Goal: Information Seeking & Learning: Learn about a topic

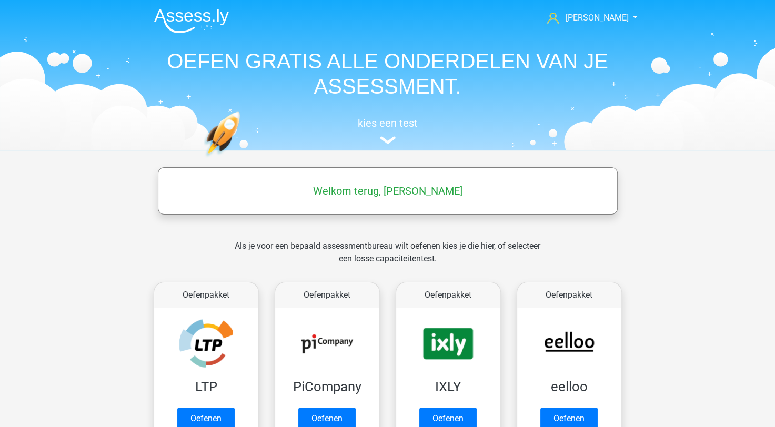
scroll to position [158, 0]
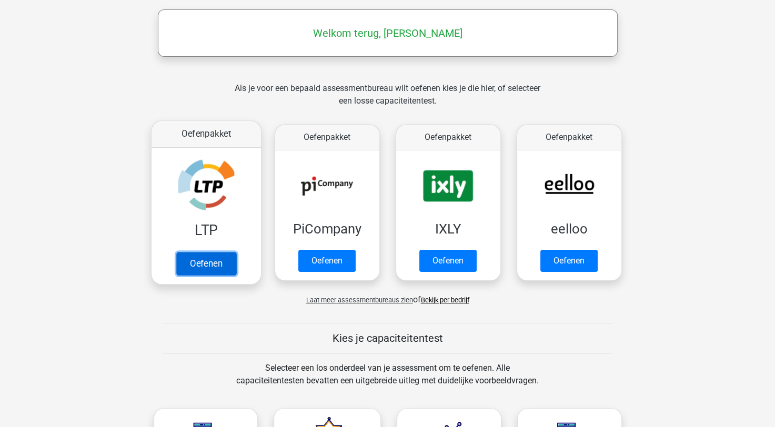
click at [210, 255] on link "Oefenen" at bounding box center [206, 263] width 60 height 23
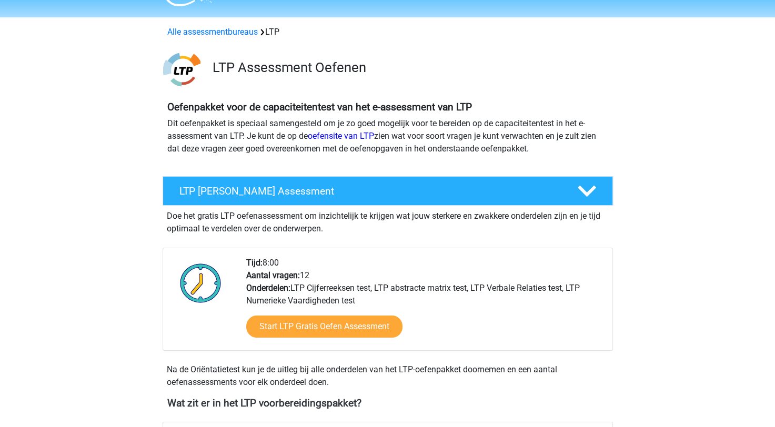
scroll to position [53, 0]
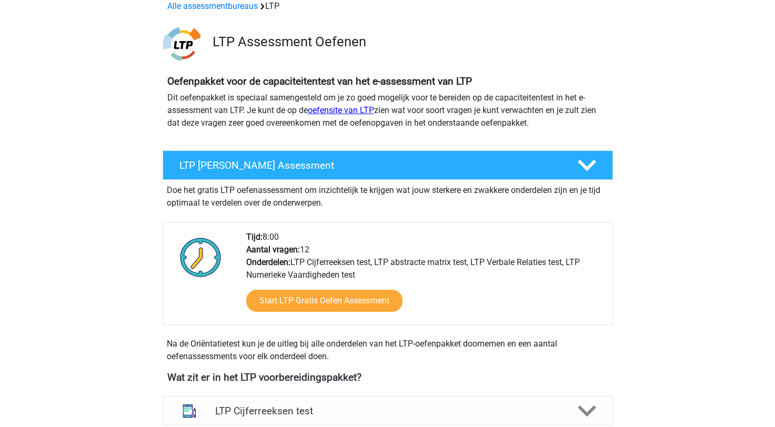
click at [333, 109] on link "oefensite van LTP" at bounding box center [341, 110] width 66 height 10
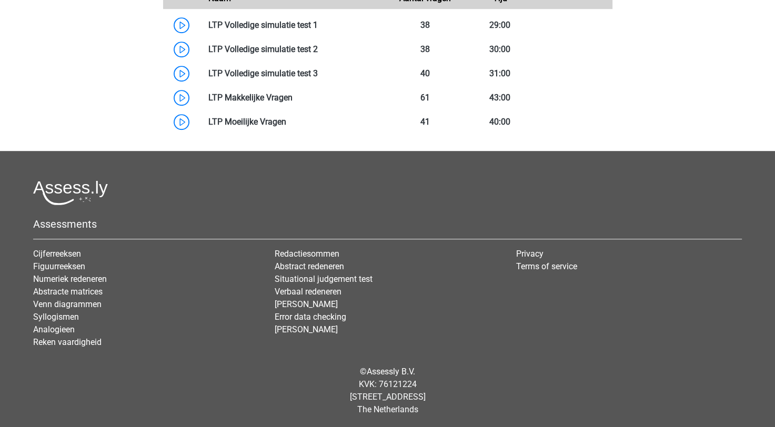
scroll to position [685, 0]
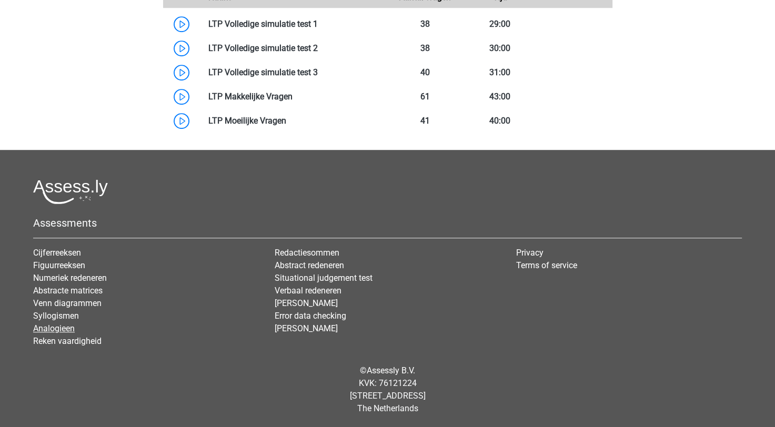
click at [57, 326] on link "Analogieen" at bounding box center [54, 329] width 42 height 10
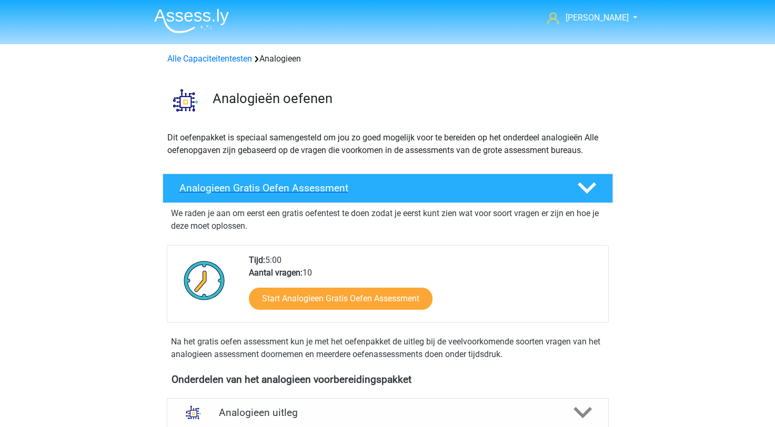
click at [573, 179] on div at bounding box center [586, 188] width 36 height 18
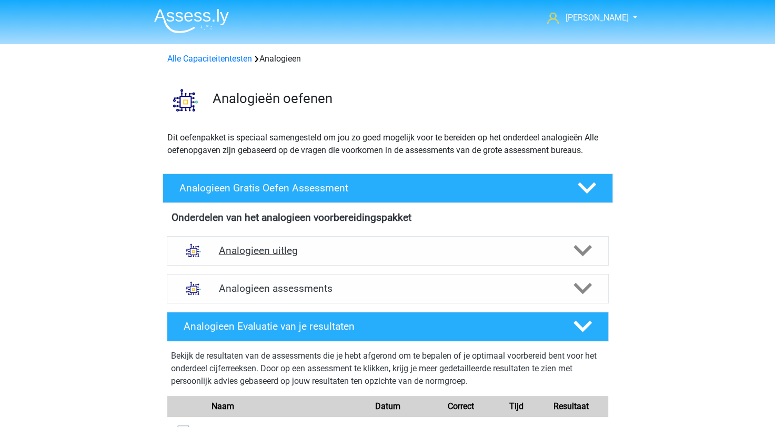
click at [590, 251] on icon at bounding box center [583, 251] width 18 height 18
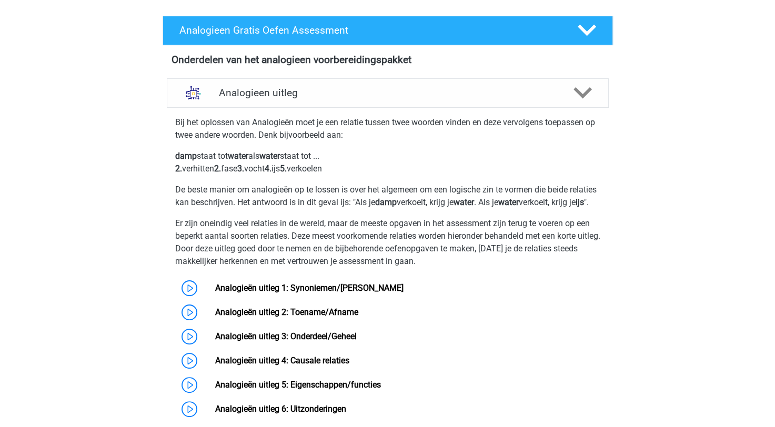
scroll to position [263, 0]
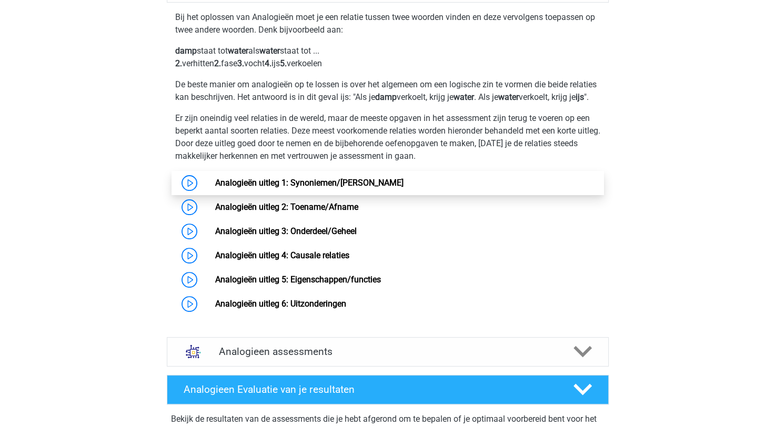
click at [259, 188] on link "Analogieën uitleg 1: Synoniemen/[PERSON_NAME]" at bounding box center [309, 183] width 188 height 10
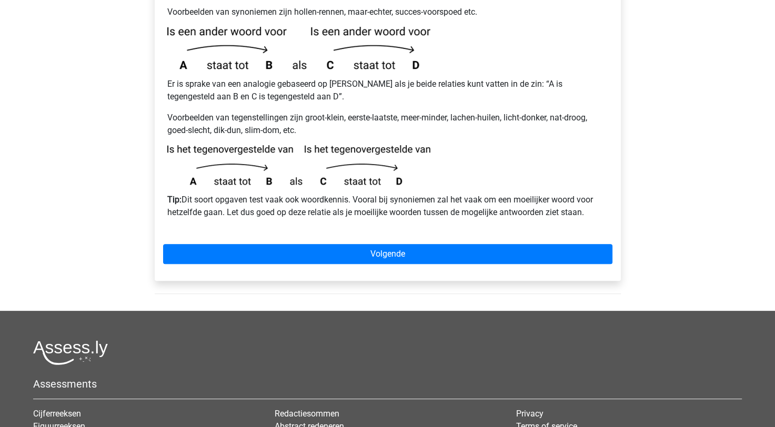
scroll to position [316, 0]
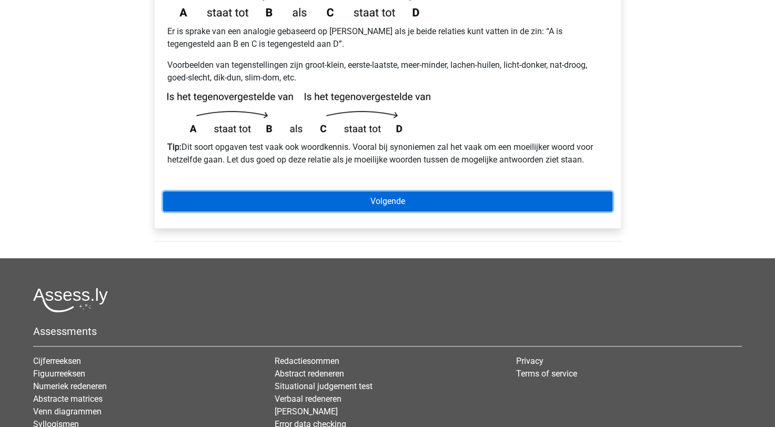
click at [400, 192] on link "Volgende" at bounding box center [388, 202] width 450 height 20
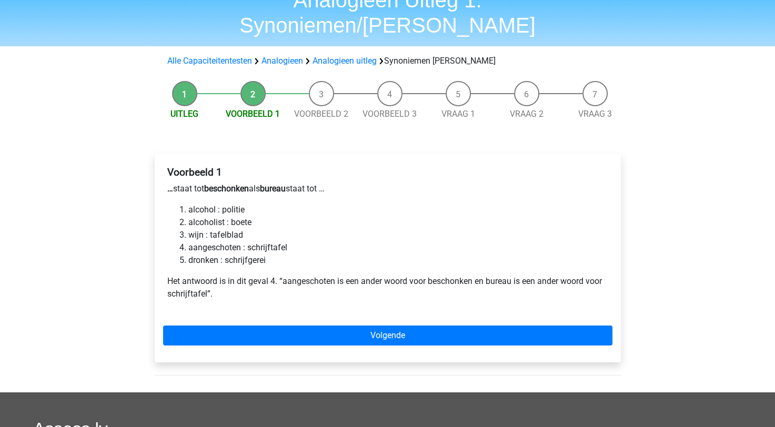
scroll to position [105, 0]
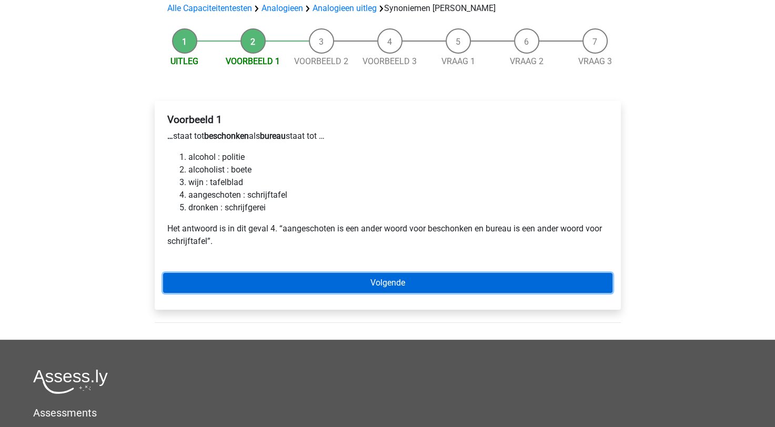
click at [265, 273] on link "Volgende" at bounding box center [388, 283] width 450 height 20
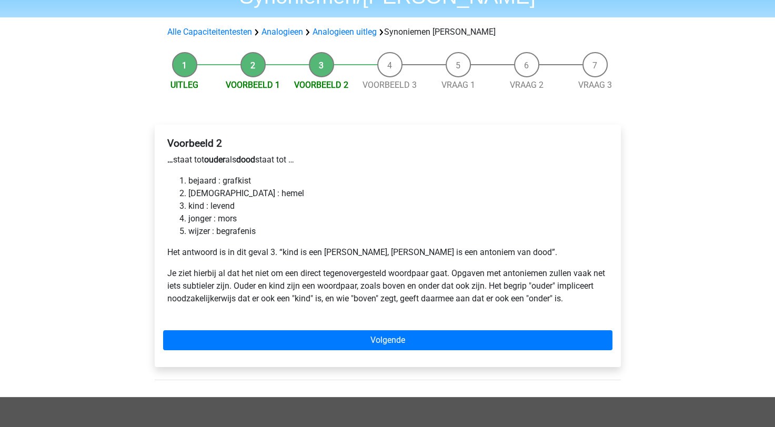
scroll to position [105, 0]
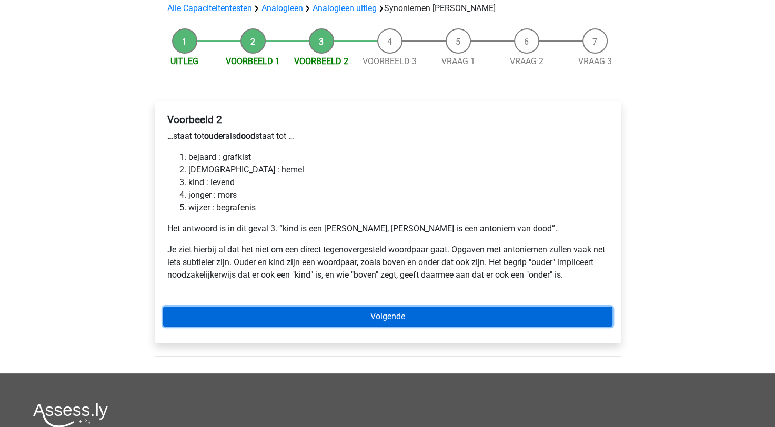
click at [397, 307] on link "Volgende" at bounding box center [388, 317] width 450 height 20
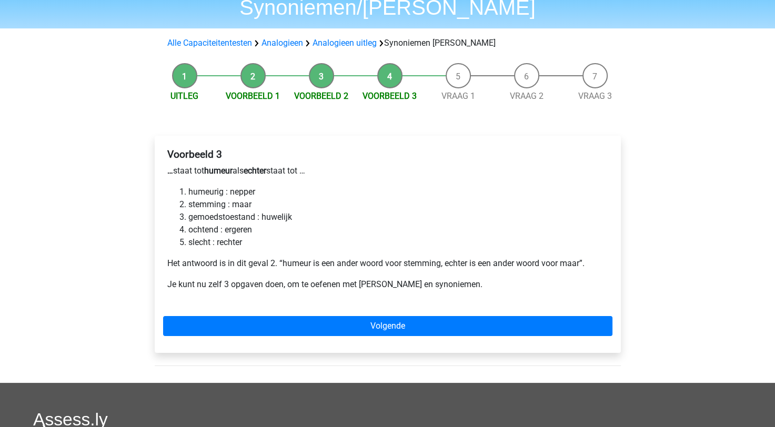
scroll to position [53, 0]
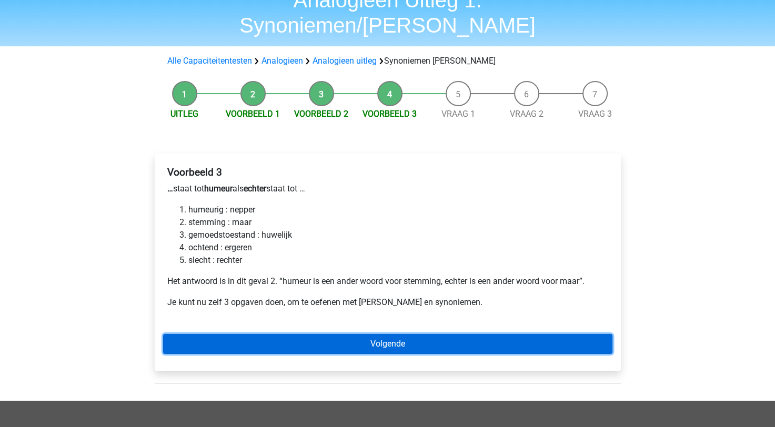
click at [320, 334] on link "Volgende" at bounding box center [388, 344] width 450 height 20
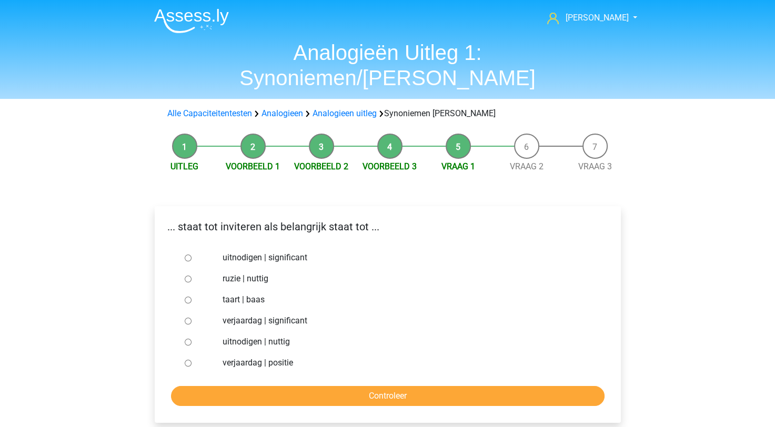
click at [245, 252] on label "uitnodigen | significant" at bounding box center [405, 258] width 364 height 13
click at [192, 255] on input "uitnodigen | significant" at bounding box center [188, 258] width 7 height 7
radio input "true"
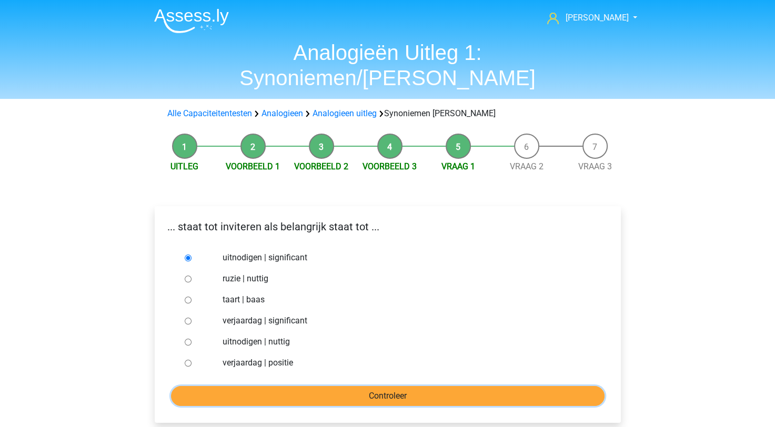
click at [294, 386] on input "Controleer" at bounding box center [388, 396] width 434 height 20
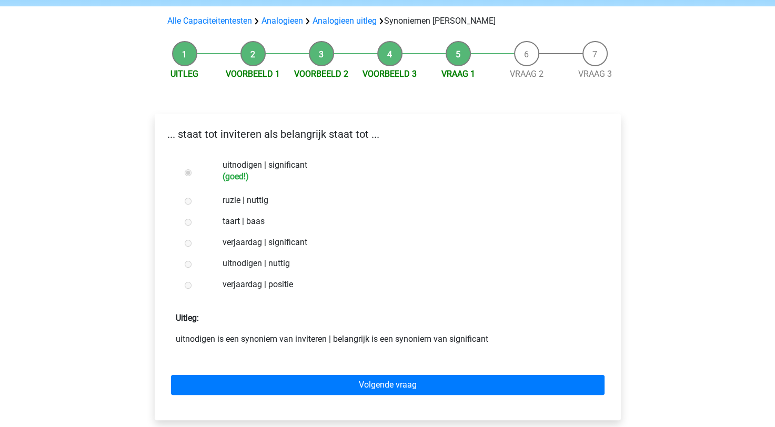
scroll to position [105, 0]
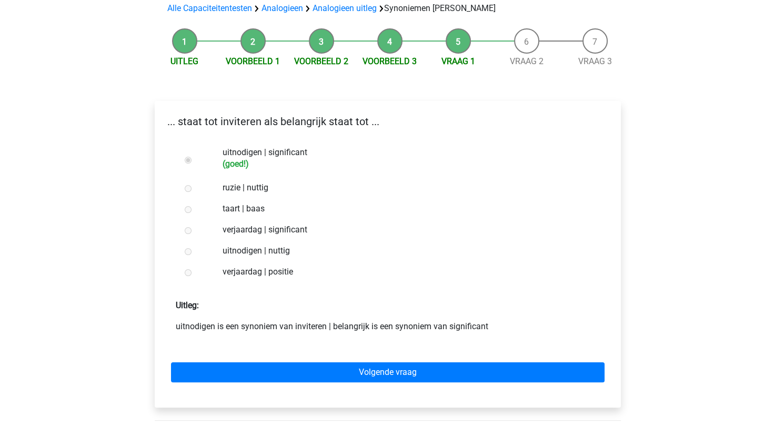
click at [459, 224] on label "verjaardag | significant" at bounding box center [405, 230] width 364 height 13
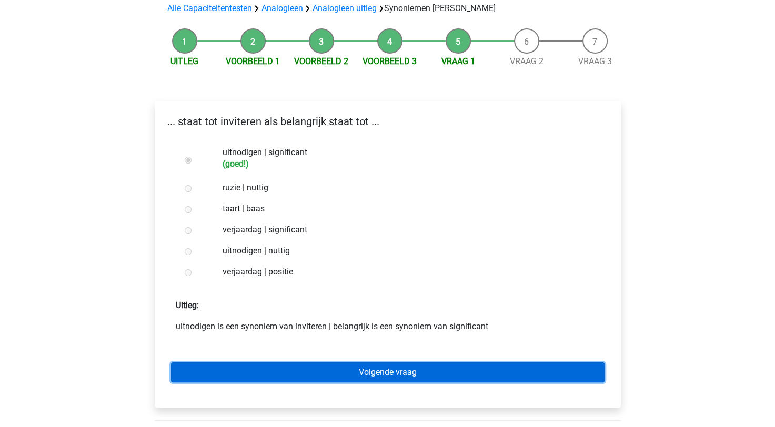
click at [402, 363] on link "Volgende vraag" at bounding box center [388, 373] width 434 height 20
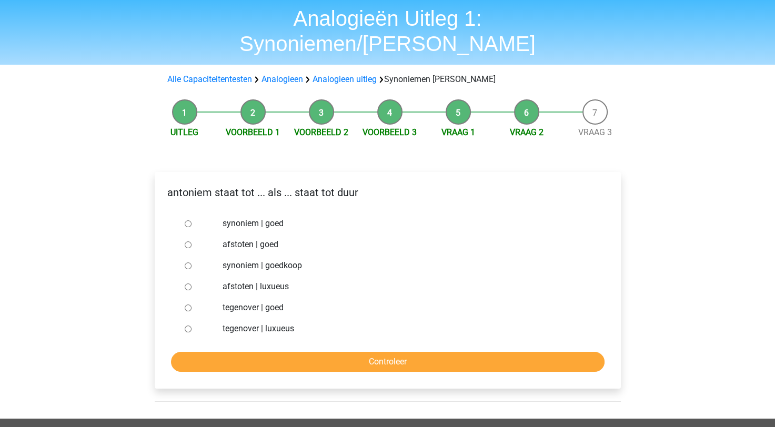
scroll to position [53, 0]
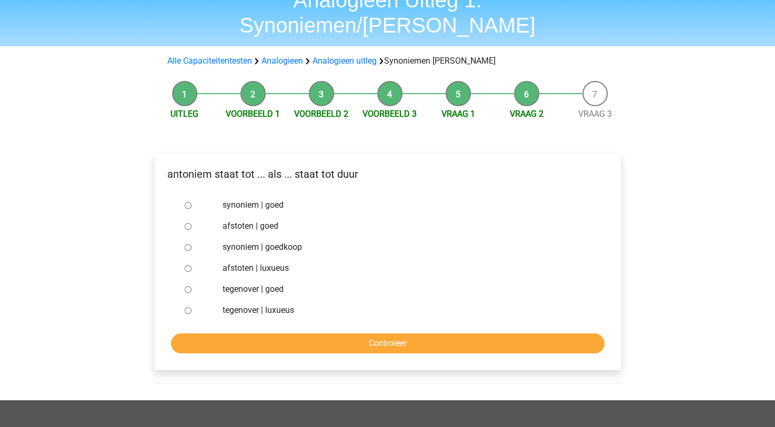
click at [217, 195] on div "synoniem | goed" at bounding box center [405, 205] width 380 height 21
click at [188, 202] on input "synoniem | goed" at bounding box center [188, 205] width 7 height 7
radio input "true"
click at [261, 334] on input "Controleer" at bounding box center [388, 344] width 434 height 20
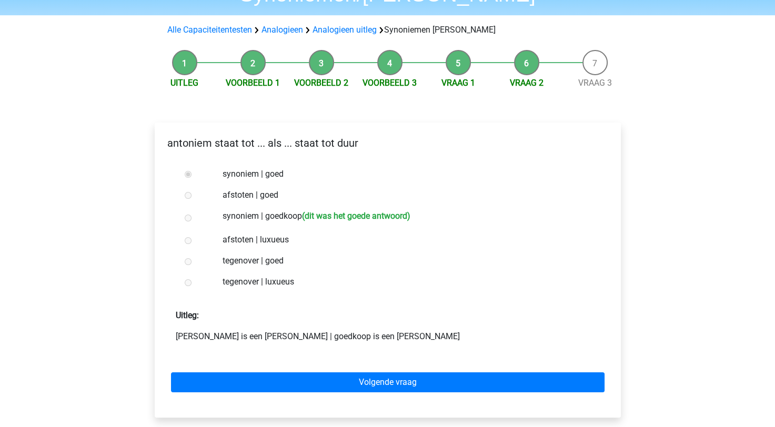
scroll to position [105, 0]
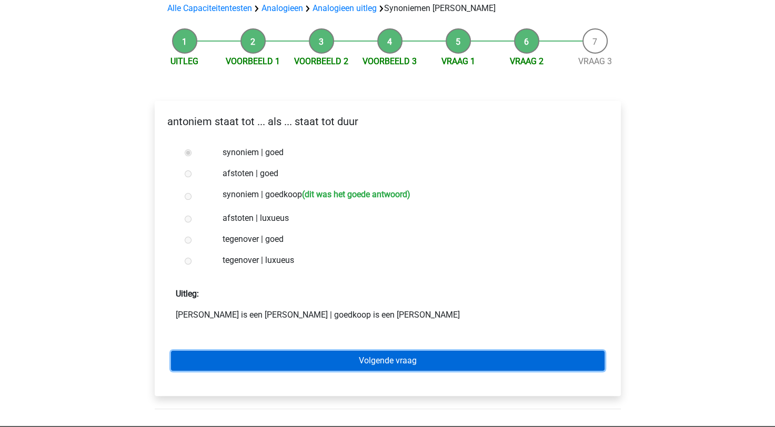
drag, startPoint x: 238, startPoint y: 331, endPoint x: 207, endPoint y: 328, distance: 30.6
click at [238, 351] on link "Volgende vraag" at bounding box center [388, 361] width 434 height 20
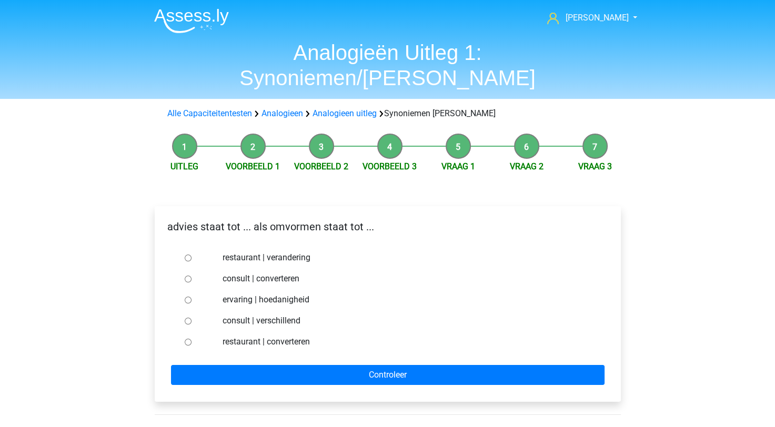
scroll to position [53, 0]
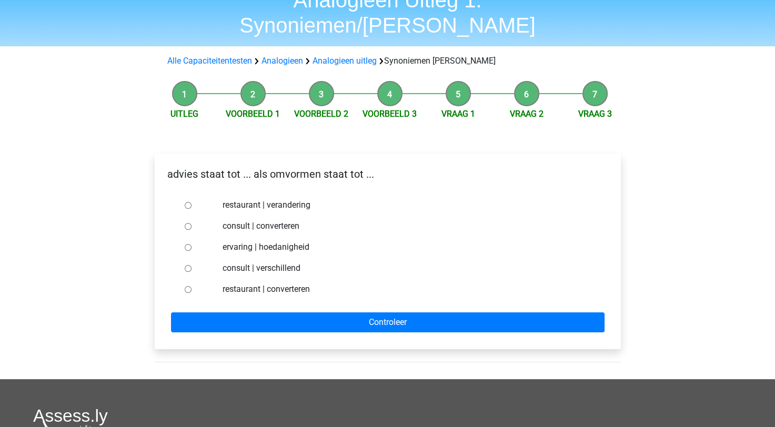
click at [261, 241] on label "ervaring | hoedanigheid" at bounding box center [405, 247] width 364 height 13
click at [192, 244] on input "ervaring | hoedanigheid" at bounding box center [188, 247] width 7 height 7
radio input "true"
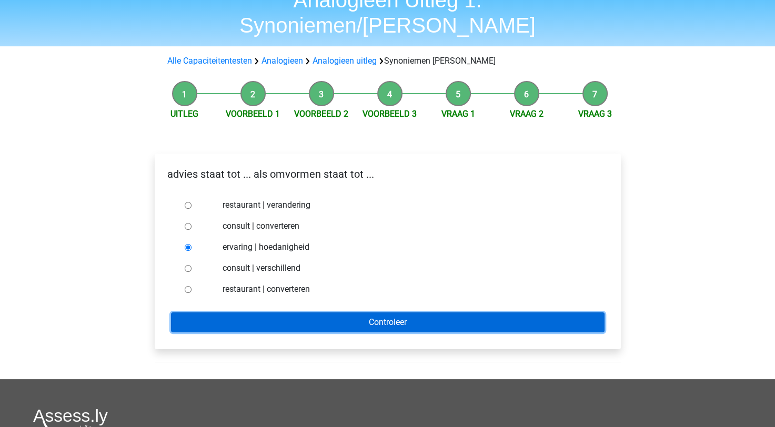
click at [247, 313] on input "Controleer" at bounding box center [388, 323] width 434 height 20
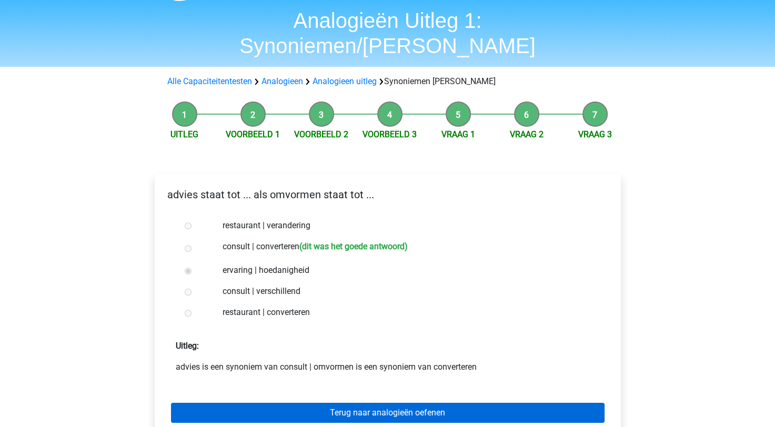
scroll to position [105, 0]
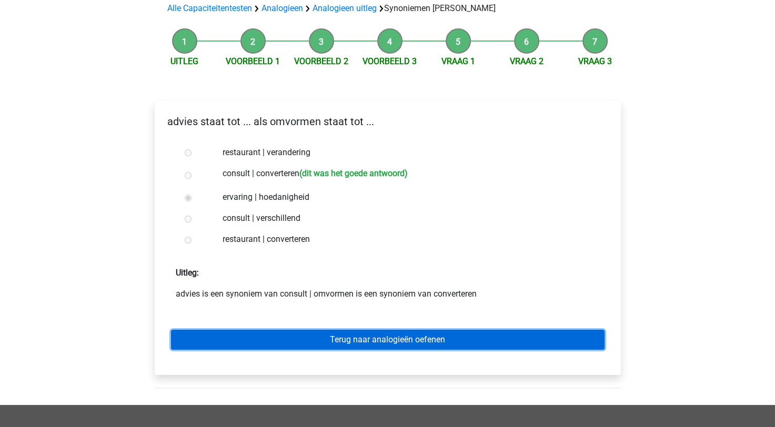
click at [257, 330] on link "Terug naar analogieën oefenen" at bounding box center [388, 340] width 434 height 20
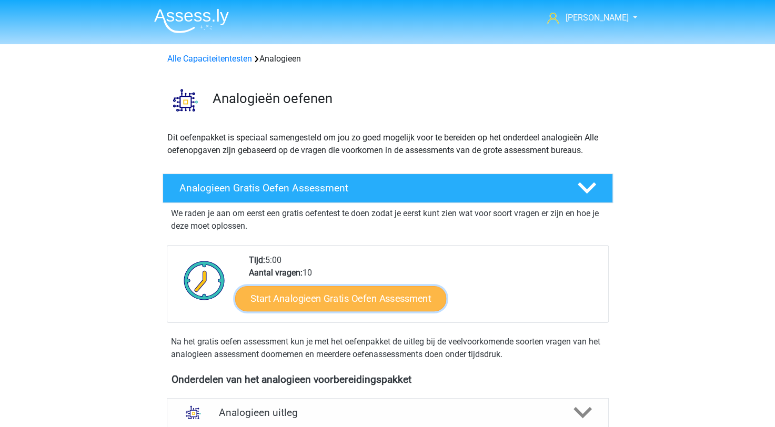
click at [351, 300] on link "Start Analogieen Gratis Oefen Assessment" at bounding box center [340, 298] width 211 height 25
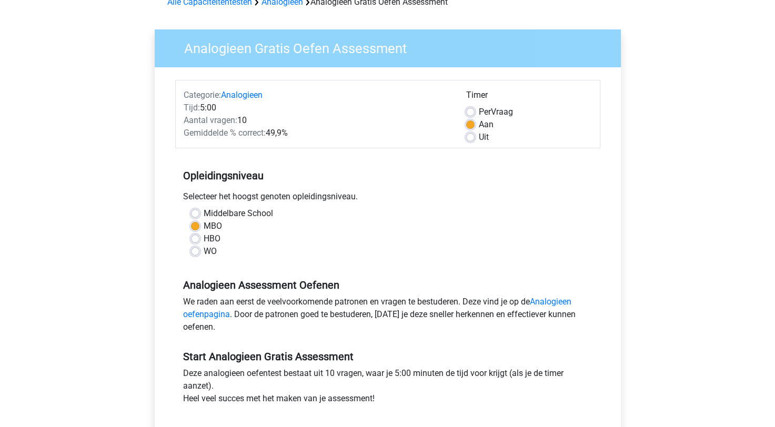
scroll to position [158, 0]
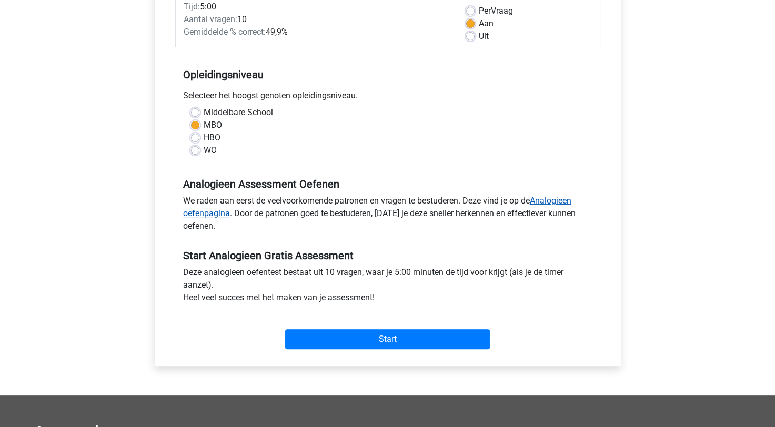
click at [545, 201] on link "Analogieen oefenpagina" at bounding box center [377, 207] width 389 height 23
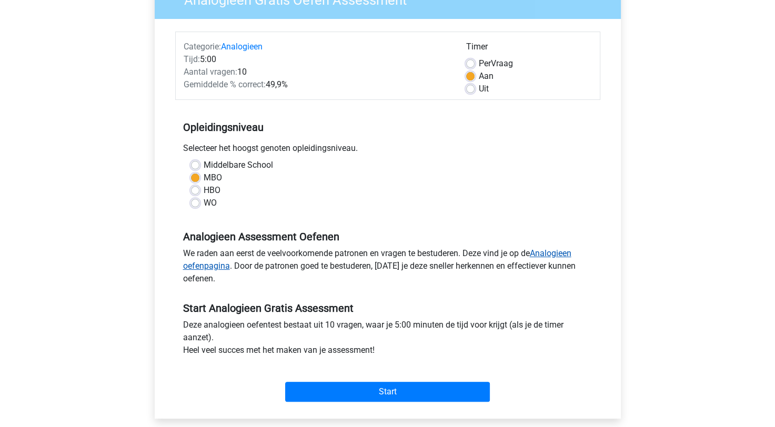
click at [564, 256] on link "Analogieen oefenpagina" at bounding box center [377, 259] width 389 height 23
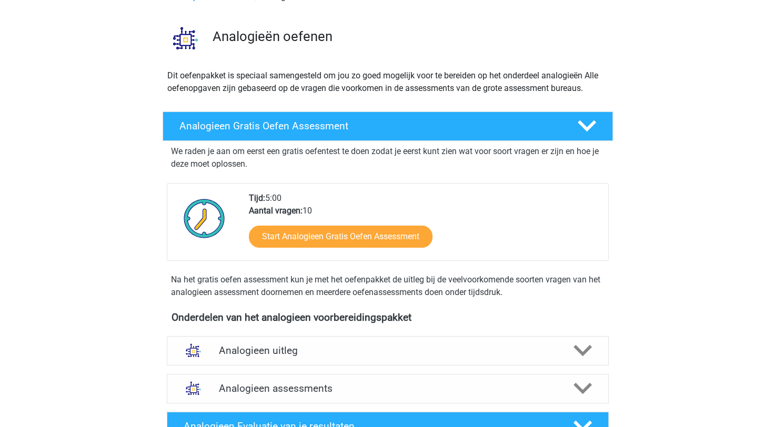
scroll to position [53, 0]
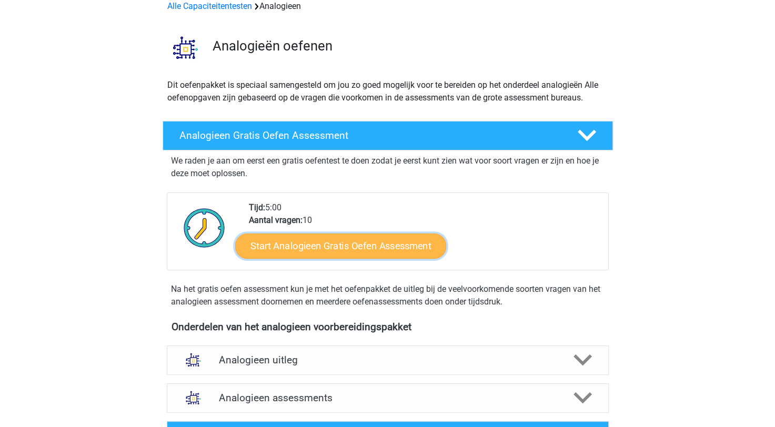
click at [374, 248] on link "Start Analogieen Gratis Oefen Assessment" at bounding box center [340, 245] width 211 height 25
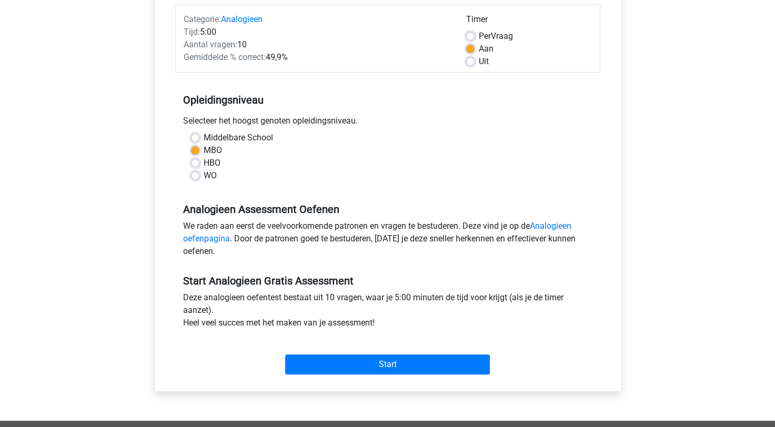
scroll to position [158, 0]
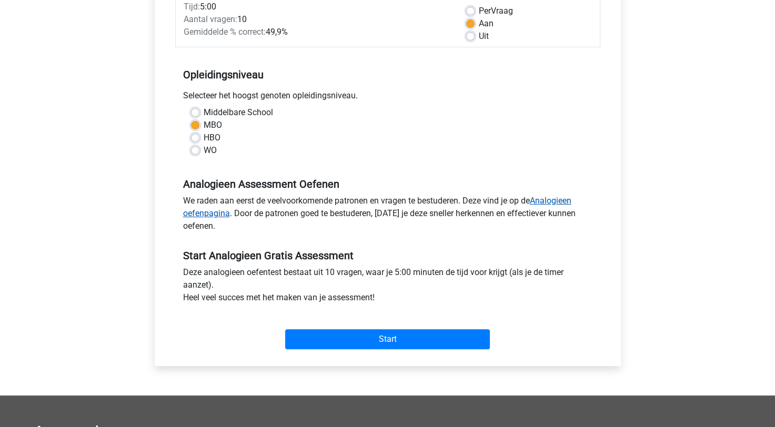
click at [552, 196] on link "Analogieen oefenpagina" at bounding box center [377, 207] width 389 height 23
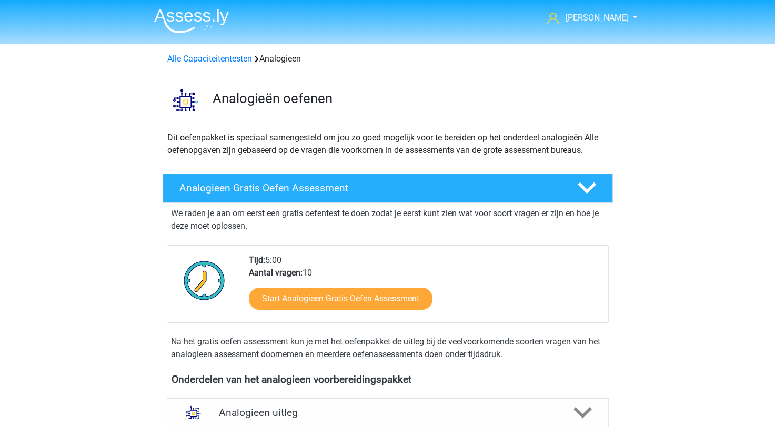
scroll to position [158, 0]
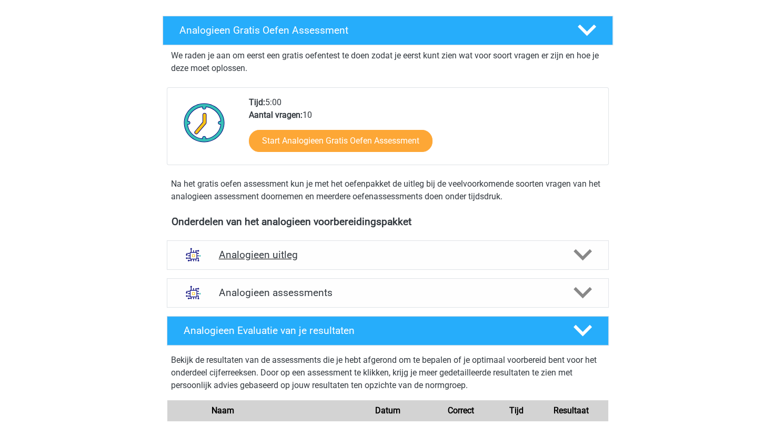
click at [443, 243] on div "Analogieen uitleg" at bounding box center [388, 255] width 442 height 29
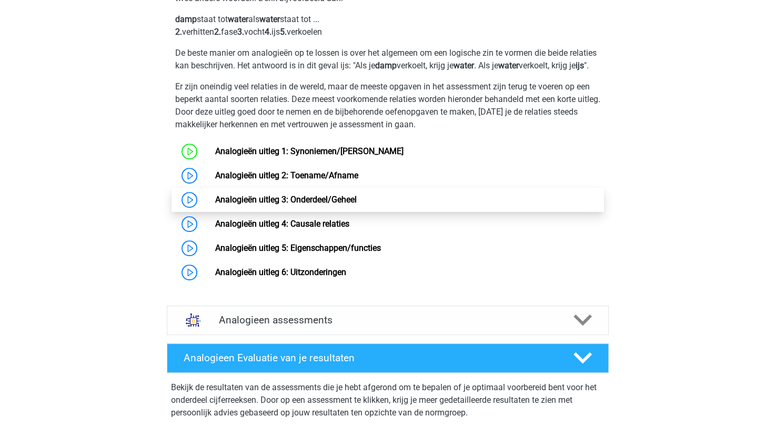
scroll to position [526, 0]
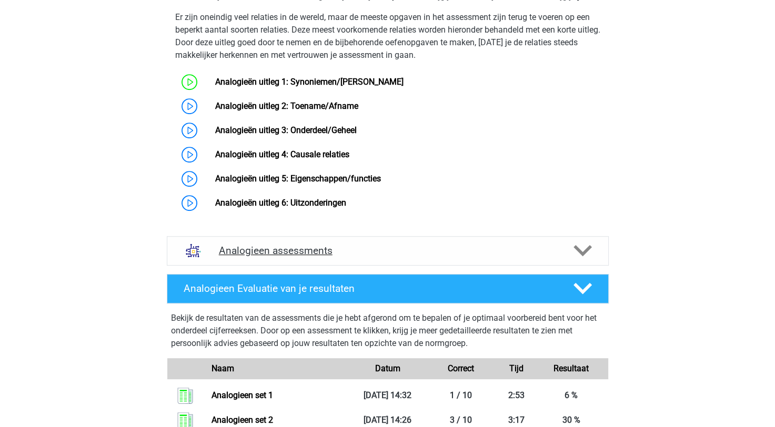
click at [409, 257] on h4 "Analogieen assessments" at bounding box center [388, 251] width 338 height 12
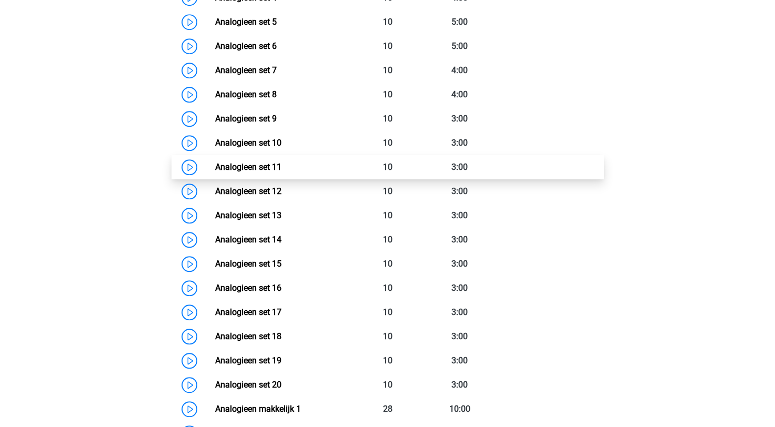
scroll to position [1158, 0]
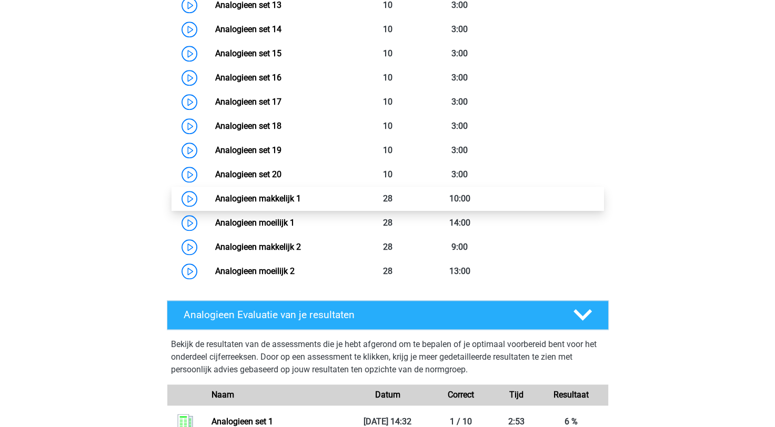
click at [297, 204] on link "Analogieen makkelijk 1" at bounding box center [258, 199] width 86 height 10
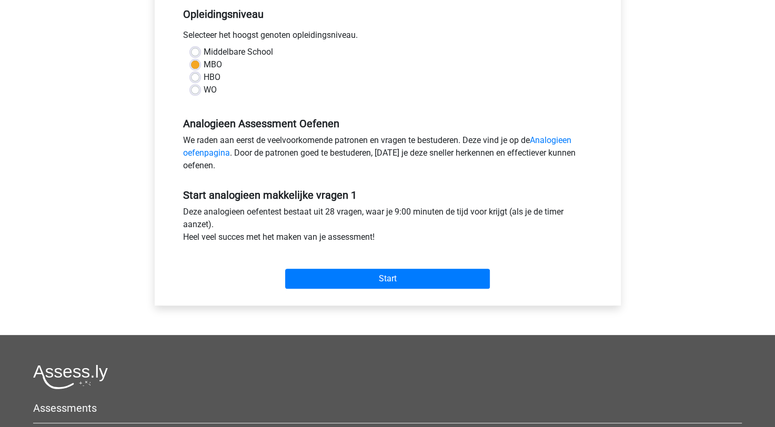
scroll to position [105, 0]
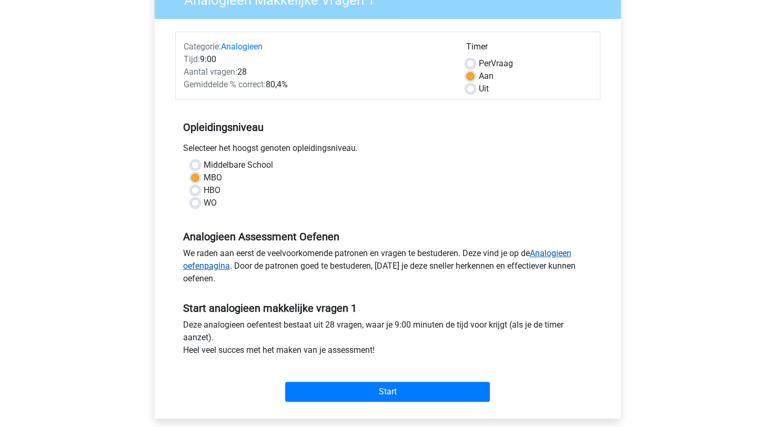
click at [192, 270] on link "Analogieen oefenpagina" at bounding box center [377, 259] width 389 height 23
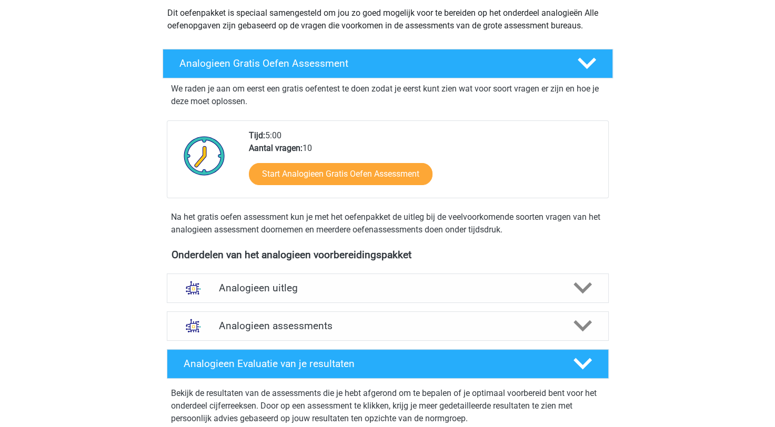
scroll to position [211, 0]
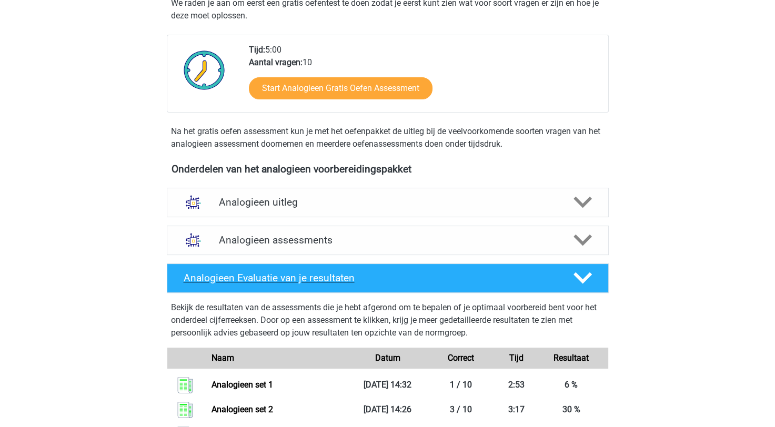
click at [584, 279] on polygon at bounding box center [583, 279] width 18 height 12
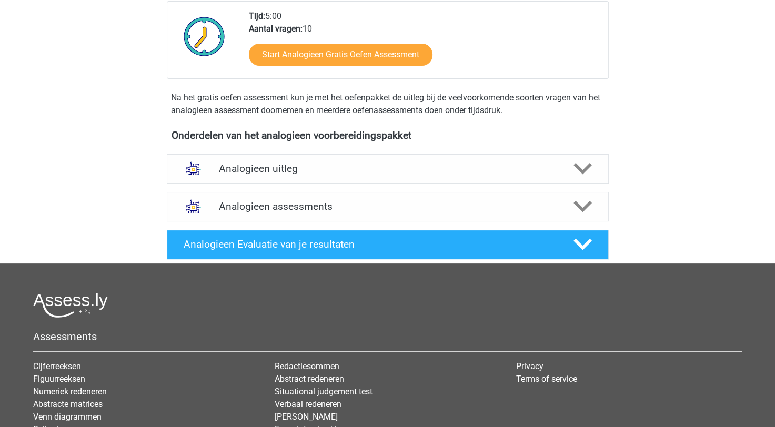
scroll to position [263, 0]
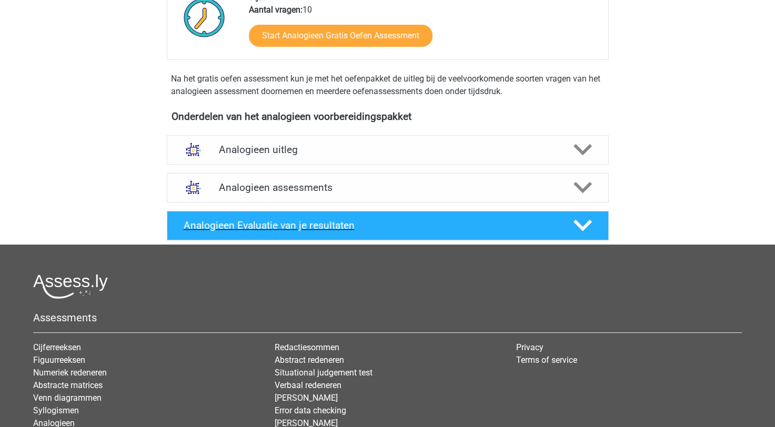
click at [585, 225] on polygon at bounding box center [583, 226] width 18 height 12
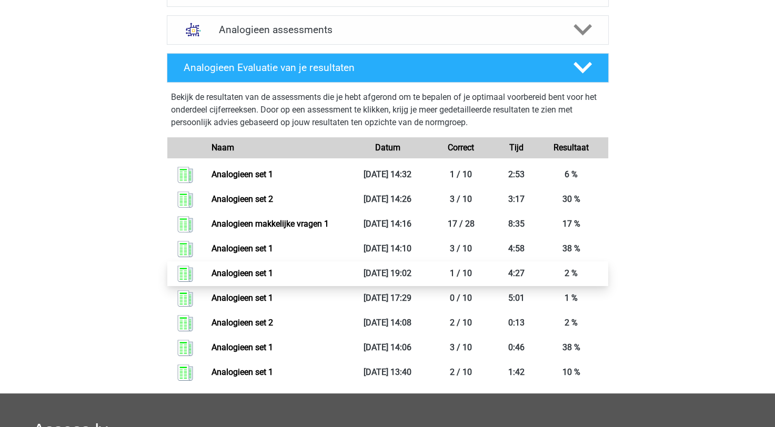
scroll to position [421, 0]
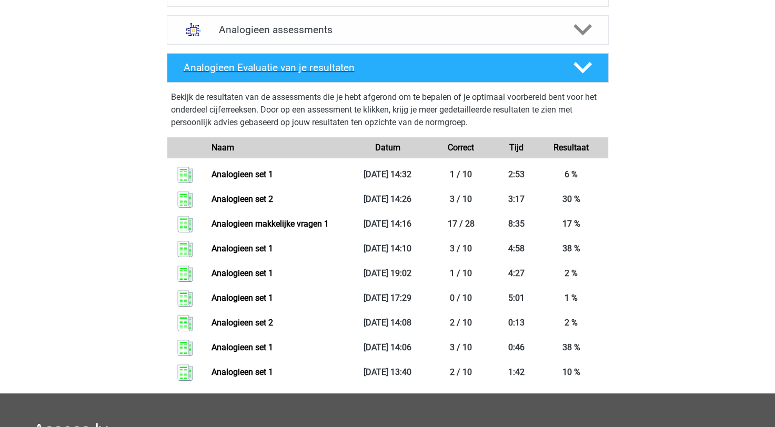
click at [584, 74] on icon at bounding box center [583, 67] width 18 height 18
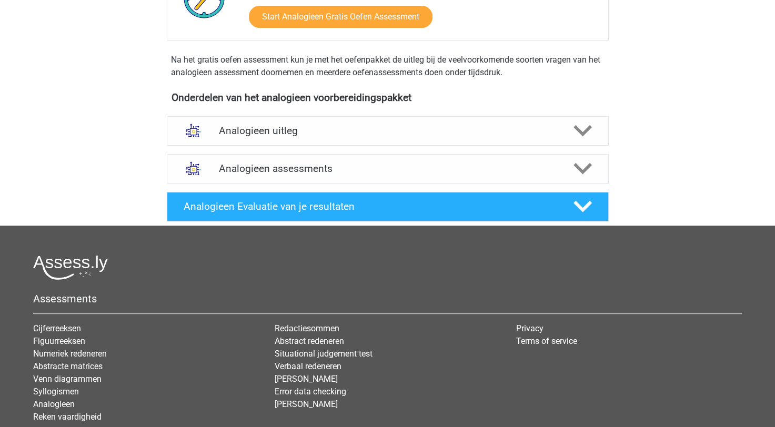
scroll to position [253, 0]
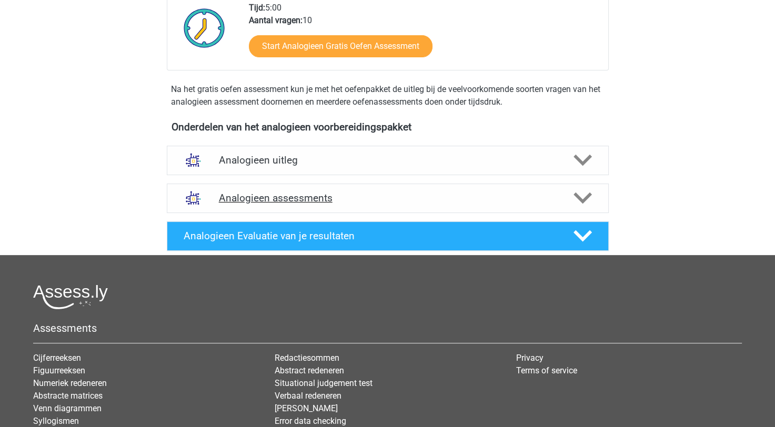
click at [412, 207] on div "Analogieen assessments" at bounding box center [388, 198] width 442 height 29
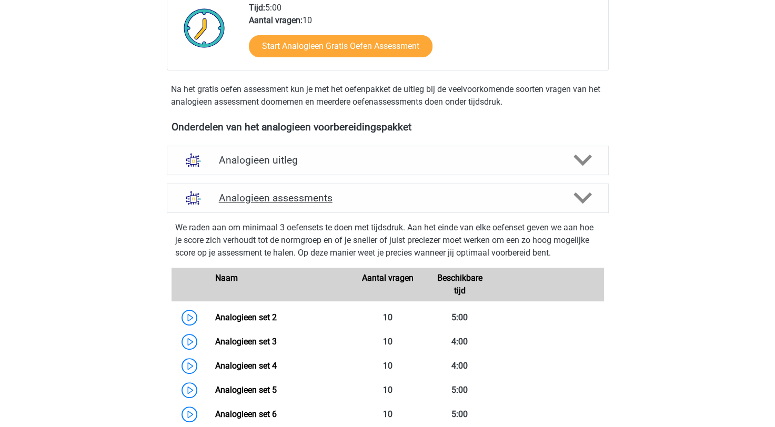
click at [422, 211] on div "Analogieen assessments" at bounding box center [388, 198] width 442 height 29
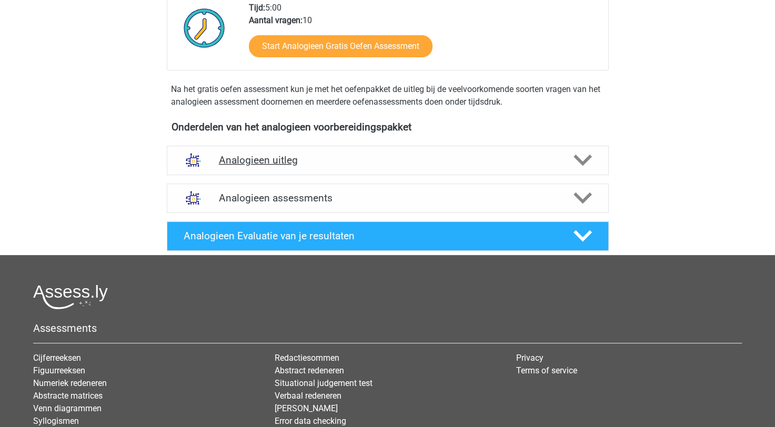
click at [565, 160] on div at bounding box center [581, 160] width 35 height 18
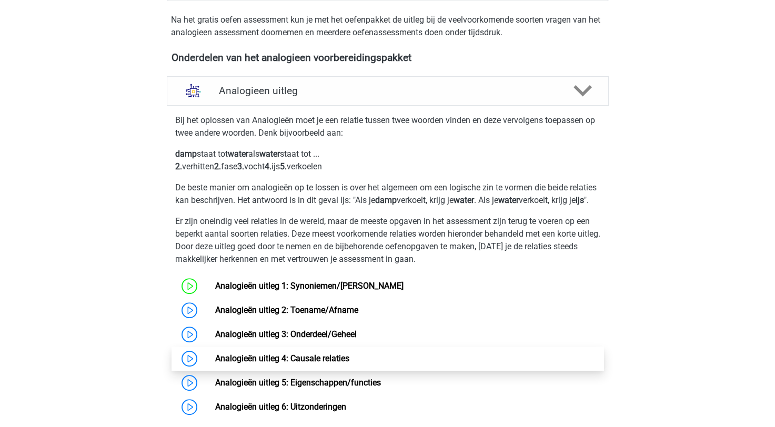
scroll to position [411, 0]
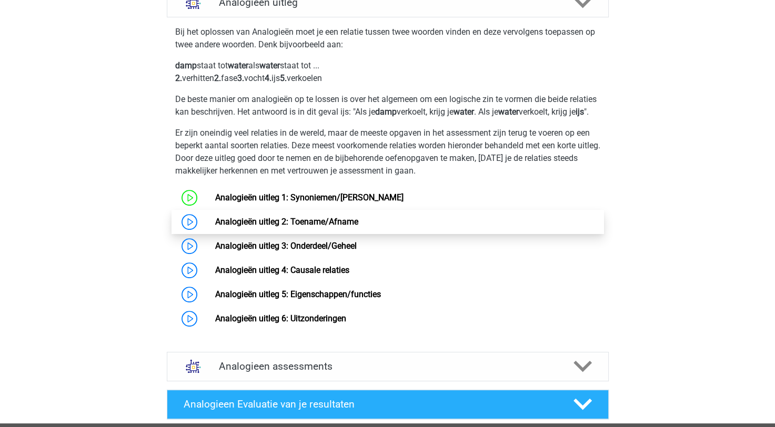
click at [290, 227] on link "Analogieën uitleg 2: Toename/Afname" at bounding box center [286, 222] width 143 height 10
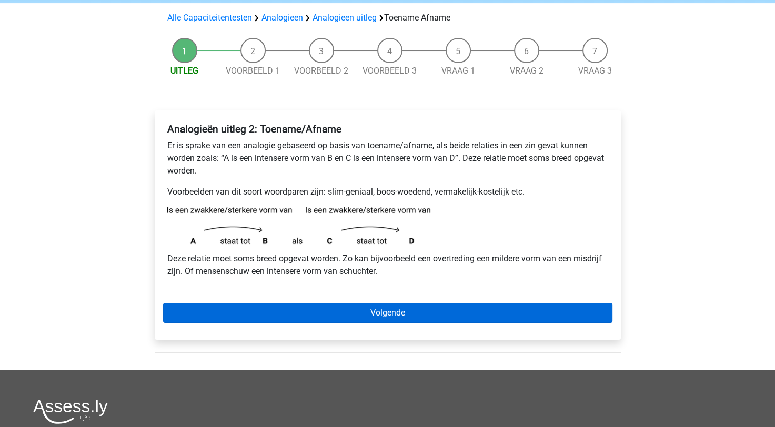
scroll to position [53, 0]
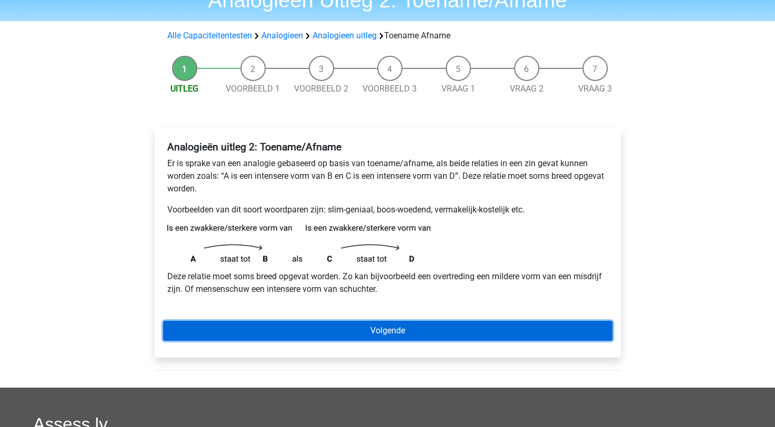
click at [366, 323] on link "Volgende" at bounding box center [388, 331] width 450 height 20
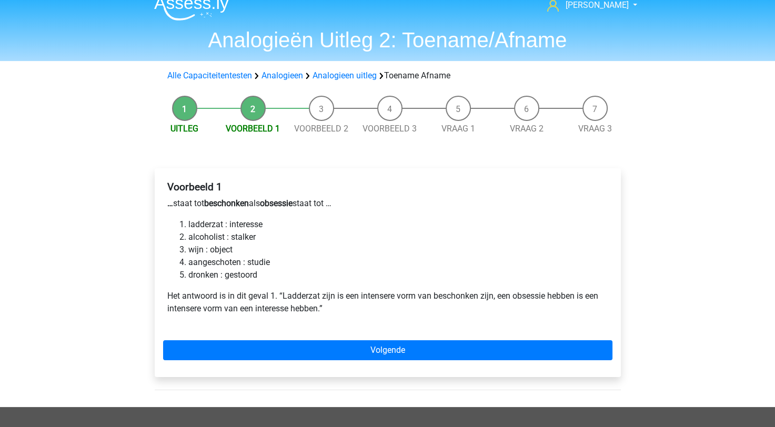
scroll to position [53, 0]
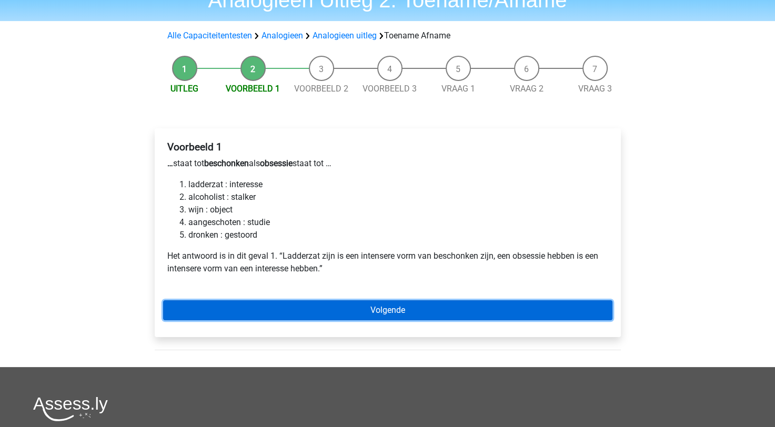
click at [365, 317] on link "Volgende" at bounding box center [388, 311] width 450 height 20
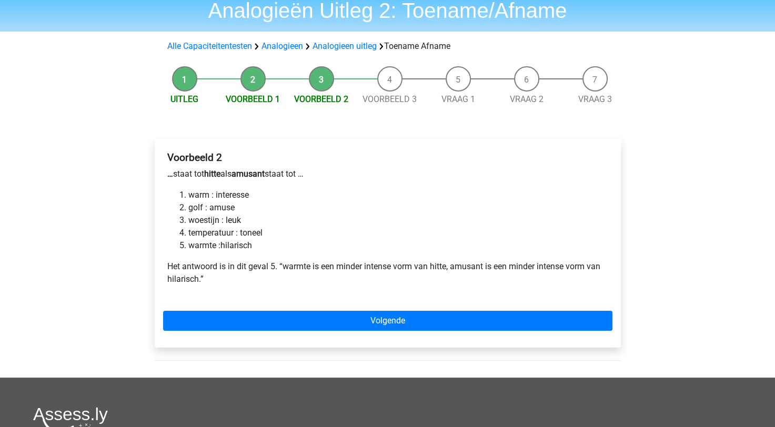
scroll to position [105, 0]
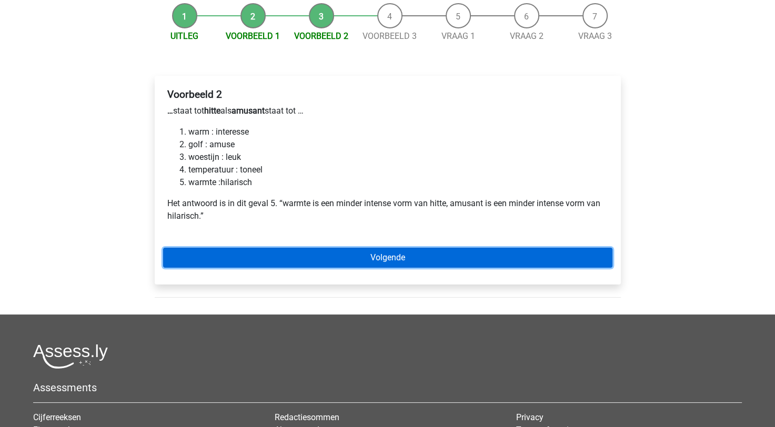
click at [316, 257] on link "Volgende" at bounding box center [388, 258] width 450 height 20
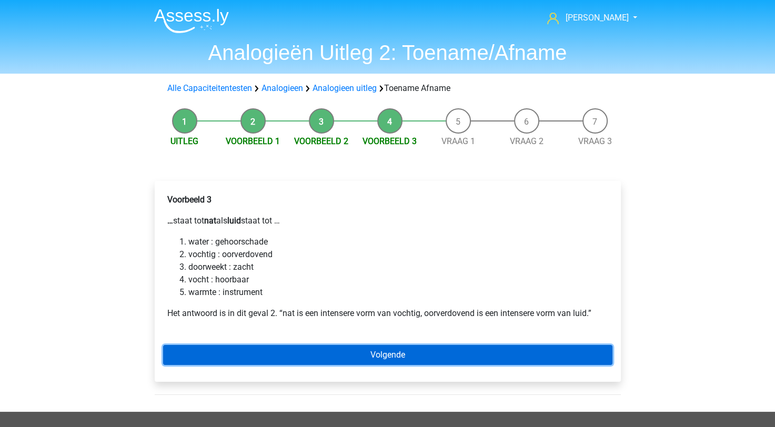
drag, startPoint x: 394, startPoint y: 356, endPoint x: 357, endPoint y: 341, distance: 40.4
click at [394, 356] on link "Volgende" at bounding box center [388, 355] width 450 height 20
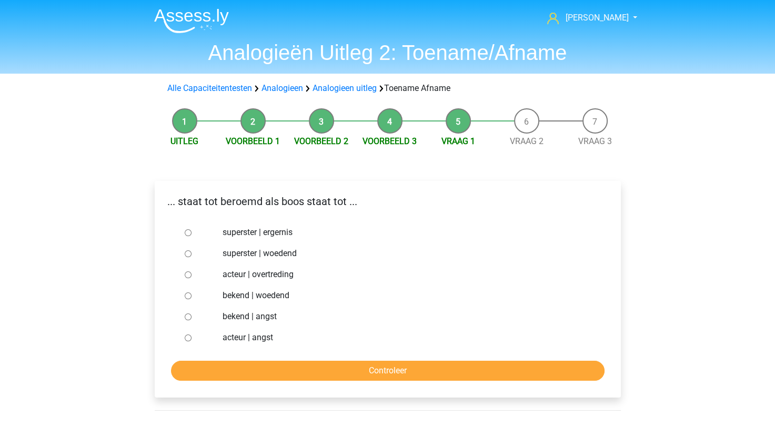
scroll to position [53, 0]
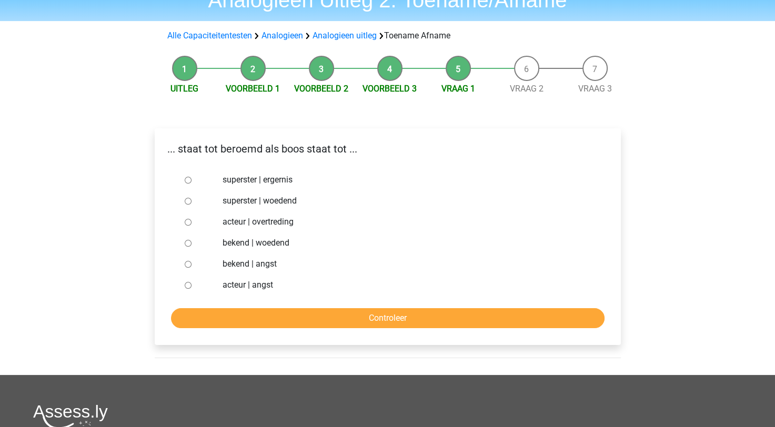
click at [191, 244] on input "bekend | woedend" at bounding box center [188, 243] width 7 height 7
radio input "true"
click at [274, 316] on input "Controleer" at bounding box center [388, 318] width 434 height 20
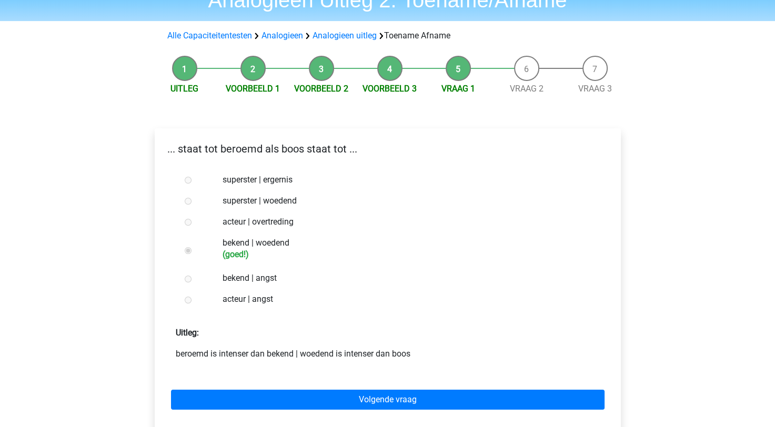
scroll to position [105, 0]
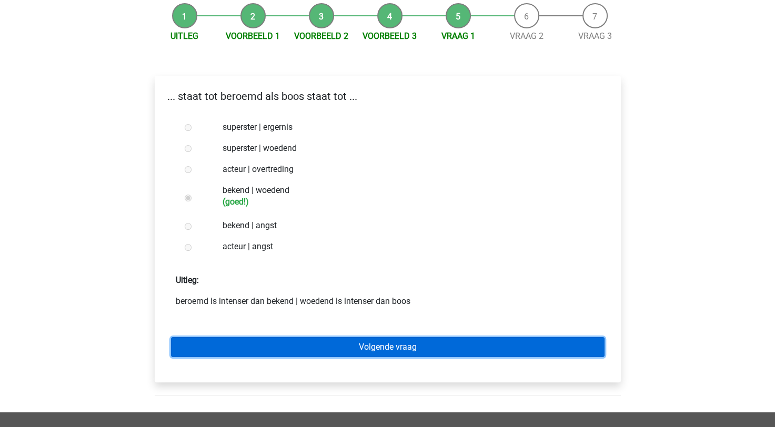
click at [336, 352] on link "Volgende vraag" at bounding box center [388, 347] width 434 height 20
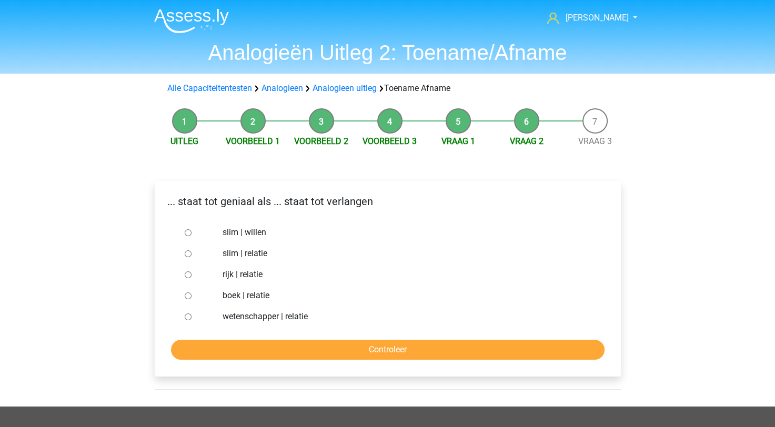
click at [192, 234] on div at bounding box center [198, 232] width 35 height 21
click at [185, 232] on input "slim | willen" at bounding box center [188, 233] width 7 height 7
radio input "true"
click at [232, 347] on input "Controleer" at bounding box center [388, 350] width 434 height 20
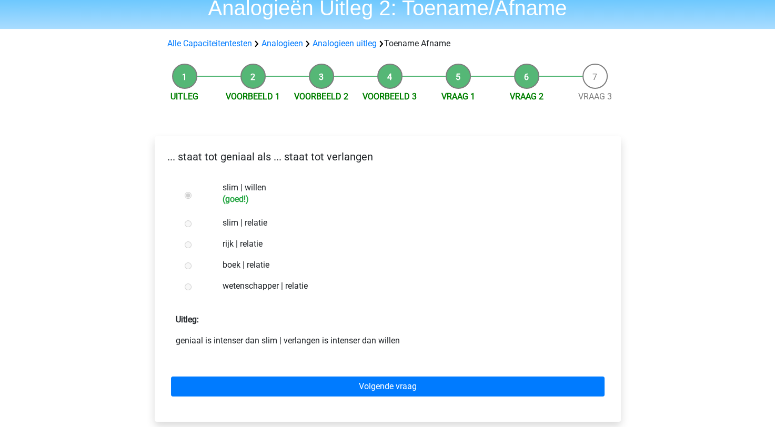
scroll to position [105, 0]
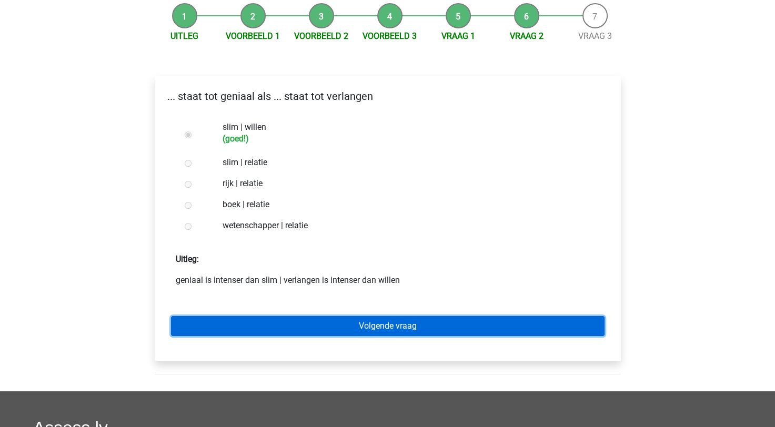
click at [307, 328] on link "Volgende vraag" at bounding box center [388, 326] width 434 height 20
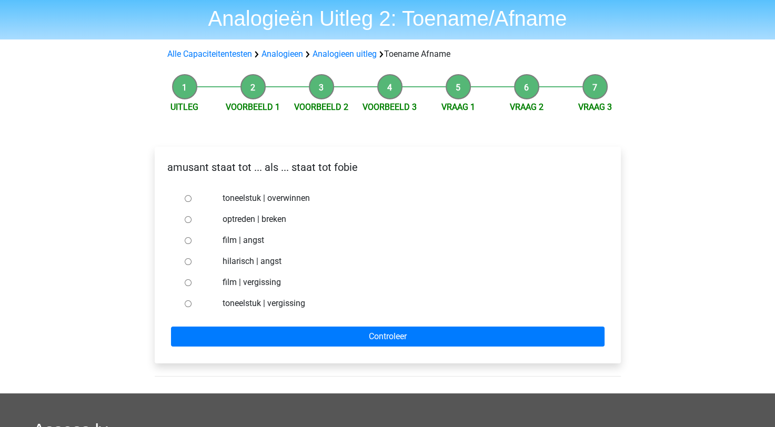
scroll to position [53, 0]
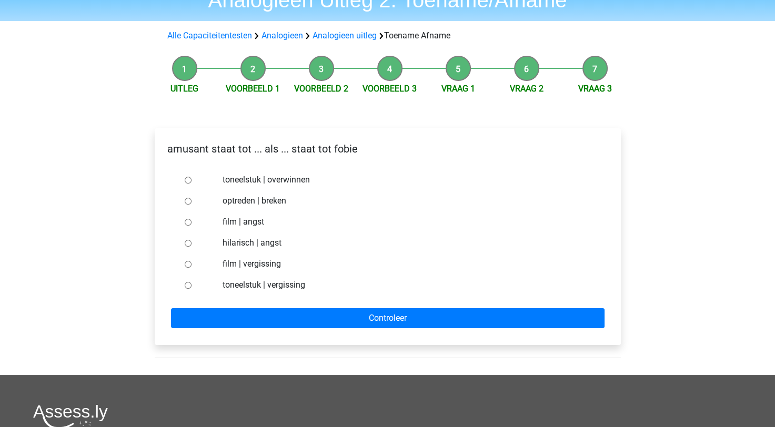
click at [236, 244] on label "hilarisch | angst" at bounding box center [405, 243] width 364 height 13
click at [192, 244] on input "hilarisch | angst" at bounding box center [188, 243] width 7 height 7
radio input "true"
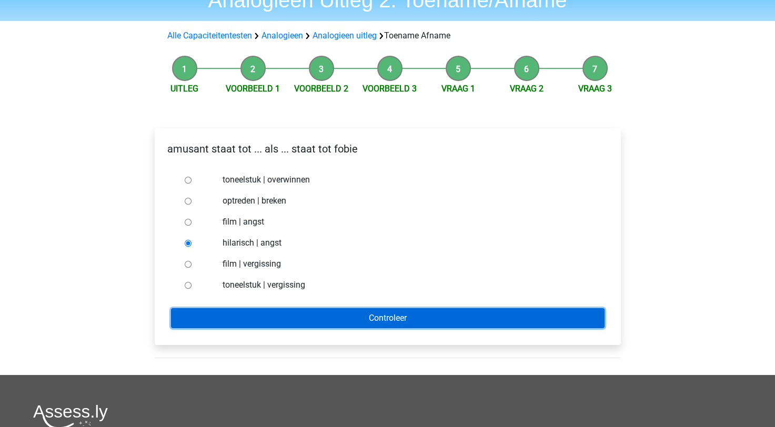
click at [262, 314] on input "Controleer" at bounding box center [388, 318] width 434 height 20
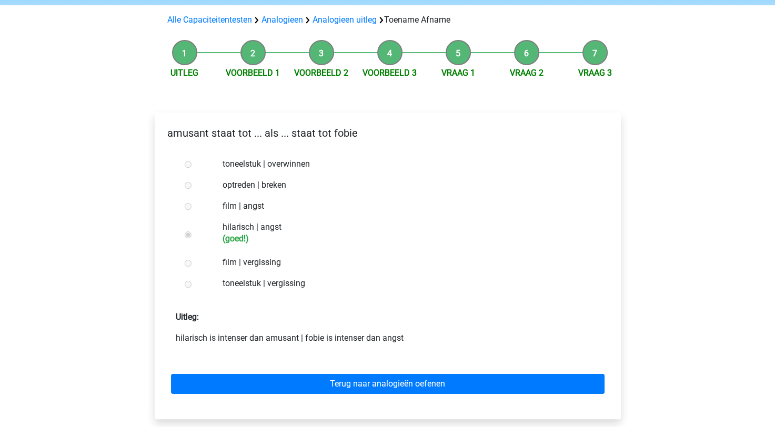
scroll to position [158, 0]
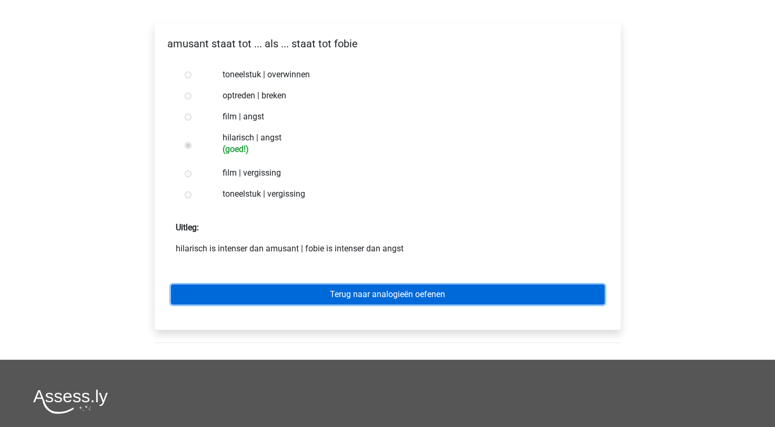
click at [225, 295] on link "Terug naar analogieën oefenen" at bounding box center [388, 295] width 434 height 20
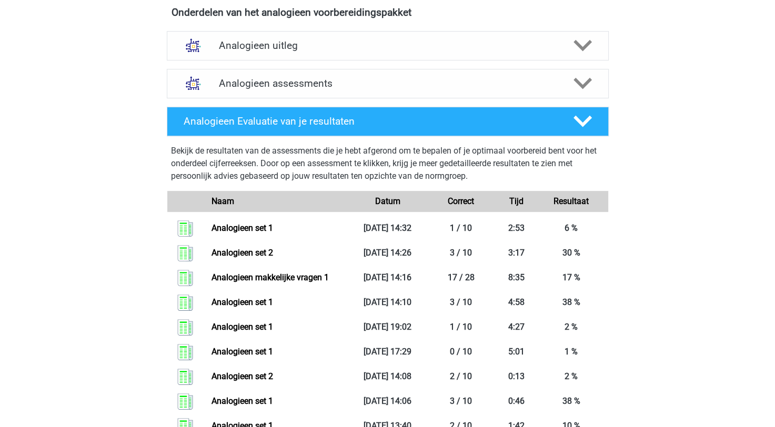
scroll to position [158, 0]
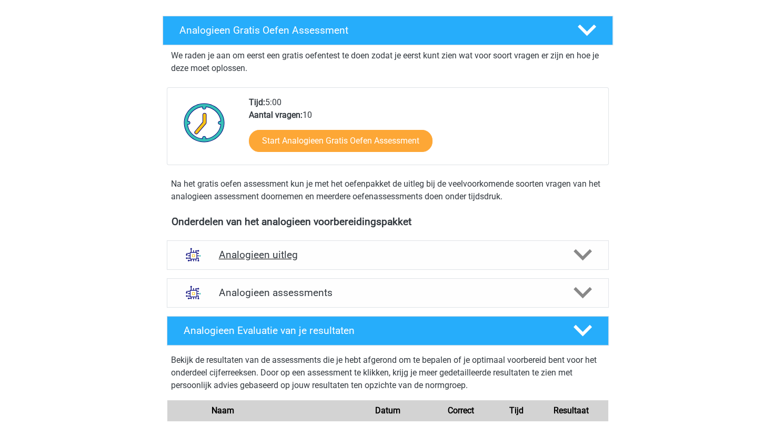
drag, startPoint x: 270, startPoint y: 248, endPoint x: 184, endPoint y: 245, distance: 85.9
click at [270, 249] on h4 "Analogieen uitleg" at bounding box center [388, 255] width 338 height 12
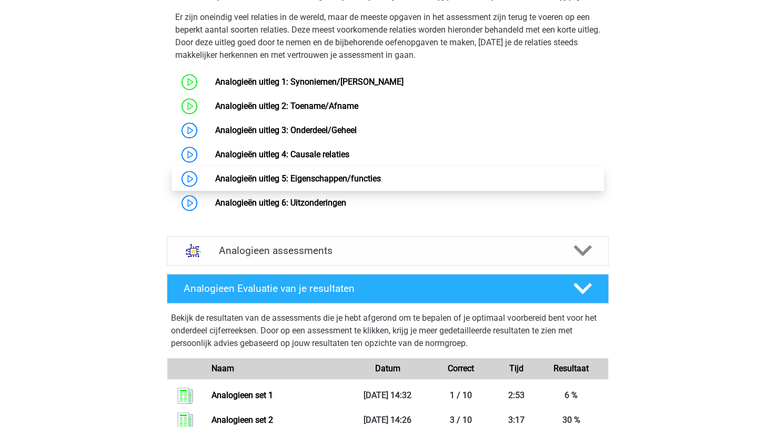
scroll to position [474, 0]
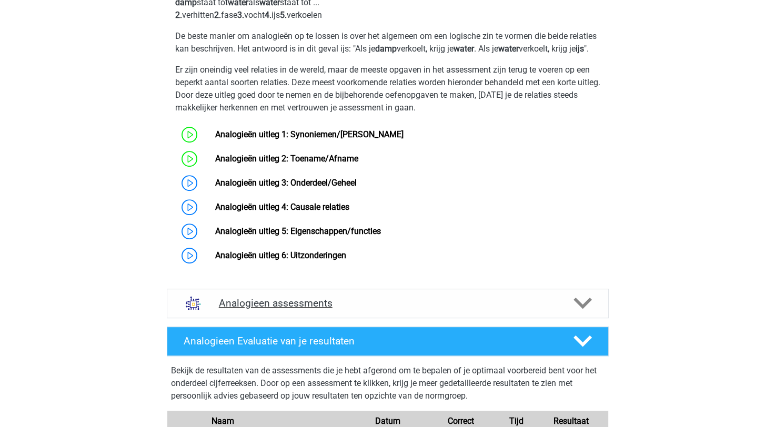
click at [408, 303] on div "Analogieen assessments" at bounding box center [388, 303] width 442 height 29
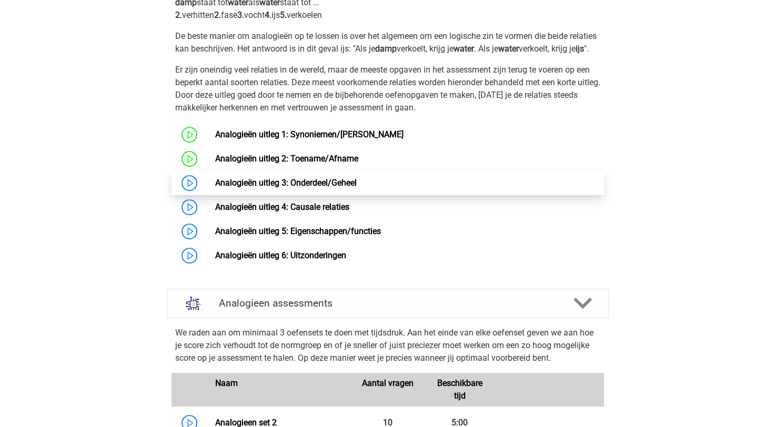
click at [324, 188] on link "Analogieën uitleg 3: Onderdeel/Geheel" at bounding box center [286, 183] width 142 height 10
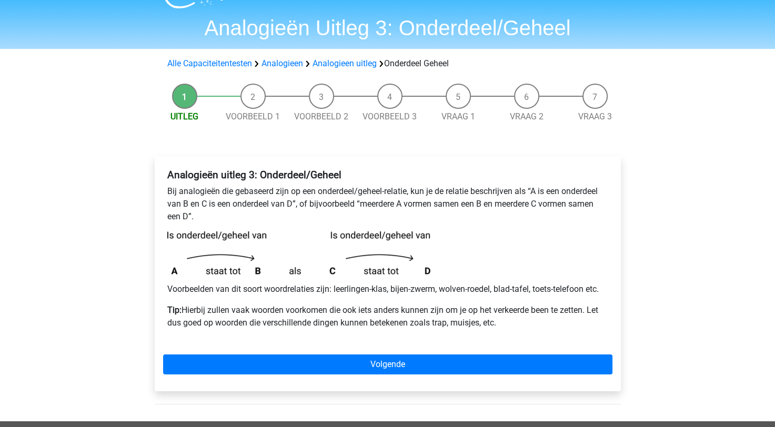
scroll to position [158, 0]
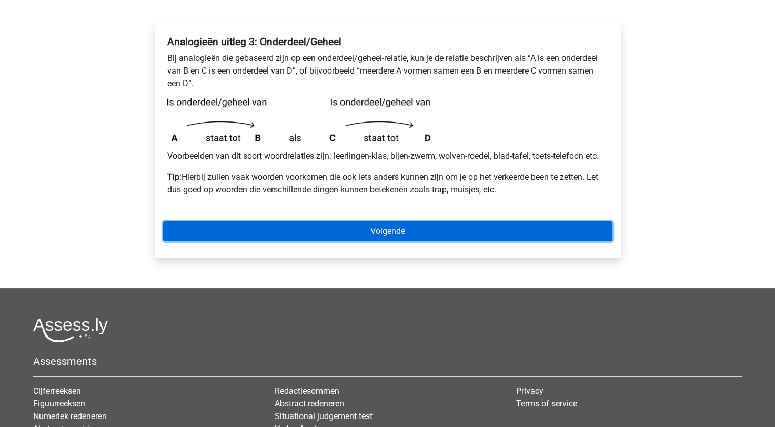
click at [217, 232] on link "Volgende" at bounding box center [388, 232] width 450 height 20
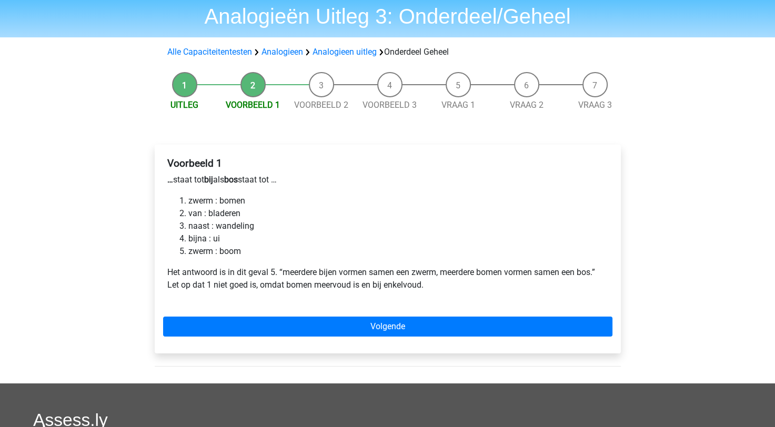
scroll to position [53, 0]
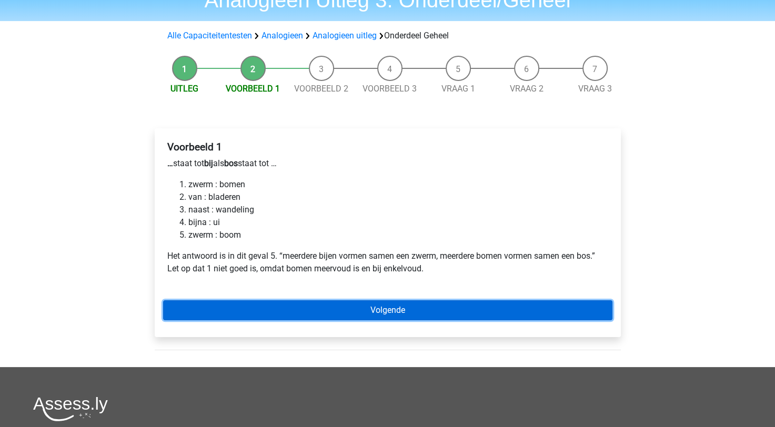
click at [324, 316] on link "Volgende" at bounding box center [388, 311] width 450 height 20
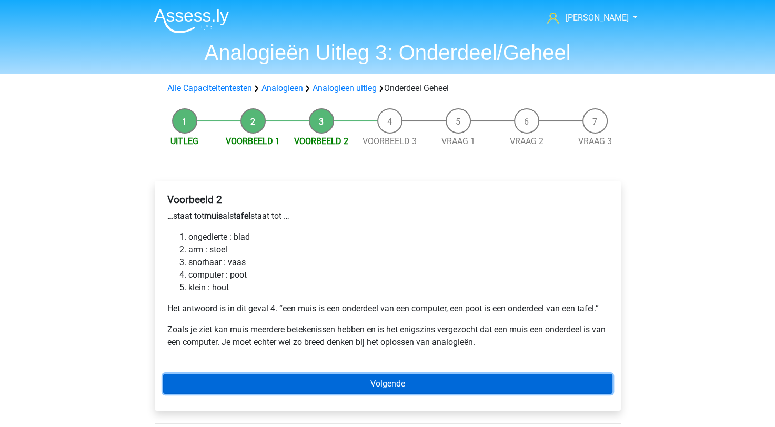
click at [238, 387] on link "Volgende" at bounding box center [388, 384] width 450 height 20
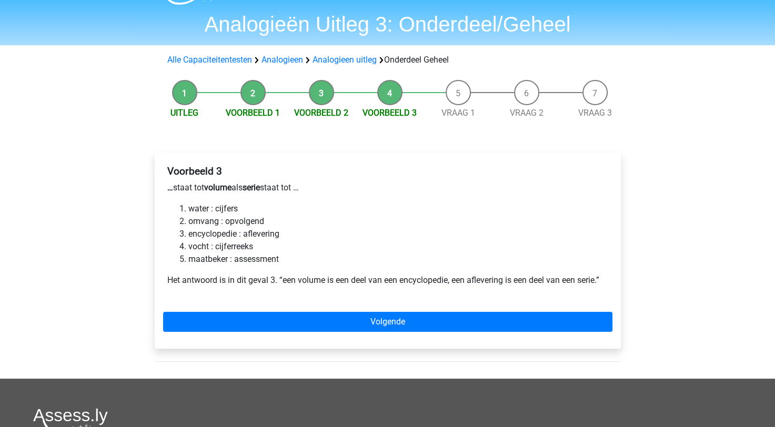
scroll to position [53, 0]
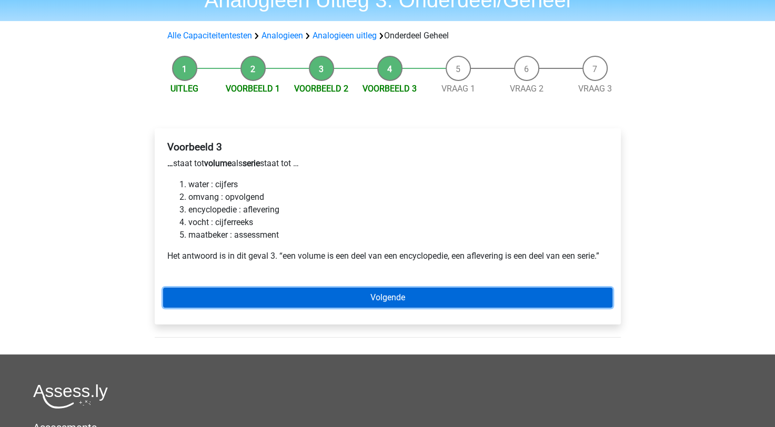
click at [201, 294] on link "Volgende" at bounding box center [388, 298] width 450 height 20
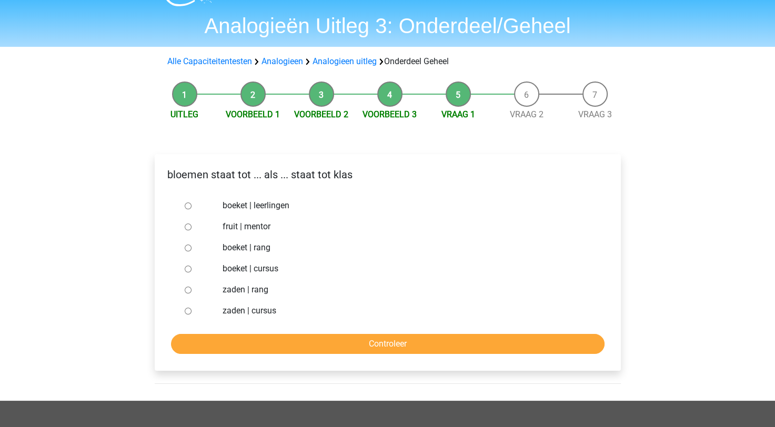
scroll to position [53, 0]
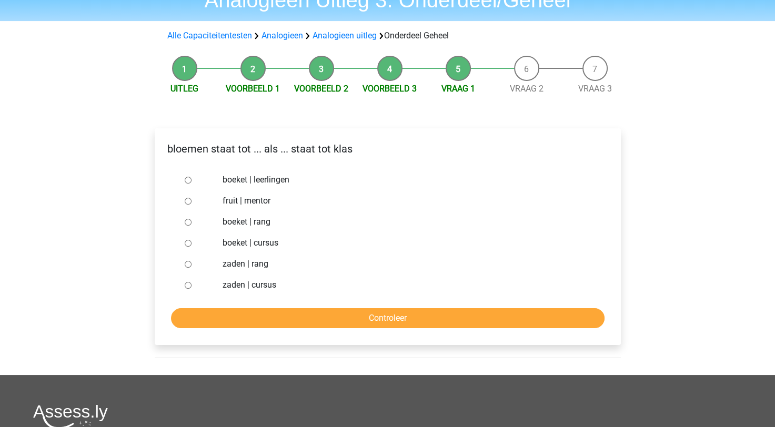
click at [183, 180] on div at bounding box center [198, 180] width 35 height 21
click at [185, 181] on input "boeket | leerlingen" at bounding box center [188, 180] width 7 height 7
radio input "true"
click at [295, 321] on input "Controleer" at bounding box center [388, 318] width 434 height 20
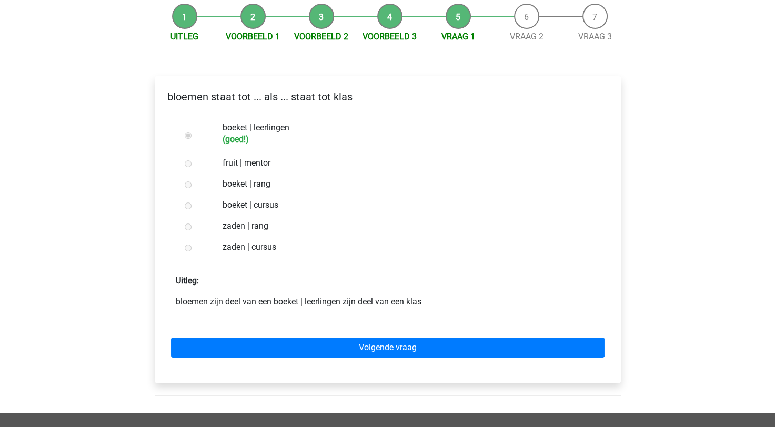
scroll to position [105, 0]
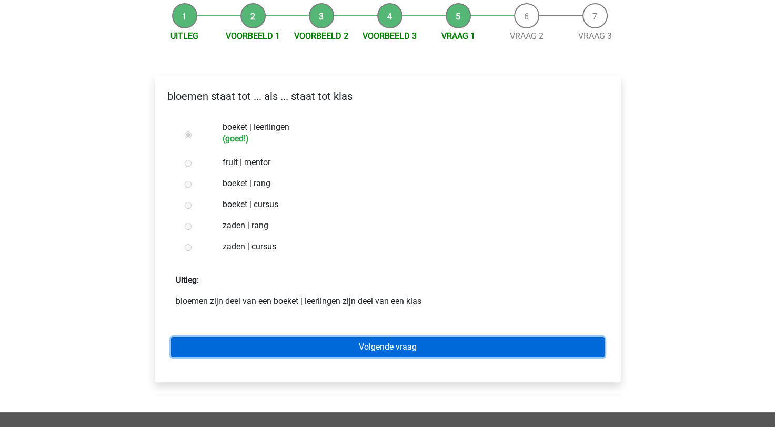
click at [255, 339] on link "Volgende vraag" at bounding box center [388, 347] width 434 height 20
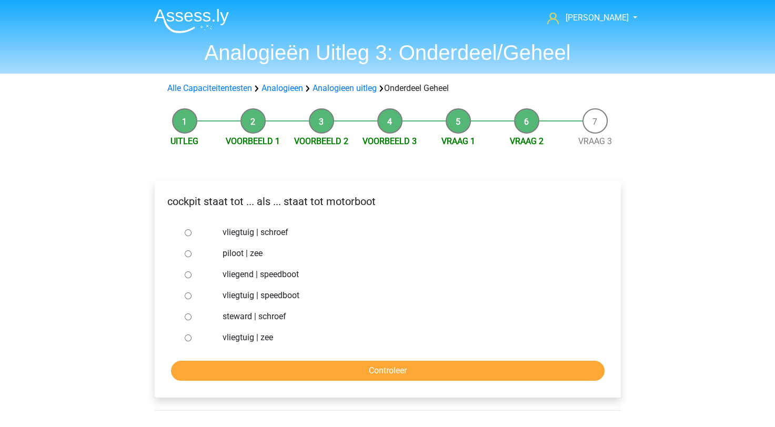
scroll to position [53, 0]
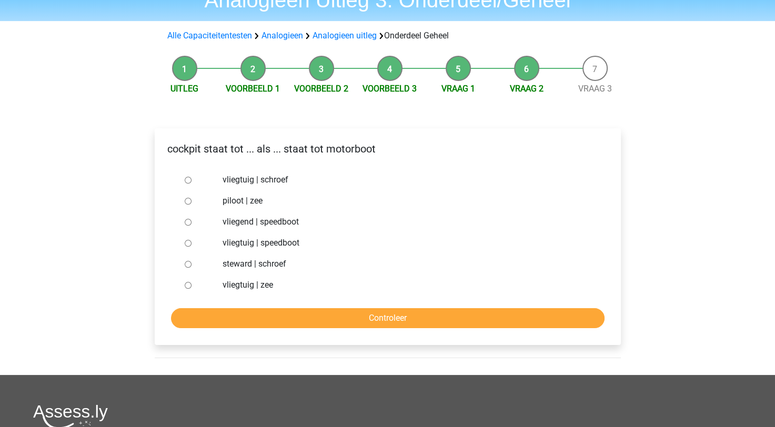
click at [186, 201] on input "piloot | zee" at bounding box center [188, 201] width 7 height 7
radio input "true"
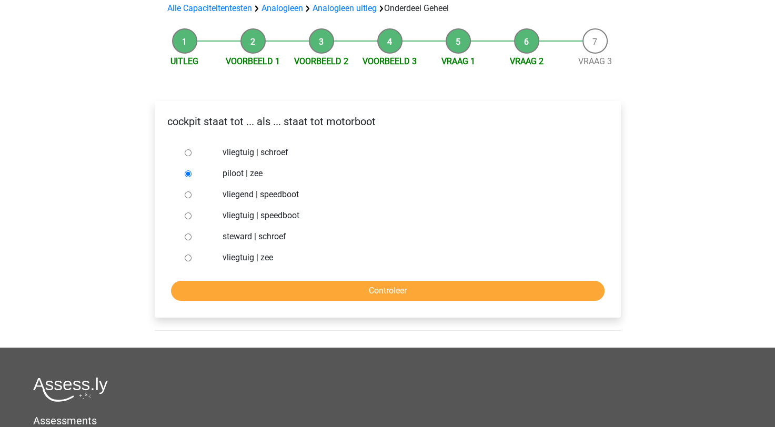
scroll to position [105, 0]
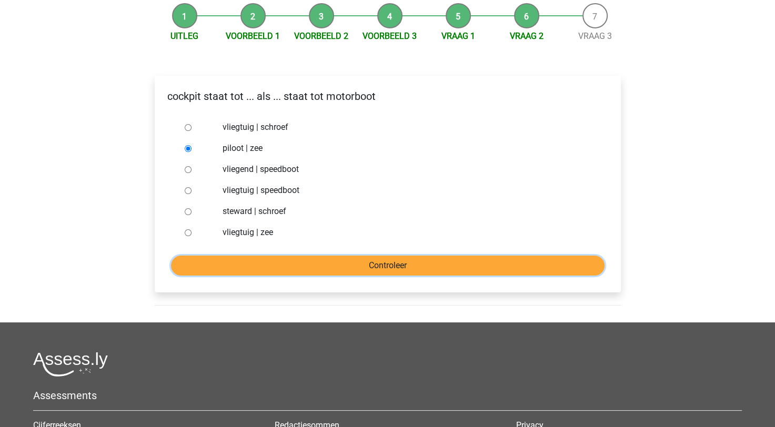
click at [269, 263] on input "Controleer" at bounding box center [388, 266] width 434 height 20
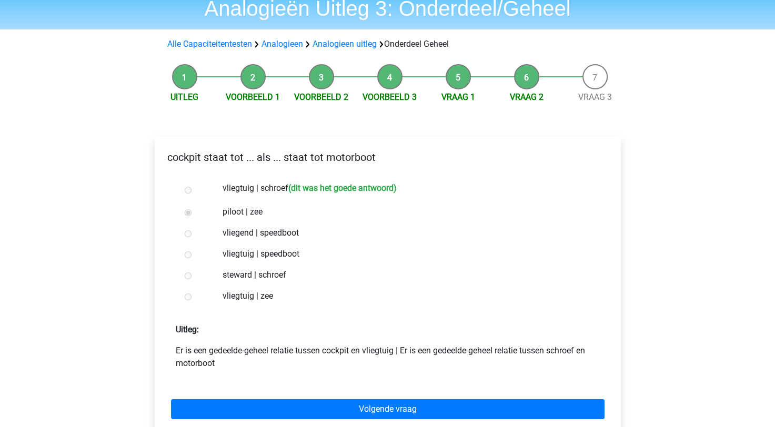
scroll to position [105, 0]
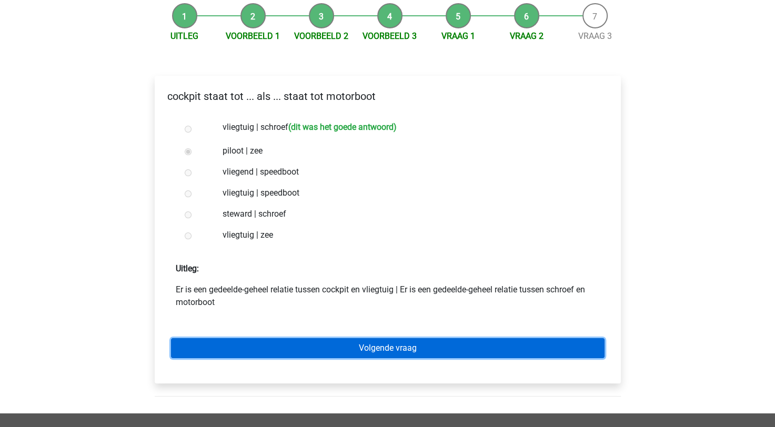
click at [278, 352] on link "Volgende vraag" at bounding box center [388, 348] width 434 height 20
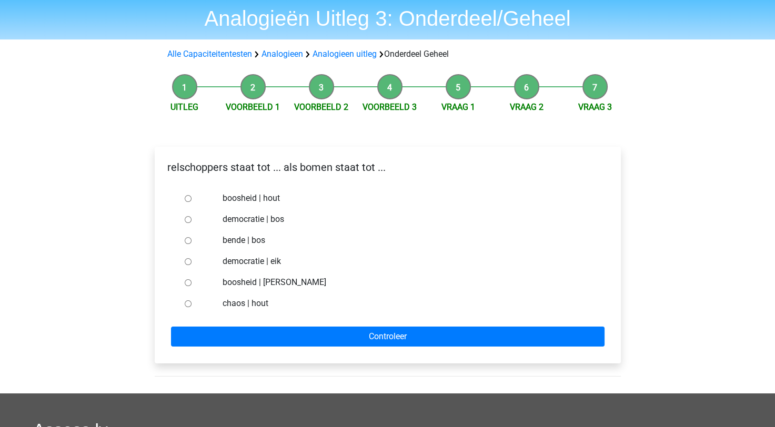
scroll to position [53, 0]
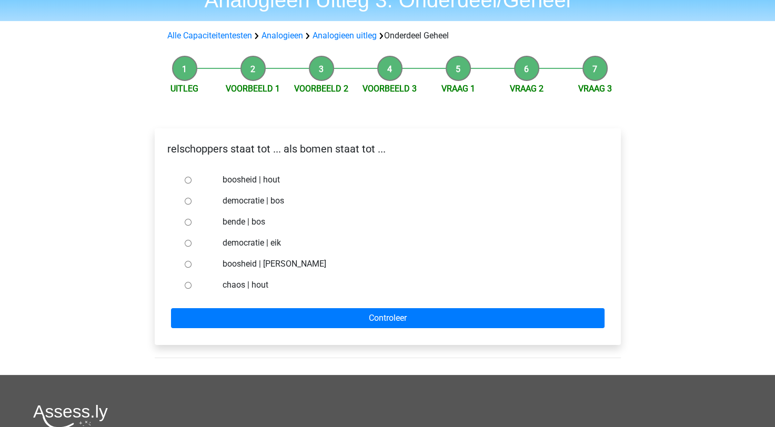
click at [267, 288] on label "chaos | hout" at bounding box center [405, 285] width 364 height 13
click at [192, 288] on input "chaos | hout" at bounding box center [188, 285] width 7 height 7
radio input "true"
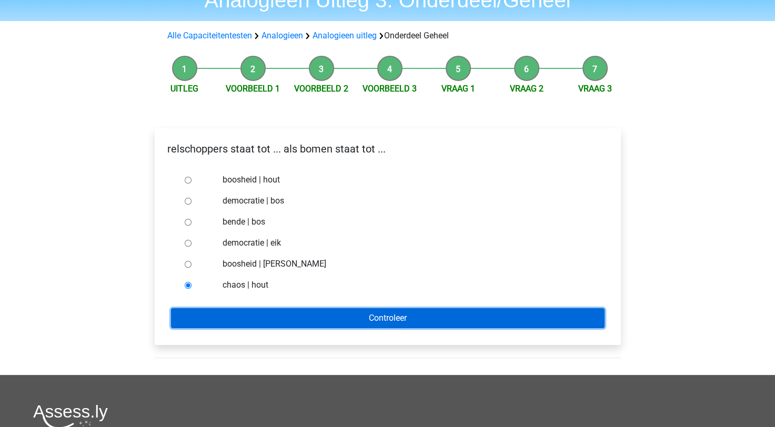
click at [335, 322] on input "Controleer" at bounding box center [388, 318] width 434 height 20
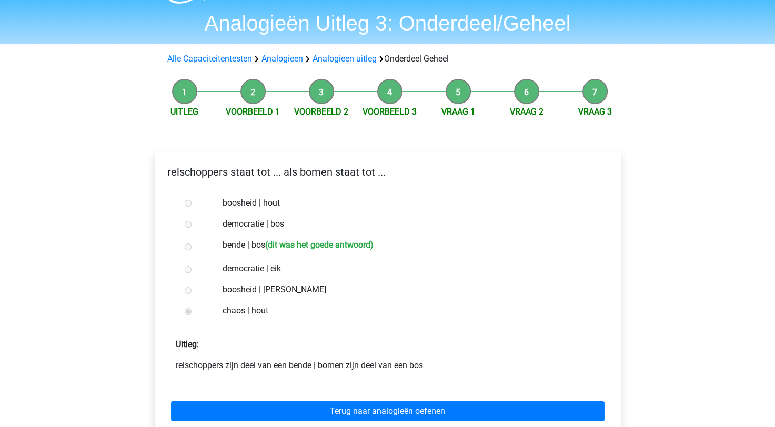
scroll to position [53, 0]
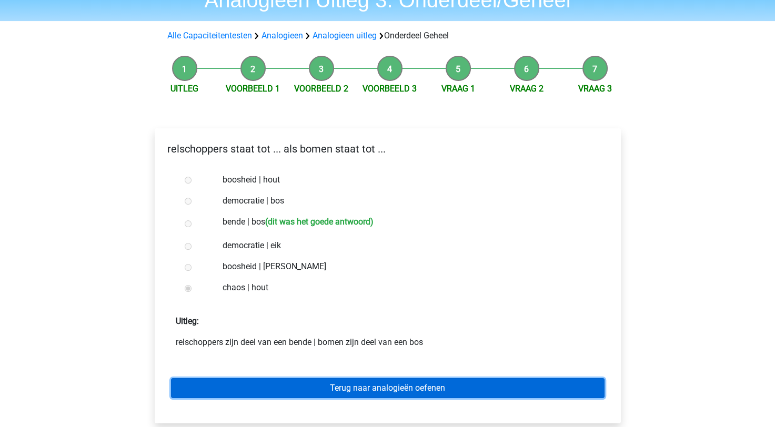
click at [320, 394] on link "Terug naar analogieën oefenen" at bounding box center [388, 388] width 434 height 20
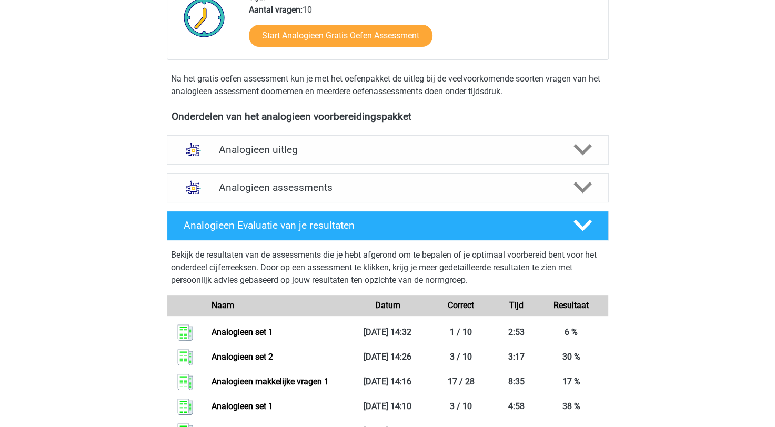
scroll to position [316, 0]
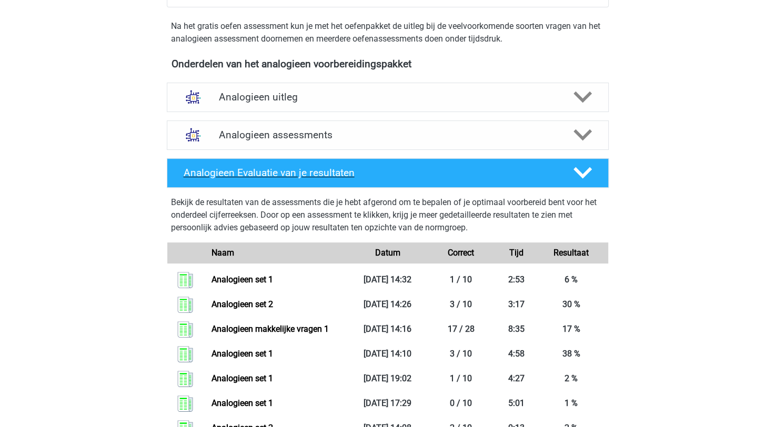
click at [592, 168] on icon at bounding box center [583, 173] width 18 height 18
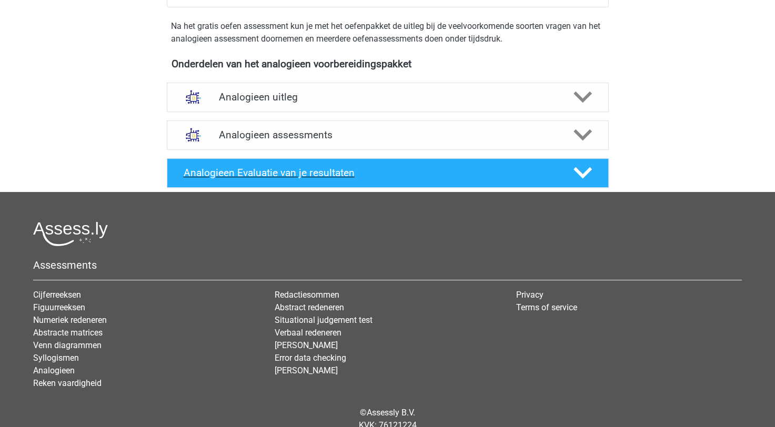
click at [591, 164] on icon at bounding box center [583, 173] width 18 height 18
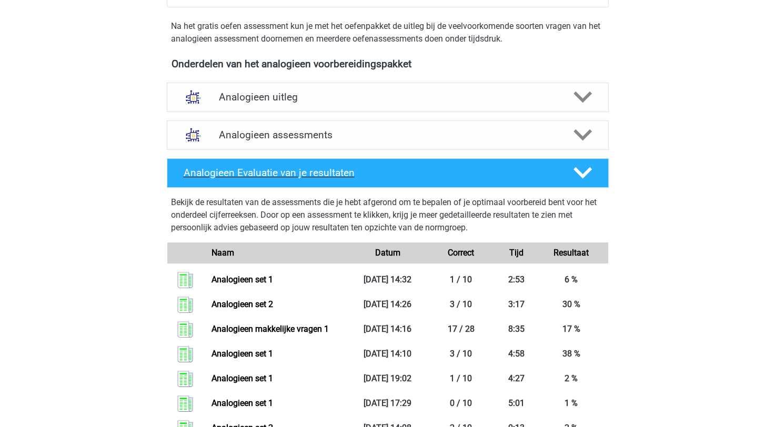
click at [581, 168] on icon at bounding box center [583, 173] width 18 height 18
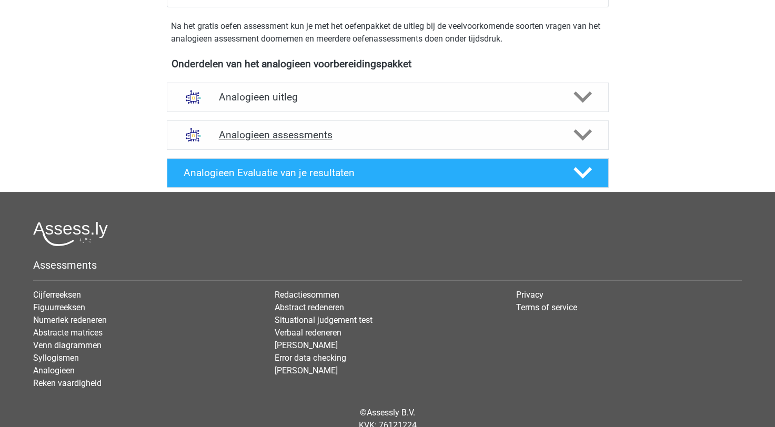
click at [583, 138] on polygon at bounding box center [583, 136] width 18 height 12
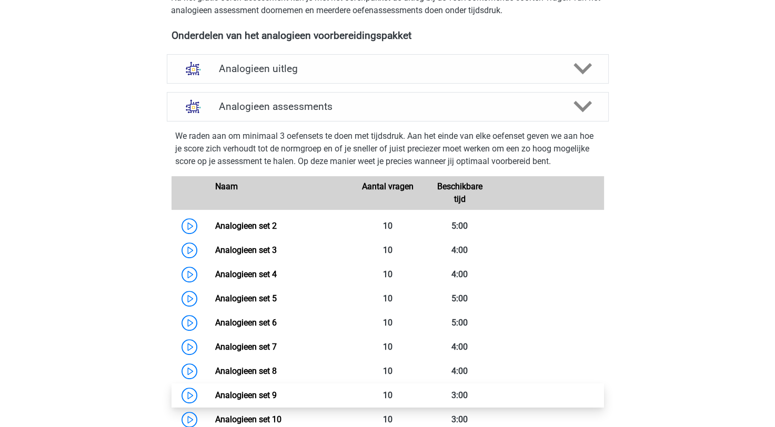
scroll to position [263, 0]
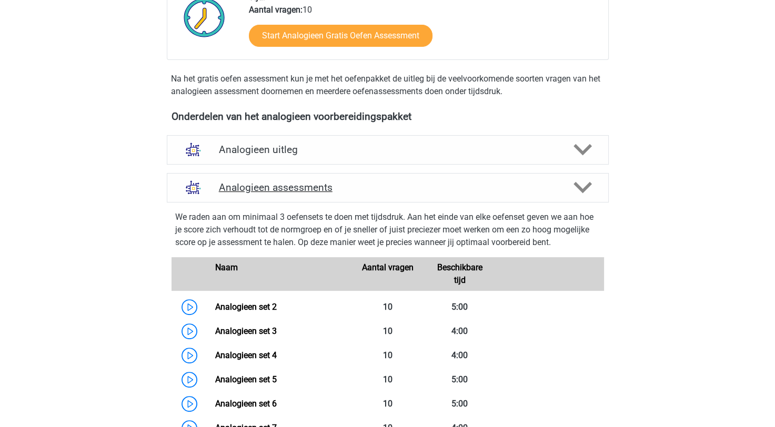
click at [576, 192] on icon at bounding box center [583, 187] width 18 height 18
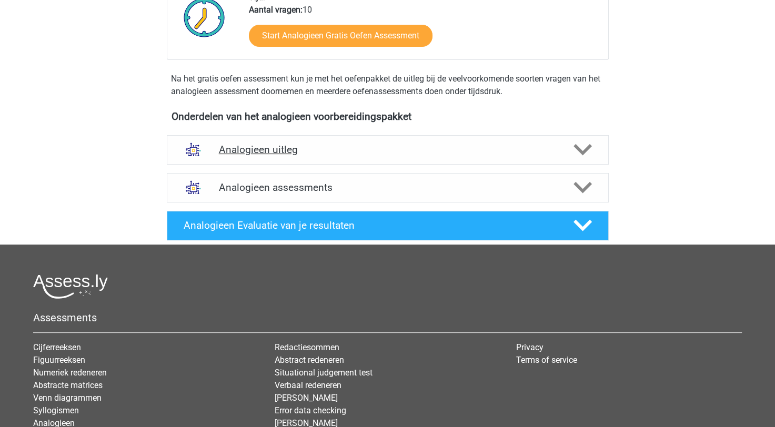
click at [581, 155] on icon at bounding box center [583, 150] width 18 height 18
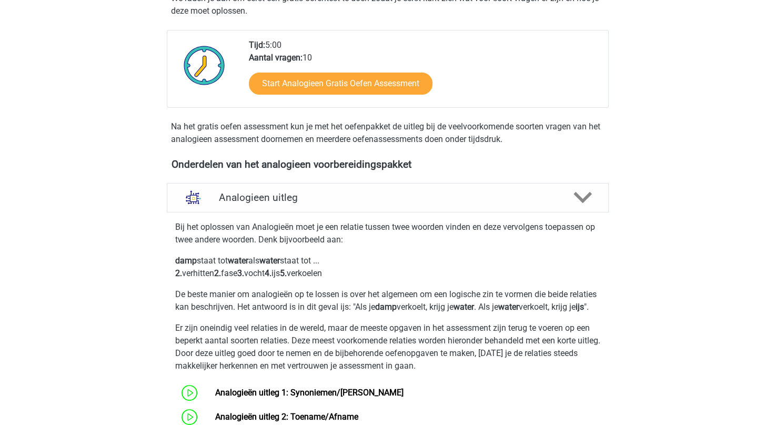
scroll to position [211, 0]
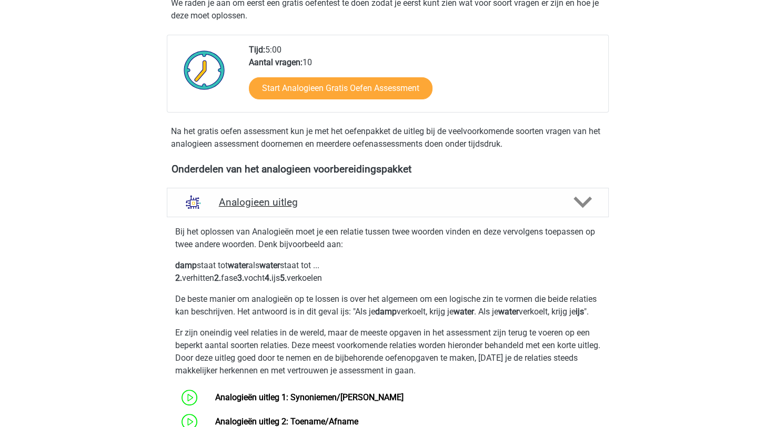
click at [580, 197] on icon at bounding box center [583, 202] width 18 height 18
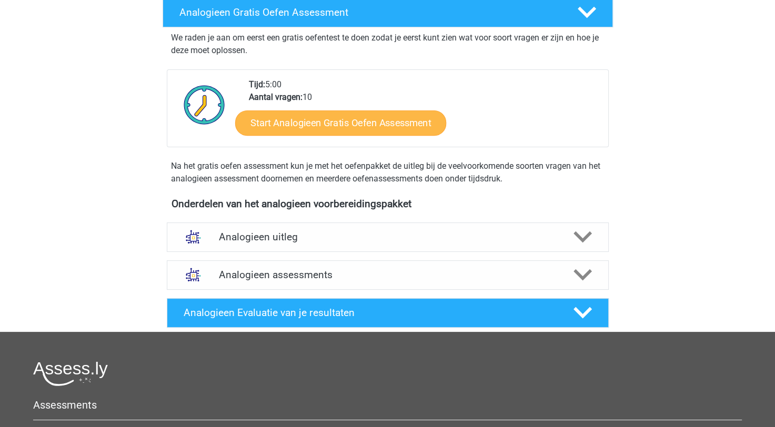
scroll to position [158, 0]
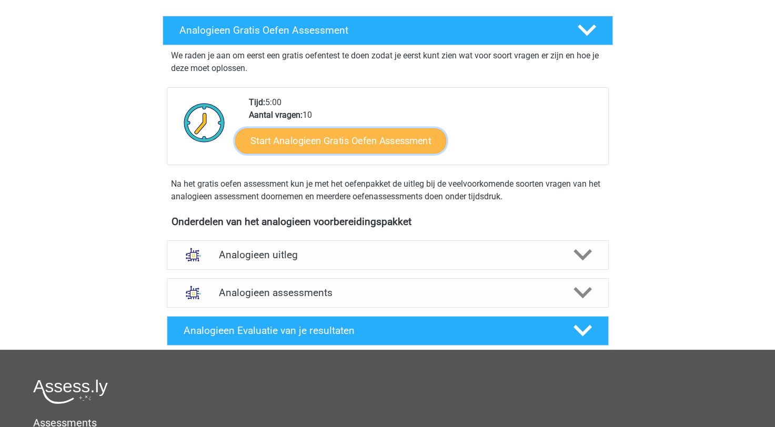
click at [375, 145] on link "Start Analogieen Gratis Oefen Assessment" at bounding box center [340, 140] width 211 height 25
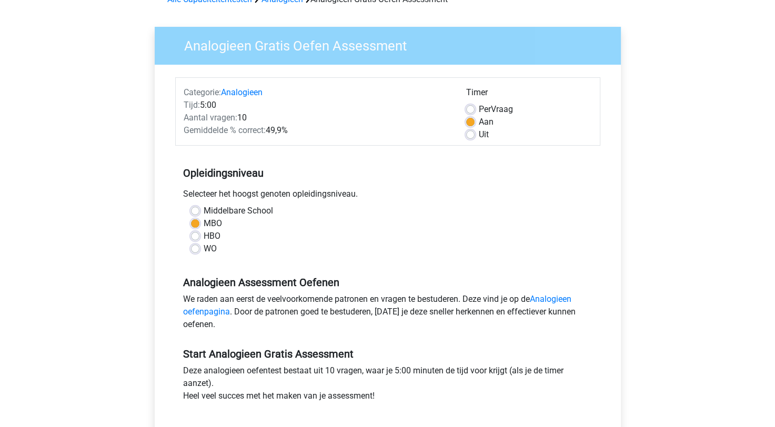
scroll to position [105, 0]
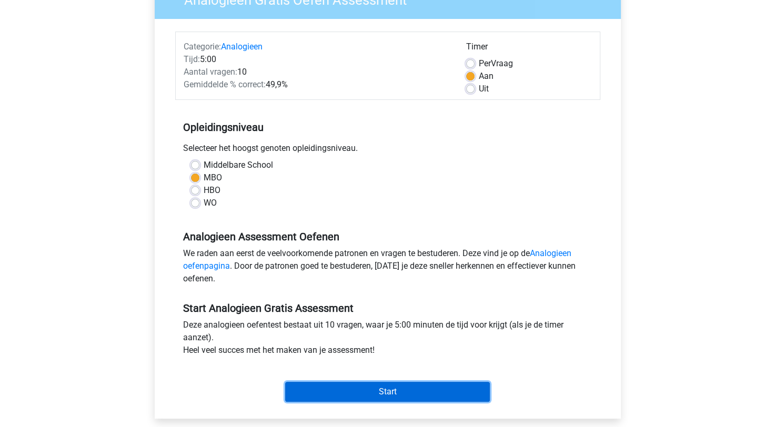
click at [438, 387] on input "Start" at bounding box center [387, 392] width 205 height 20
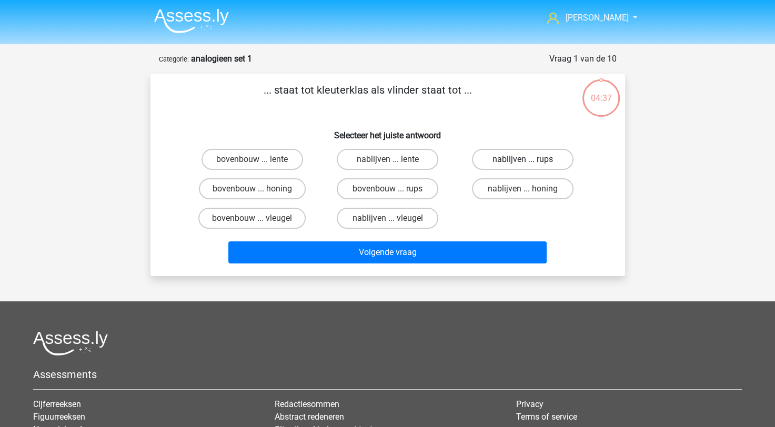
click at [491, 158] on label "nablijven ... rups" at bounding box center [523, 159] width 102 height 21
click at [523, 160] on input "nablijven ... rups" at bounding box center [526, 163] width 7 height 7
radio input "true"
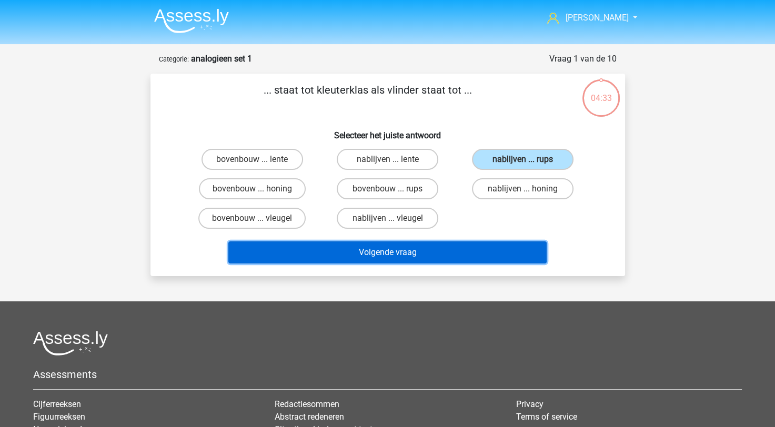
click at [334, 250] on button "Volgende vraag" at bounding box center [387, 253] width 318 height 22
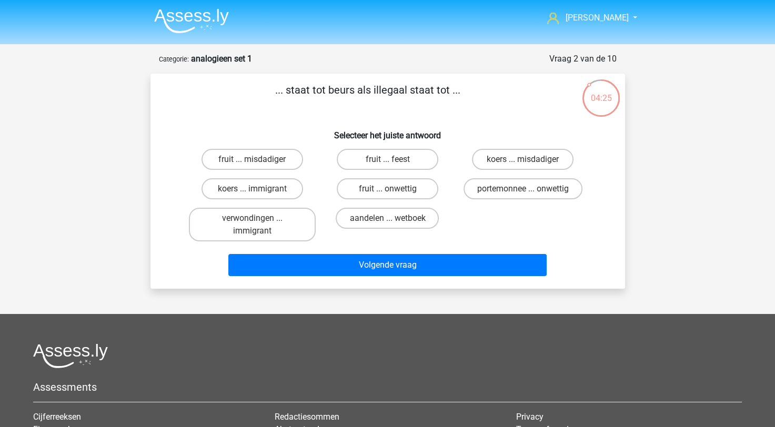
click at [523, 190] on input "portemonnee ... onwettig" at bounding box center [526, 192] width 7 height 7
radio input "true"
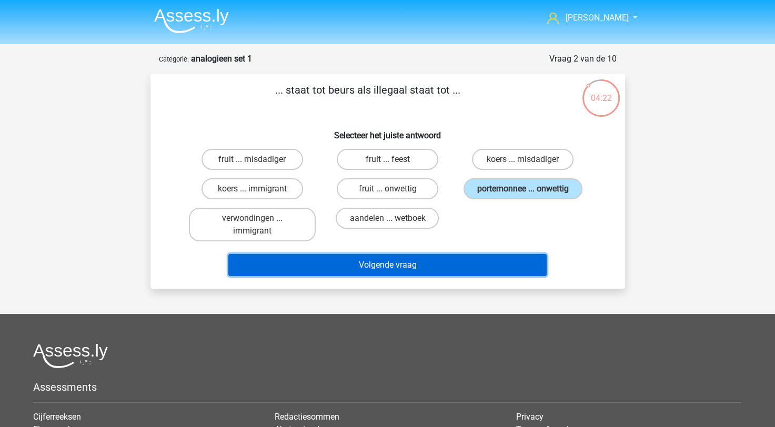
click at [420, 269] on button "Volgende vraag" at bounding box center [387, 265] width 318 height 22
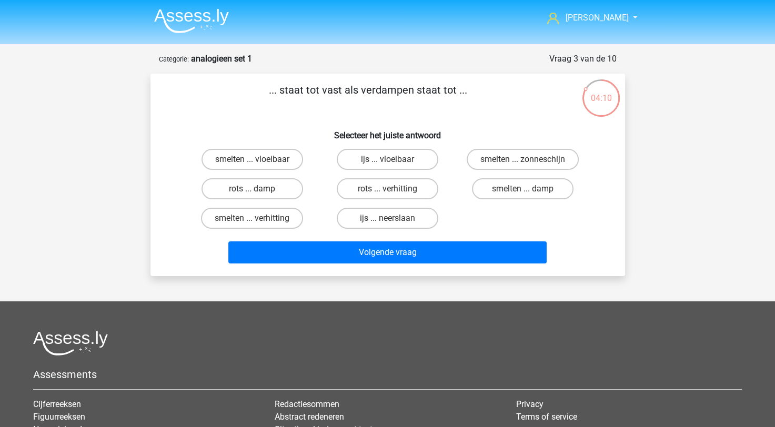
click at [526, 194] on input "smelten ... damp" at bounding box center [526, 192] width 7 height 7
radio input "true"
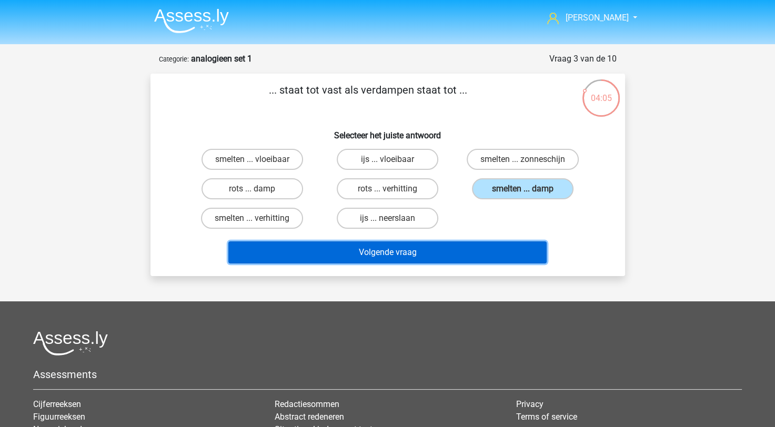
click at [417, 248] on button "Volgende vraag" at bounding box center [387, 253] width 318 height 22
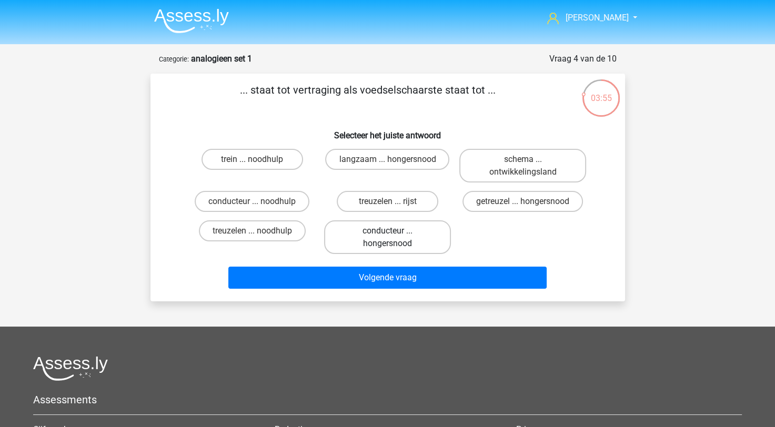
click at [396, 241] on label "conducteur ... hongersnood" at bounding box center [387, 238] width 127 height 34
click at [394, 238] on input "conducteur ... hongersnood" at bounding box center [390, 234] width 7 height 7
radio input "true"
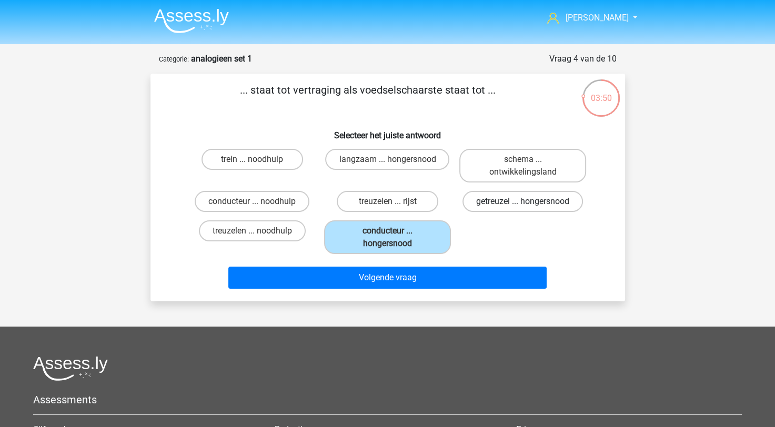
click at [492, 207] on label "getreuzel ... hongersnood" at bounding box center [523, 201] width 121 height 21
click at [523, 207] on input "getreuzel ... hongersnood" at bounding box center [526, 205] width 7 height 7
radio input "true"
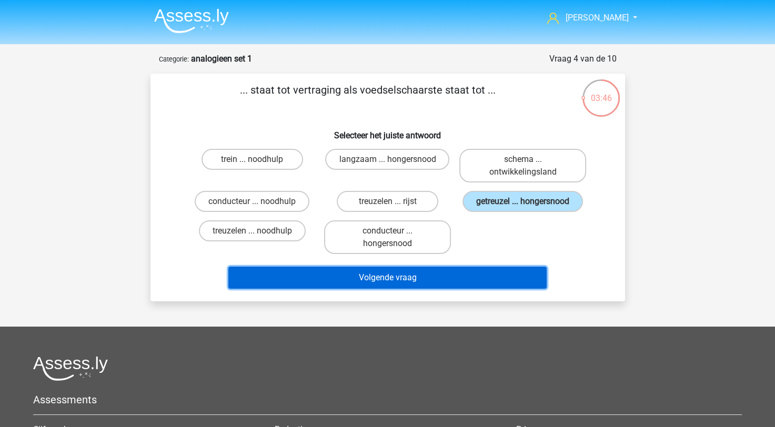
click at [478, 274] on button "Volgende vraag" at bounding box center [387, 278] width 318 height 22
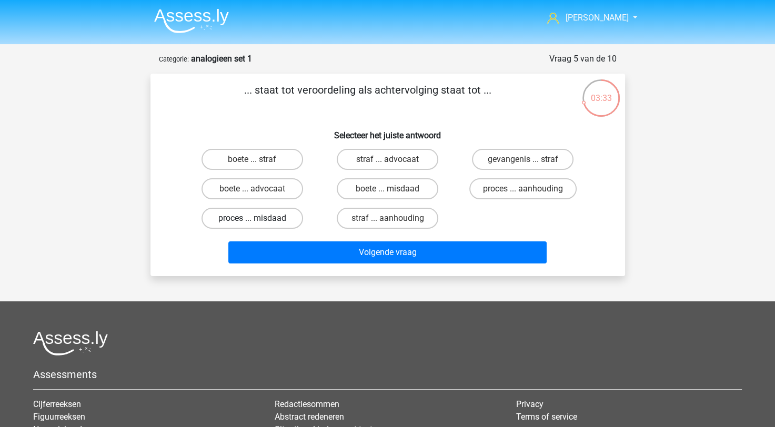
click at [227, 221] on label "proces ... misdaad" at bounding box center [253, 218] width 102 height 21
click at [252, 221] on input "proces ... misdaad" at bounding box center [255, 221] width 7 height 7
radio input "true"
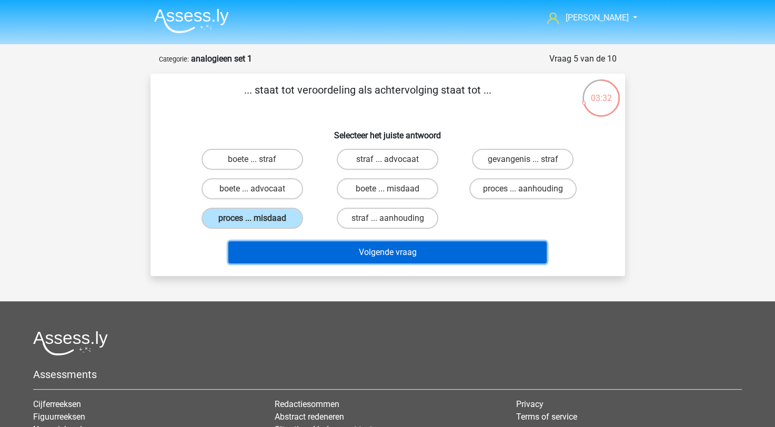
click at [291, 256] on button "Volgende vraag" at bounding box center [387, 253] width 318 height 22
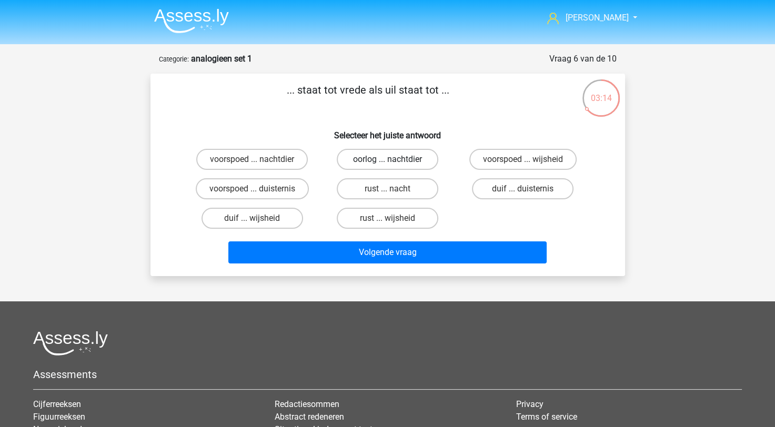
click at [399, 152] on label "oorlog ... nachtdier" at bounding box center [388, 159] width 102 height 21
click at [394, 160] on input "oorlog ... nachtdier" at bounding box center [390, 163] width 7 height 7
radio input "true"
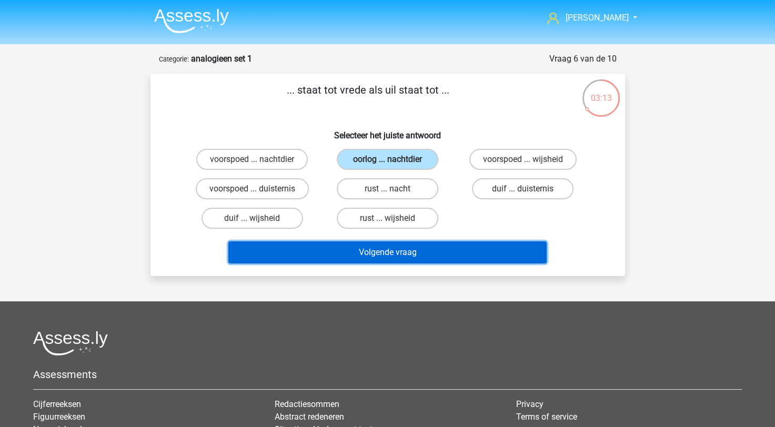
click at [420, 258] on button "Volgende vraag" at bounding box center [387, 253] width 318 height 22
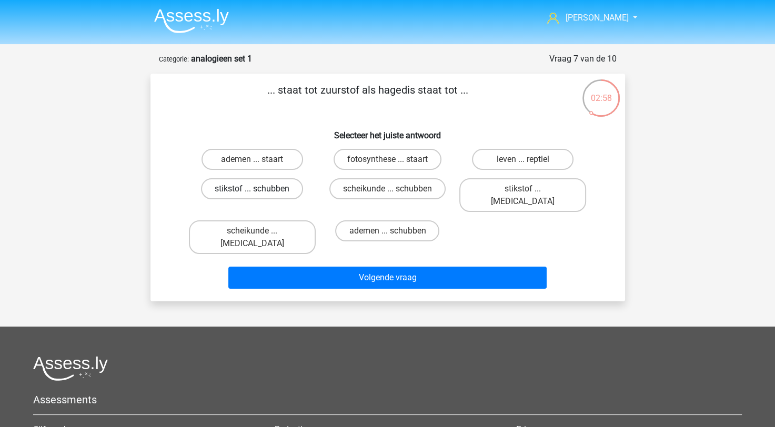
click at [293, 193] on label "stikstof ... schubben" at bounding box center [252, 188] width 102 height 21
click at [259, 193] on input "stikstof ... schubben" at bounding box center [255, 192] width 7 height 7
radio input "true"
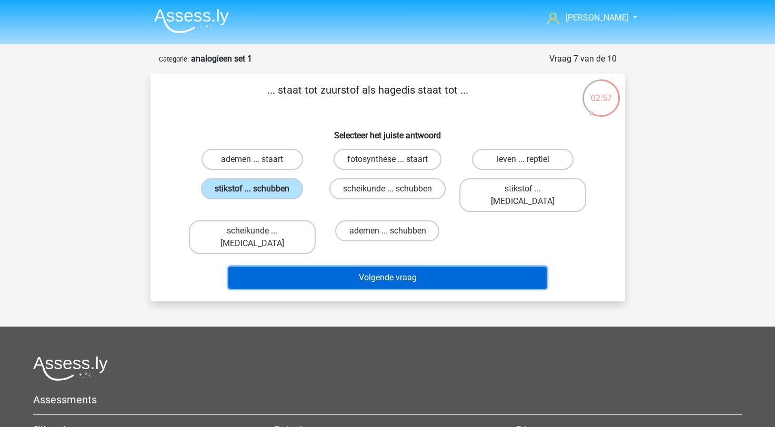
click at [319, 267] on button "Volgende vraag" at bounding box center [387, 278] width 318 height 22
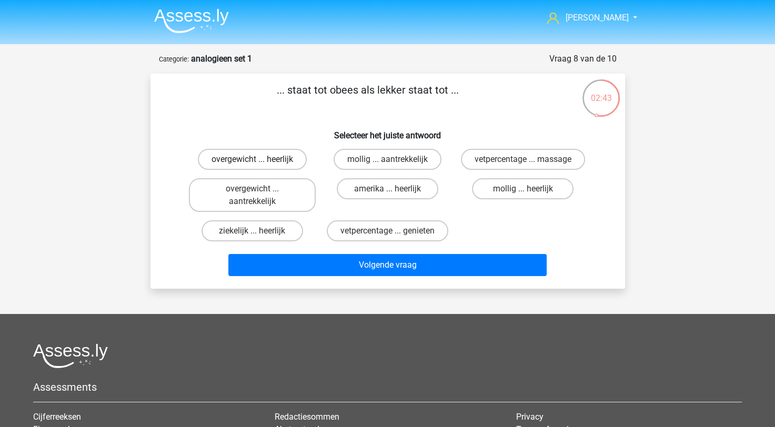
click at [280, 157] on label "overgewicht ... heerlijk" at bounding box center [252, 159] width 109 height 21
click at [259, 160] on input "overgewicht ... heerlijk" at bounding box center [255, 163] width 7 height 7
radio input "true"
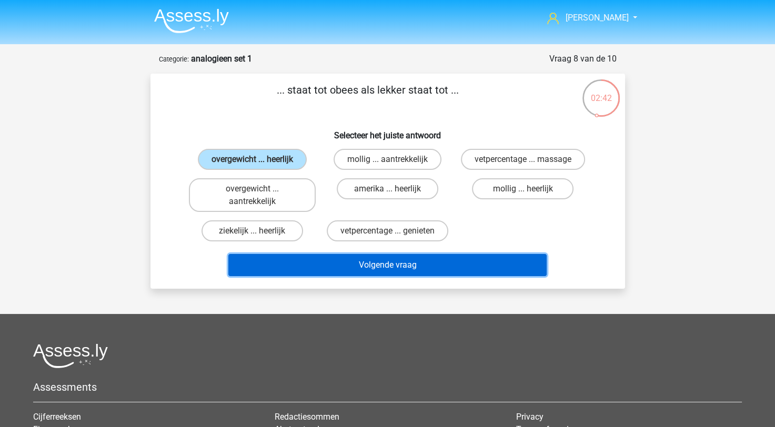
click at [359, 265] on button "Volgende vraag" at bounding box center [387, 265] width 318 height 22
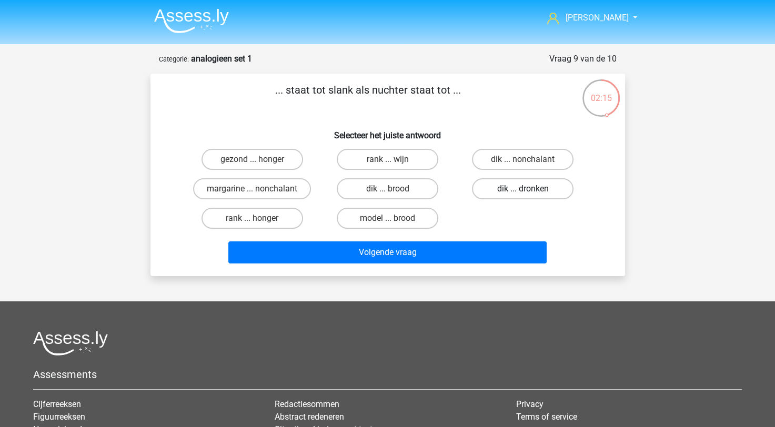
click at [499, 185] on label "dik ... dronken" at bounding box center [523, 188] width 102 height 21
click at [523, 189] on input "dik ... dronken" at bounding box center [526, 192] width 7 height 7
radio input "true"
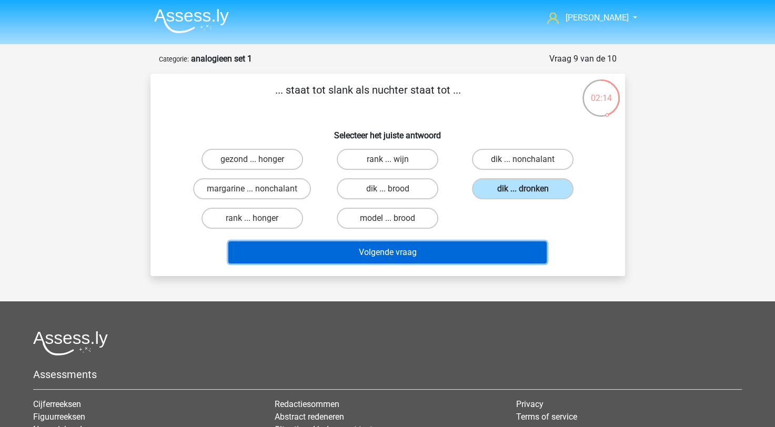
click at [423, 255] on button "Volgende vraag" at bounding box center [387, 253] width 318 height 22
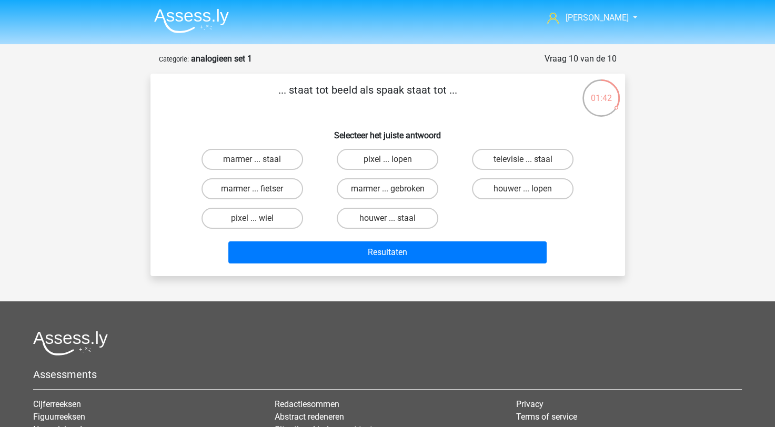
click at [392, 223] on input "houwer ... staal" at bounding box center [390, 221] width 7 height 7
radio input "true"
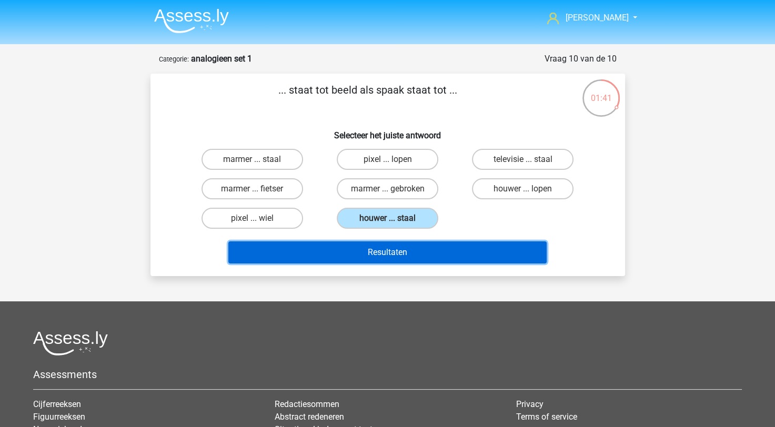
click at [407, 250] on button "Resultaten" at bounding box center [387, 253] width 318 height 22
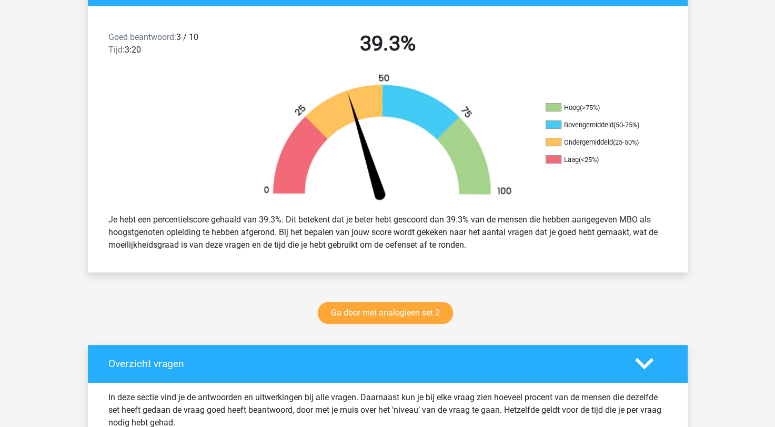
scroll to position [263, 0]
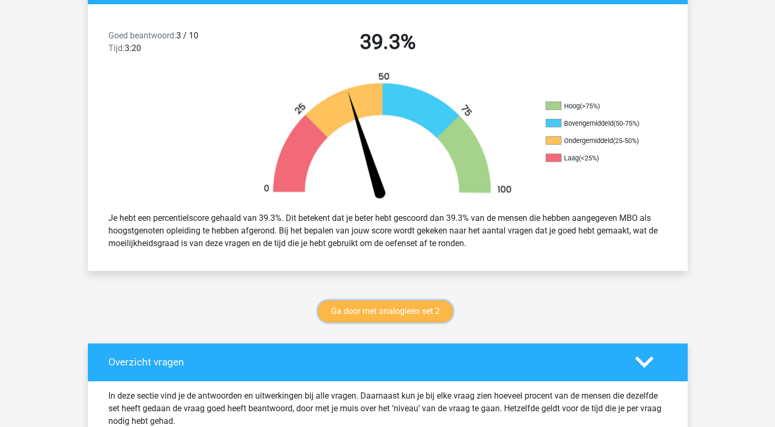
click at [381, 314] on link "Ga door met analogieen set 2" at bounding box center [385, 312] width 135 height 22
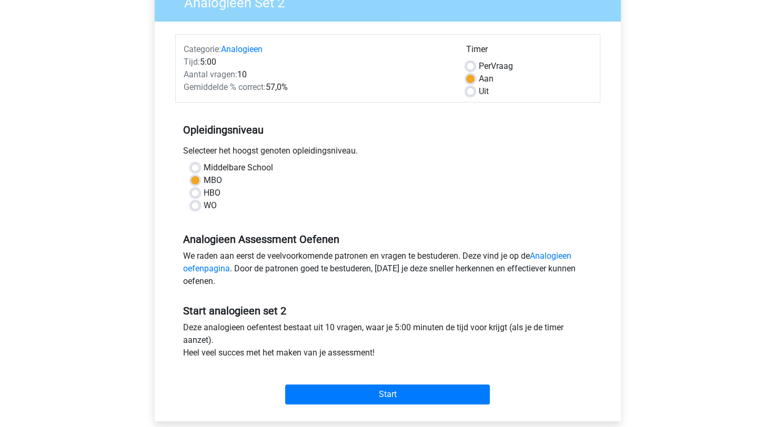
scroll to position [105, 0]
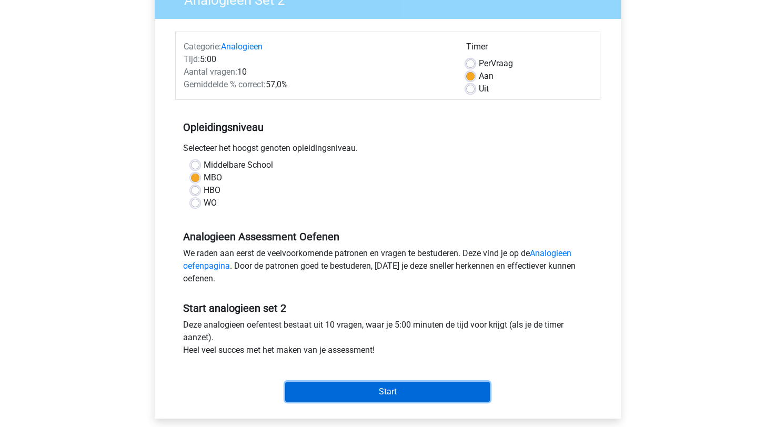
click at [377, 397] on input "Start" at bounding box center [387, 392] width 205 height 20
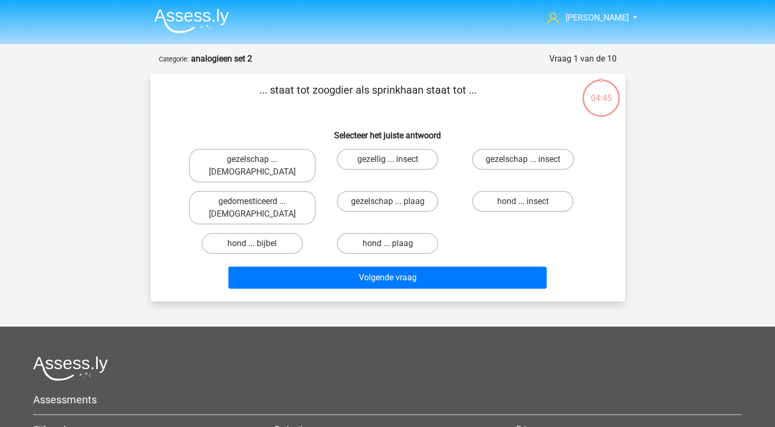
click at [523, 202] on input "hond ... insect" at bounding box center [526, 205] width 7 height 7
radio input "true"
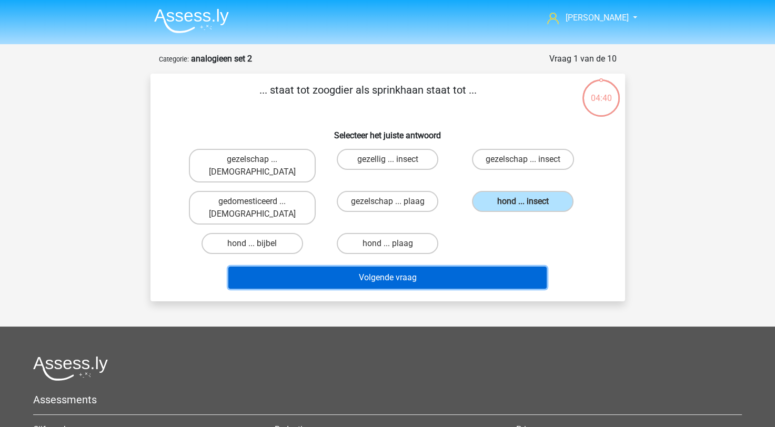
click at [436, 267] on button "Volgende vraag" at bounding box center [387, 278] width 318 height 22
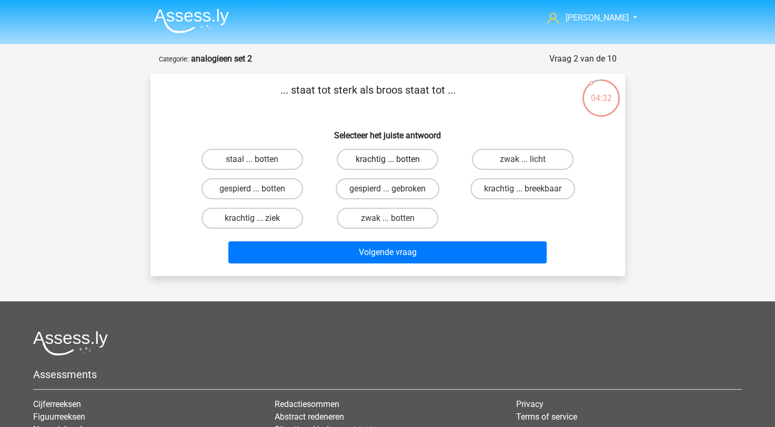
click at [425, 155] on label "krachtig ... botten" at bounding box center [388, 159] width 102 height 21
click at [394, 160] on input "krachtig ... botten" at bounding box center [390, 163] width 7 height 7
radio input "true"
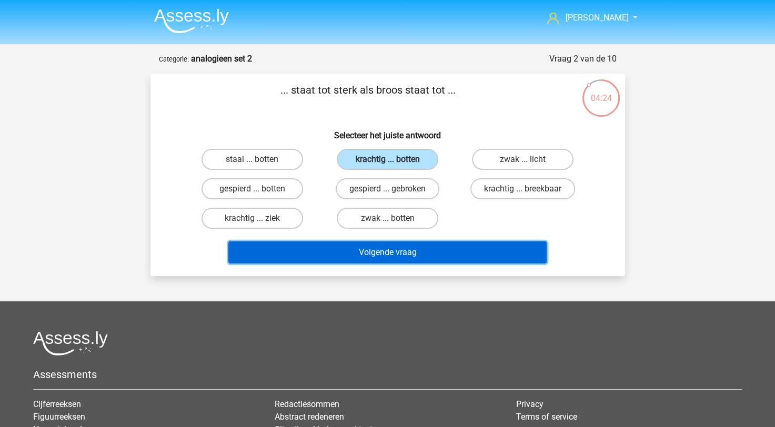
click at [397, 257] on button "Volgende vraag" at bounding box center [387, 253] width 318 height 22
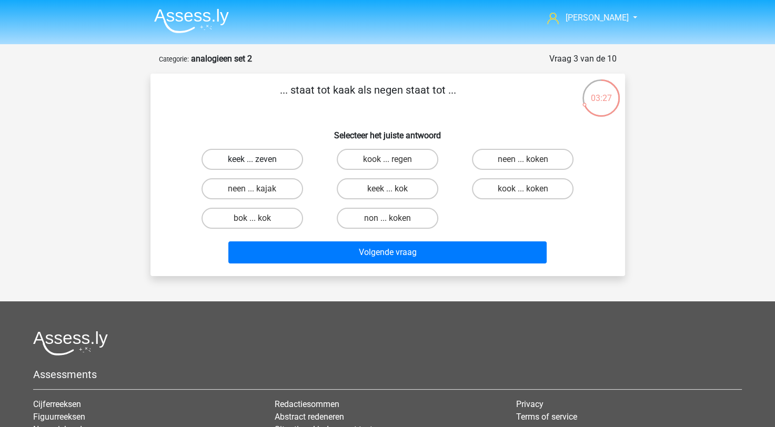
click at [263, 164] on label "keek ... zeven" at bounding box center [253, 159] width 102 height 21
click at [259, 164] on input "keek ... zeven" at bounding box center [255, 163] width 7 height 7
radio input "true"
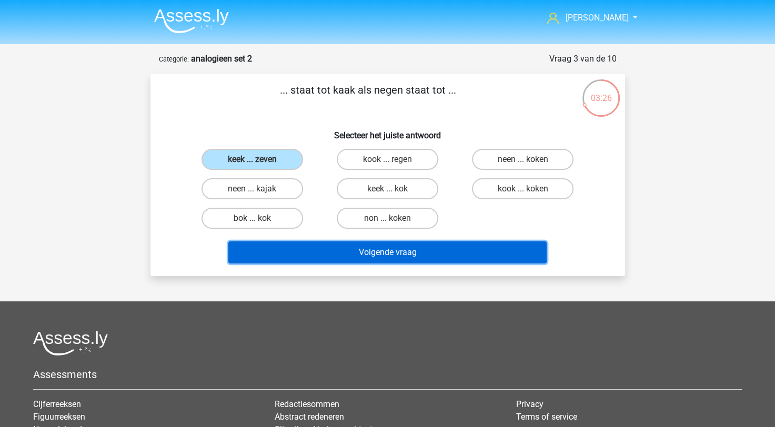
click at [343, 247] on button "Volgende vraag" at bounding box center [387, 253] width 318 height 22
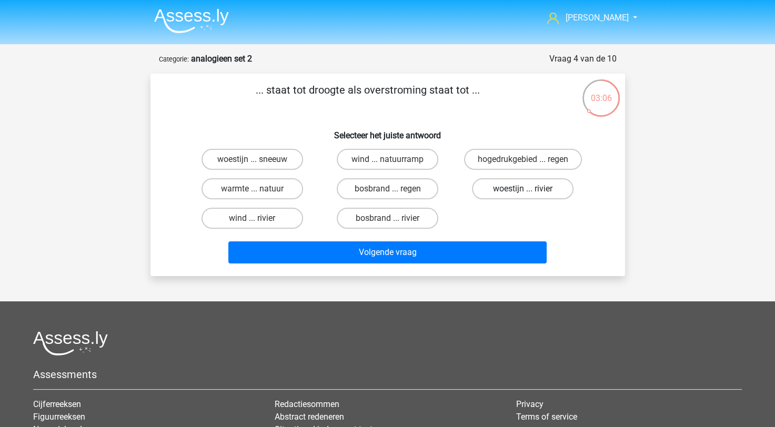
click at [554, 185] on label "woestijn ... rivier" at bounding box center [523, 188] width 102 height 21
click at [530, 189] on input "woestijn ... rivier" at bounding box center [526, 192] width 7 height 7
radio input "true"
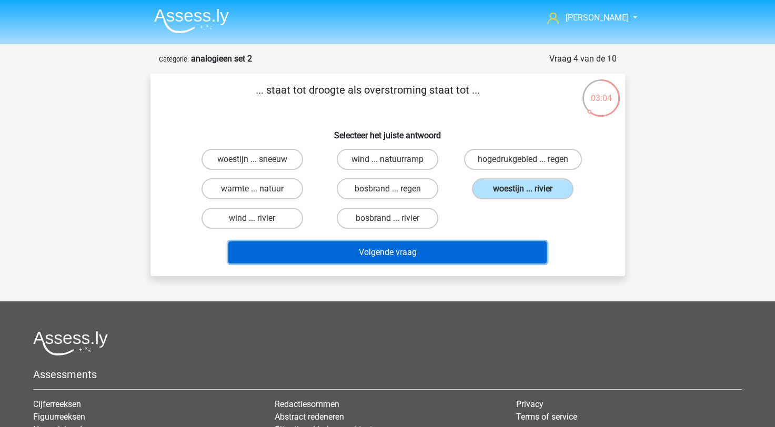
click at [493, 257] on button "Volgende vraag" at bounding box center [387, 253] width 318 height 22
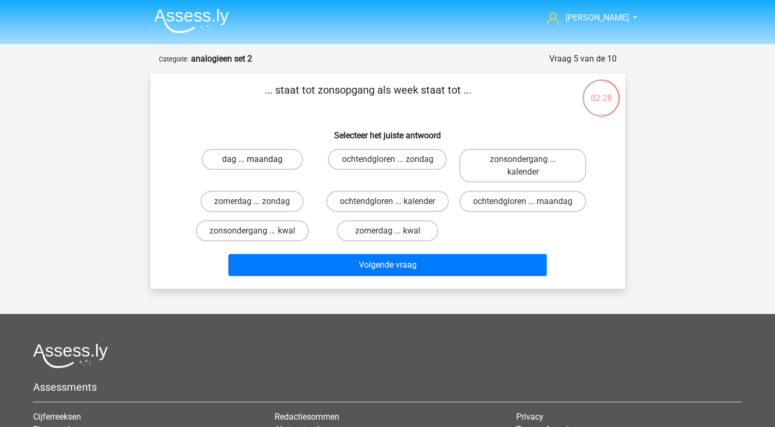
click at [250, 156] on label "dag ... maandag" at bounding box center [253, 159] width 102 height 21
click at [252, 160] on input "dag ... maandag" at bounding box center [255, 163] width 7 height 7
radio input "true"
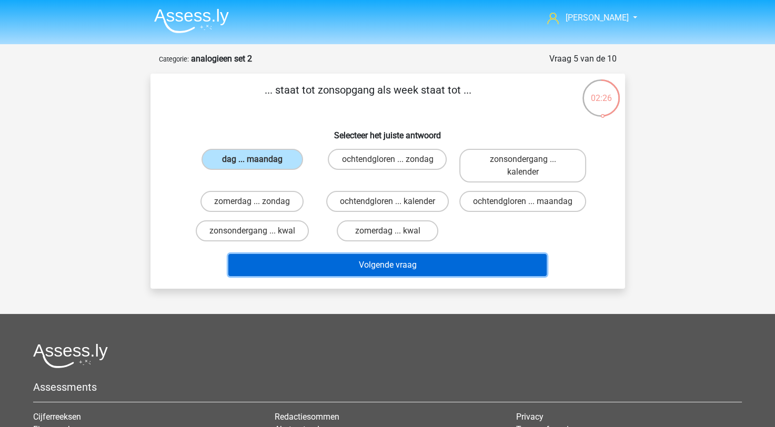
click at [352, 267] on button "Volgende vraag" at bounding box center [387, 265] width 318 height 22
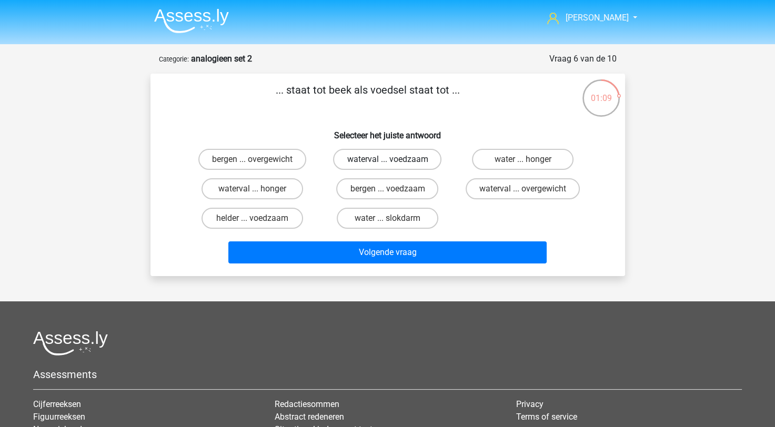
click at [389, 170] on label "waterval ... voedzaam" at bounding box center [387, 159] width 108 height 21
click at [389, 166] on input "waterval ... voedzaam" at bounding box center [390, 163] width 7 height 7
radio input "true"
click at [529, 158] on label "water ... honger" at bounding box center [523, 159] width 102 height 21
click at [529, 160] on input "water ... honger" at bounding box center [526, 163] width 7 height 7
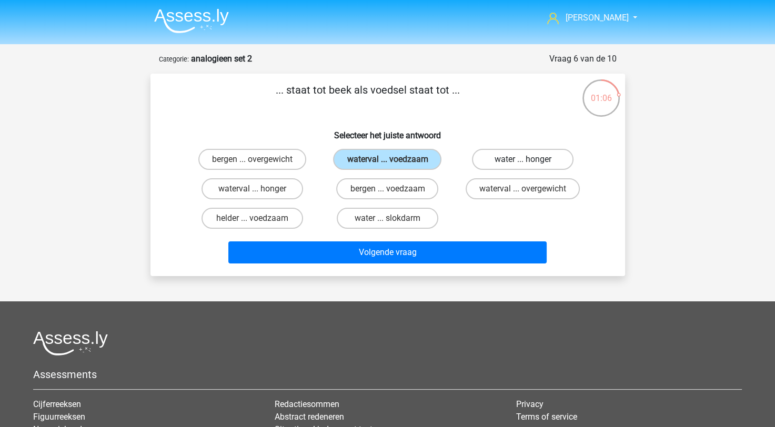
radio input "true"
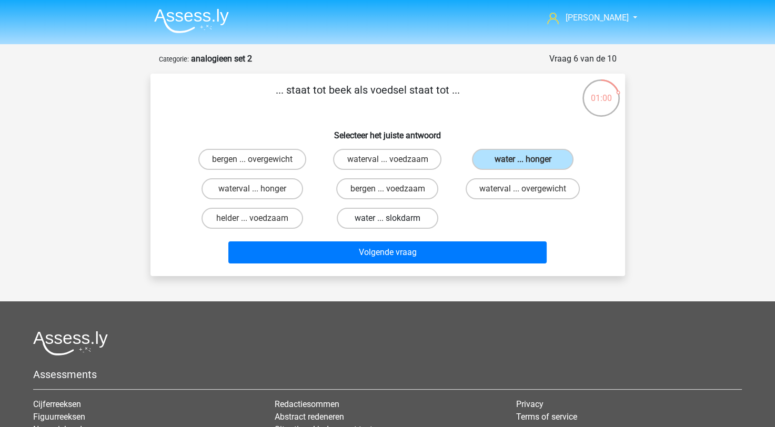
click at [391, 216] on label "water ... slokdarm" at bounding box center [388, 218] width 102 height 21
click at [391, 218] on input "water ... slokdarm" at bounding box center [390, 221] width 7 height 7
radio input "true"
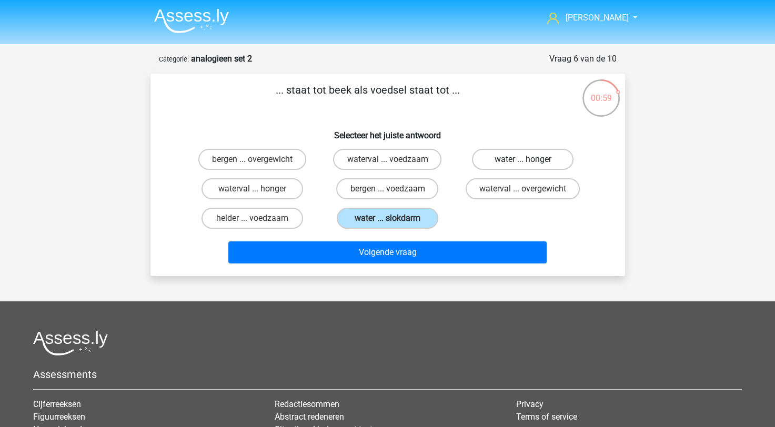
click at [513, 149] on label "water ... honger" at bounding box center [523, 159] width 102 height 21
click at [523, 160] on input "water ... honger" at bounding box center [526, 163] width 7 height 7
radio input "true"
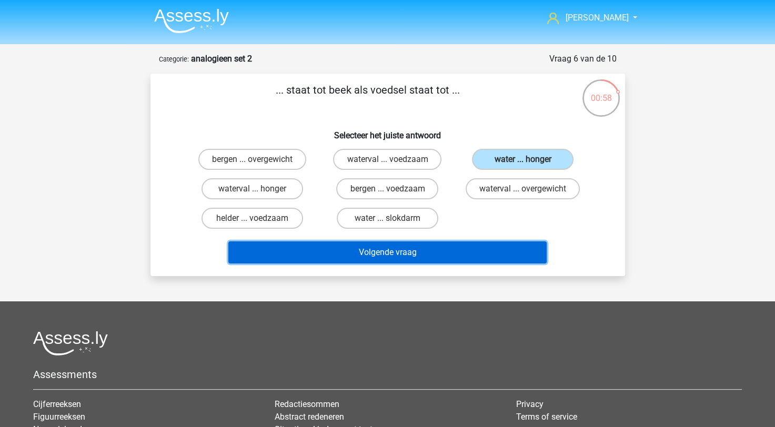
click at [416, 254] on button "Volgende vraag" at bounding box center [387, 253] width 318 height 22
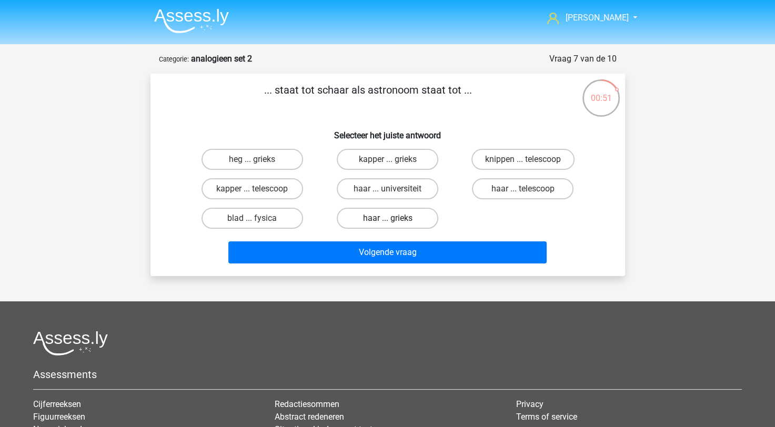
click at [417, 218] on label "haar ... grieks" at bounding box center [388, 218] width 102 height 21
click at [394, 218] on input "haar ... grieks" at bounding box center [390, 221] width 7 height 7
radio input "true"
click at [523, 164] on input "knippen ... telescoop" at bounding box center [526, 163] width 7 height 7
radio input "true"
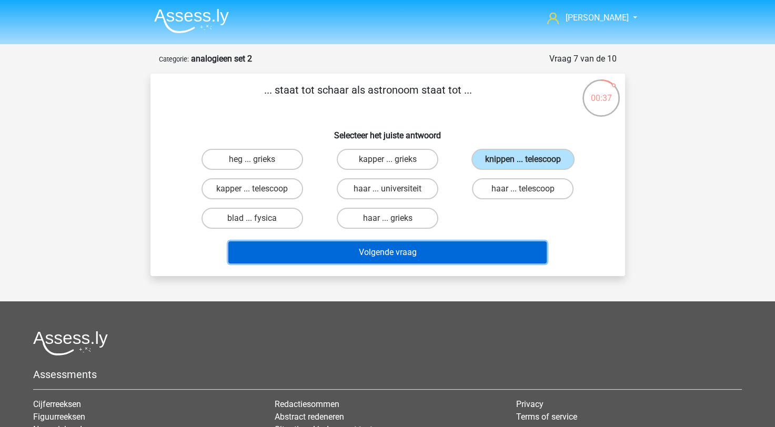
click at [441, 248] on button "Volgende vraag" at bounding box center [387, 253] width 318 height 22
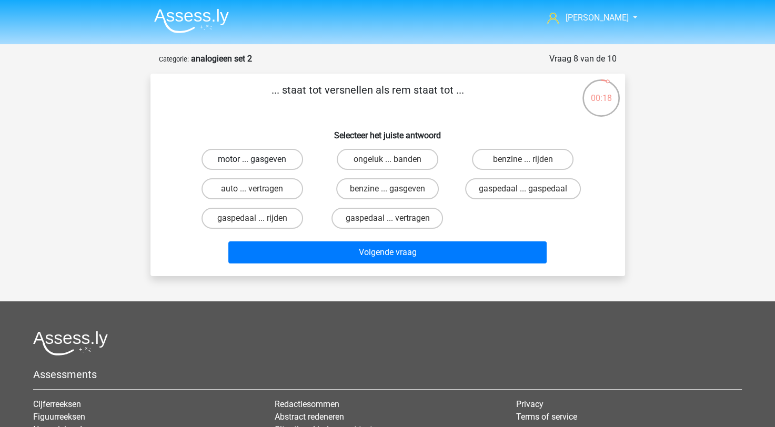
click at [264, 162] on label "motor ... gasgeven" at bounding box center [253, 159] width 102 height 21
click at [259, 162] on input "motor ... gasgeven" at bounding box center [255, 163] width 7 height 7
radio input "true"
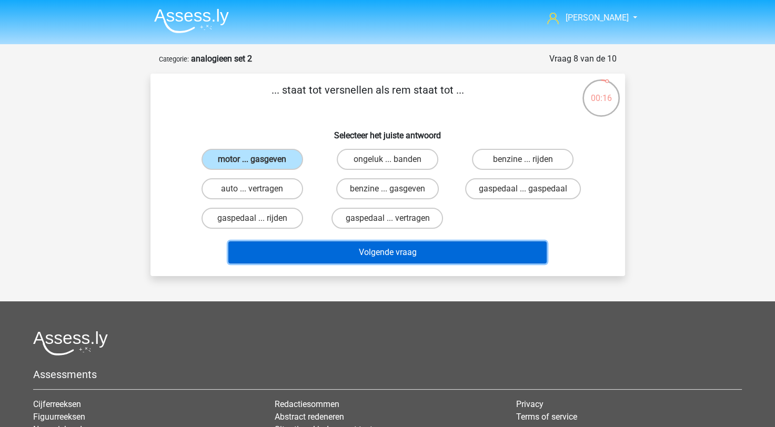
click at [435, 249] on button "Volgende vraag" at bounding box center [387, 253] width 318 height 22
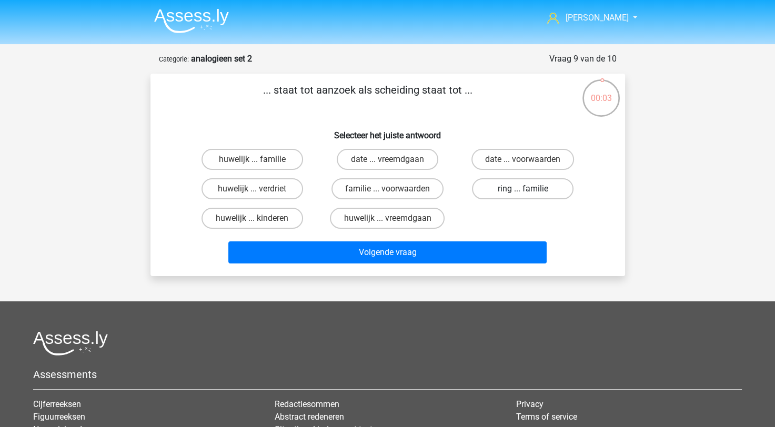
click at [496, 190] on label "ring ... familie" at bounding box center [523, 188] width 102 height 21
click at [523, 190] on input "ring ... familie" at bounding box center [526, 192] width 7 height 7
radio input "true"
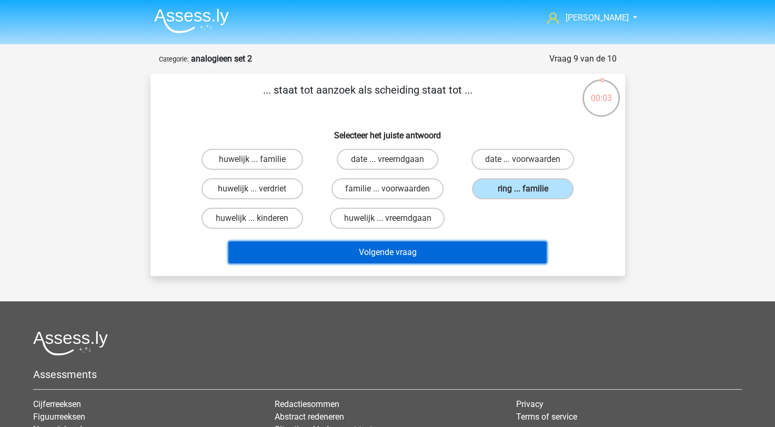
click at [448, 255] on button "Volgende vraag" at bounding box center [387, 253] width 318 height 22
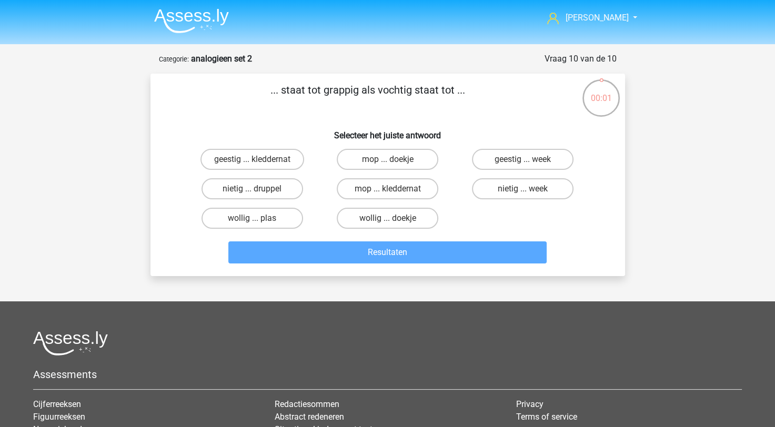
click at [257, 164] on input "geestig ... kleddernat" at bounding box center [255, 163] width 7 height 7
radio input "true"
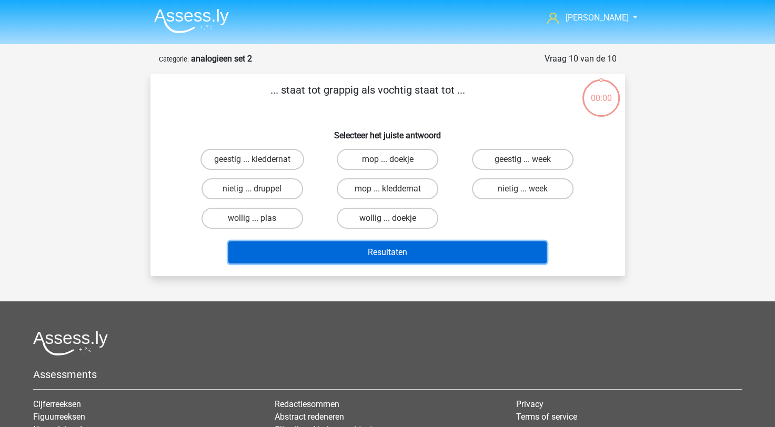
click at [335, 242] on button "Resultaten" at bounding box center [387, 253] width 318 height 22
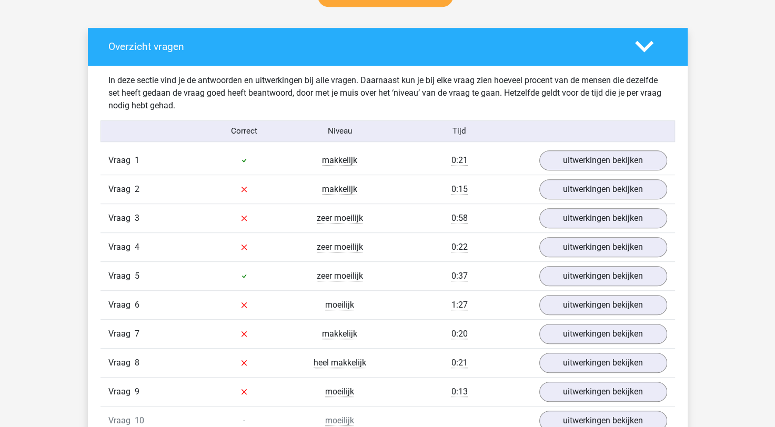
scroll to position [632, 0]
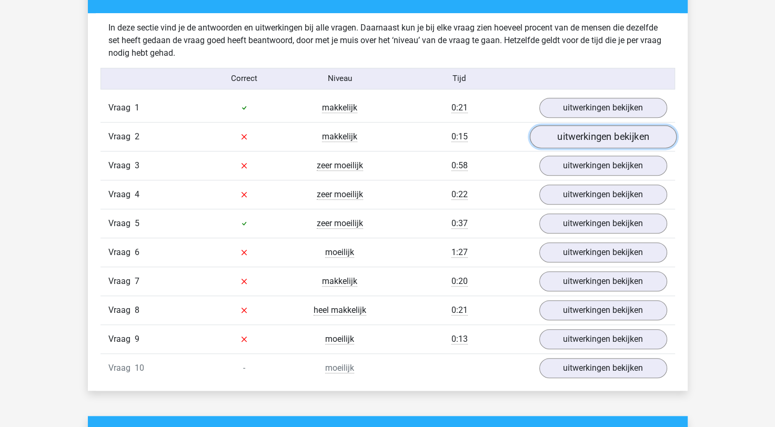
click at [577, 138] on link "uitwerkingen bekijken" at bounding box center [603, 136] width 147 height 23
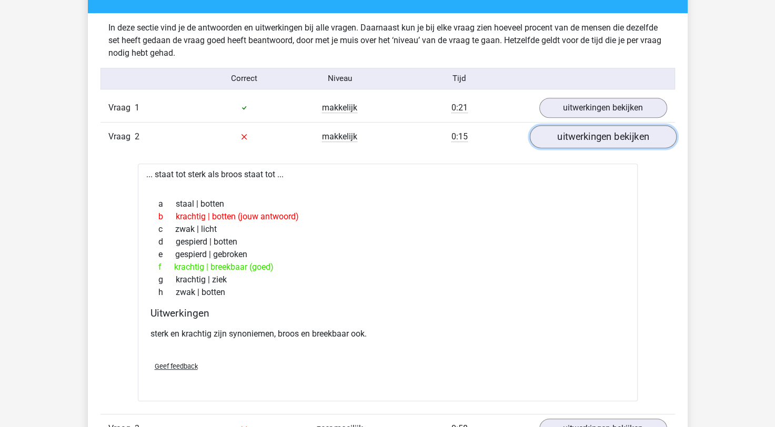
click at [577, 138] on link "uitwerkingen bekijken" at bounding box center [603, 136] width 147 height 23
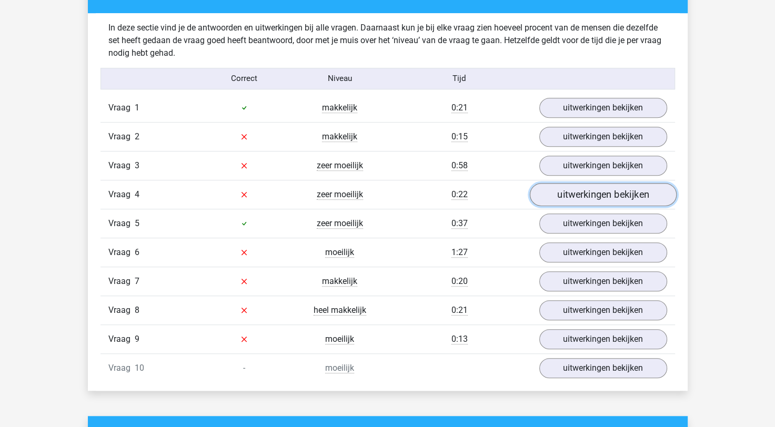
click at [575, 185] on link "uitwerkingen bekijken" at bounding box center [603, 194] width 147 height 23
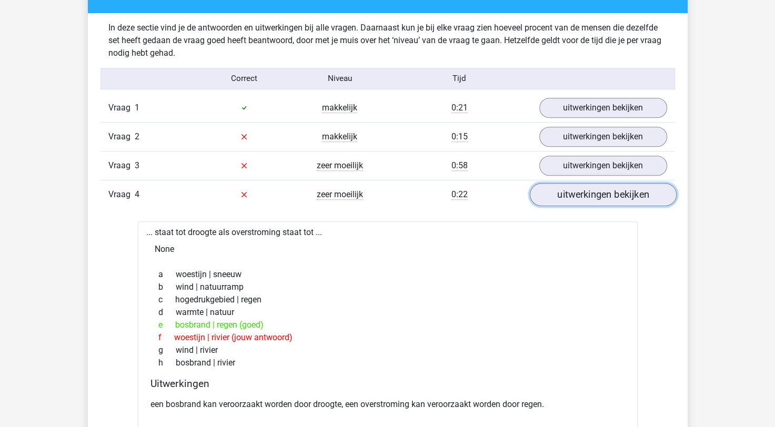
click at [589, 200] on link "uitwerkingen bekijken" at bounding box center [603, 194] width 147 height 23
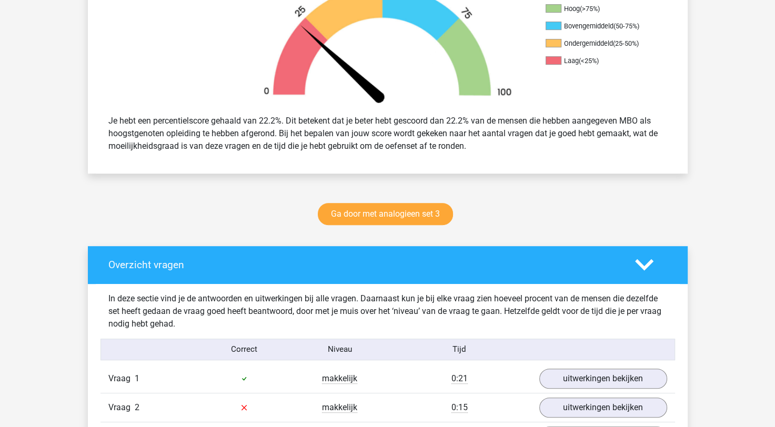
scroll to position [263, 0]
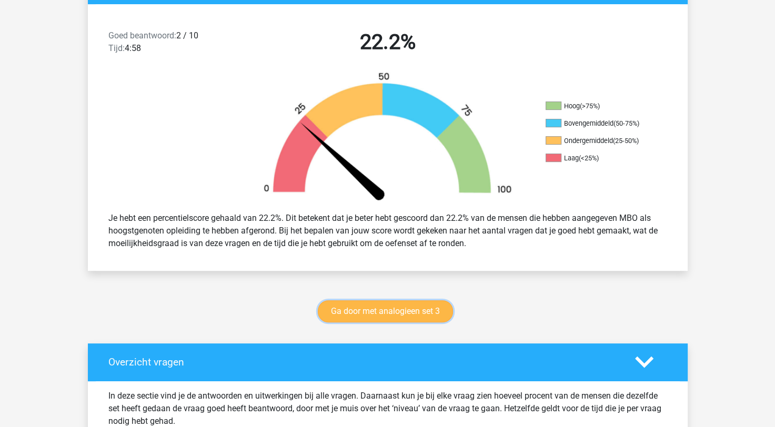
click at [404, 311] on link "Ga door met analogieen set 3" at bounding box center [385, 312] width 135 height 22
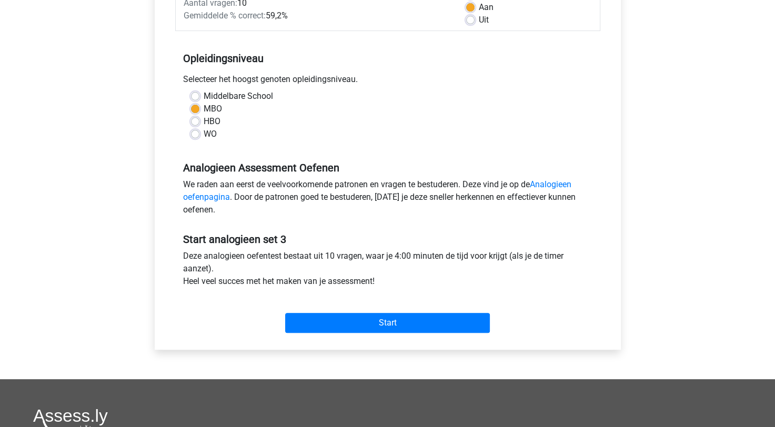
scroll to position [158, 0]
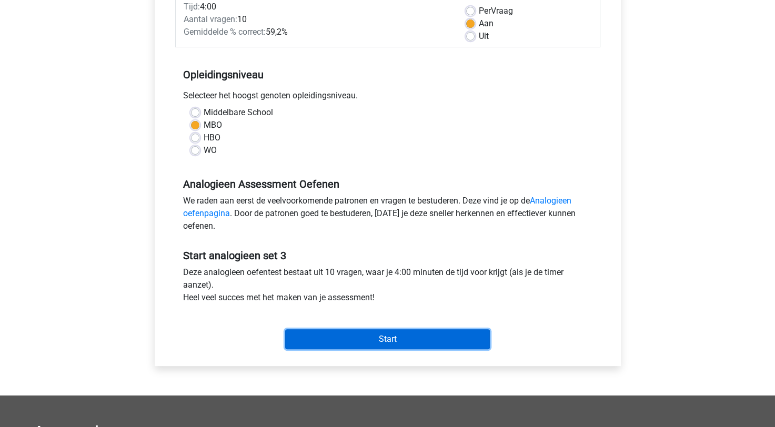
click at [342, 340] on input "Start" at bounding box center [387, 340] width 205 height 20
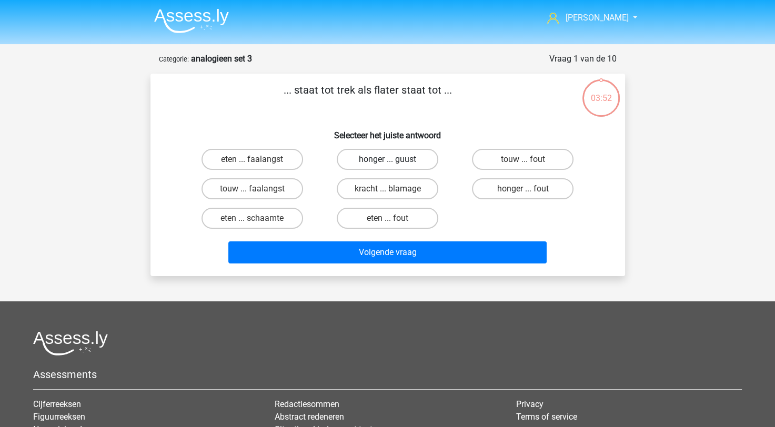
click at [395, 155] on label "honger ... guust" at bounding box center [388, 159] width 102 height 21
click at [394, 160] on input "honger ... guust" at bounding box center [390, 163] width 7 height 7
radio input "true"
click at [495, 183] on label "honger ... fout" at bounding box center [523, 188] width 102 height 21
click at [523, 189] on input "honger ... fout" at bounding box center [526, 192] width 7 height 7
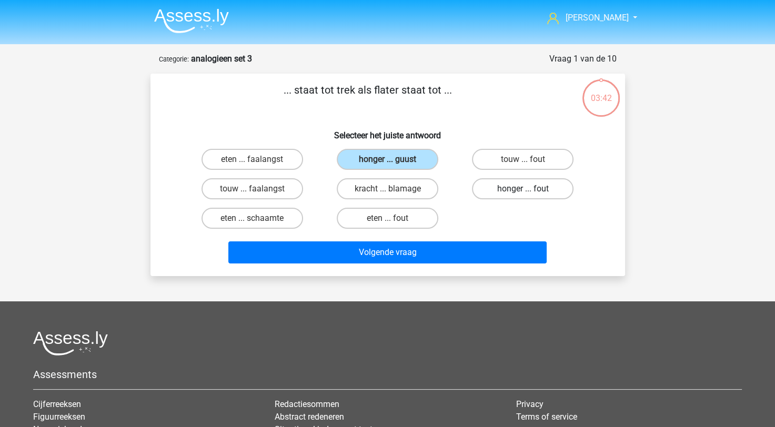
radio input "true"
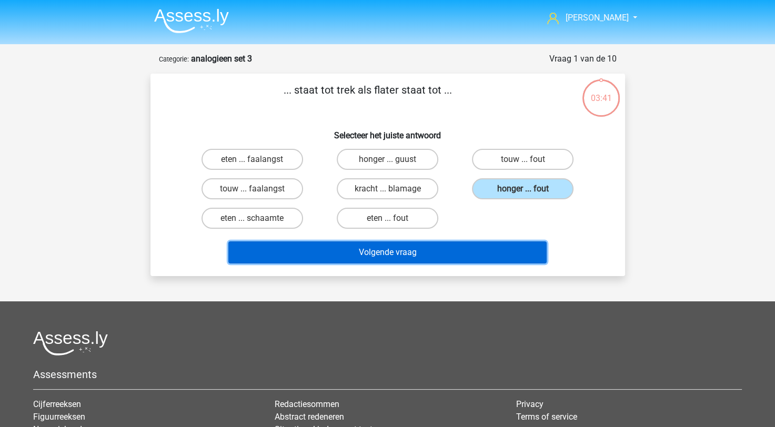
click at [454, 251] on button "Volgende vraag" at bounding box center [387, 253] width 318 height 22
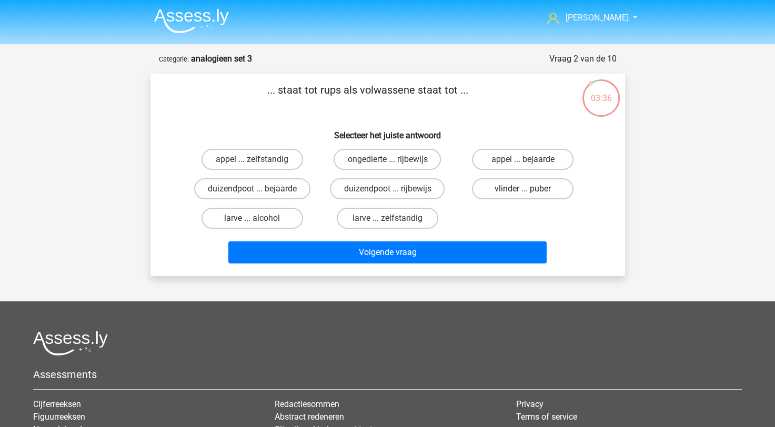
click at [527, 185] on label "vlinder ... puber" at bounding box center [523, 188] width 102 height 21
click at [527, 189] on input "vlinder ... puber" at bounding box center [526, 192] width 7 height 7
radio input "true"
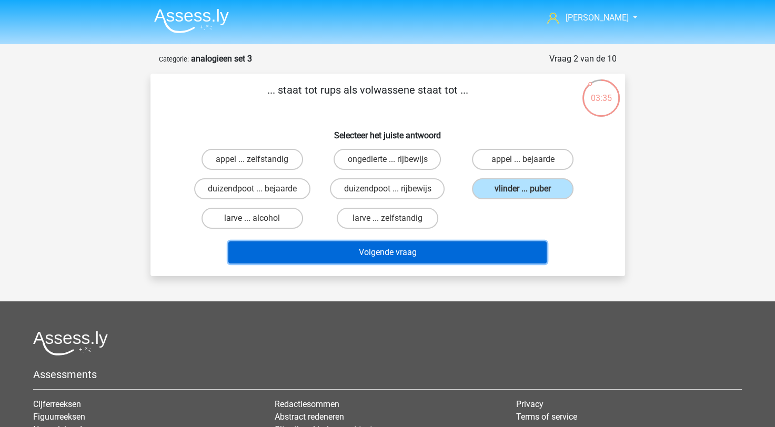
click at [447, 255] on button "Volgende vraag" at bounding box center [387, 253] width 318 height 22
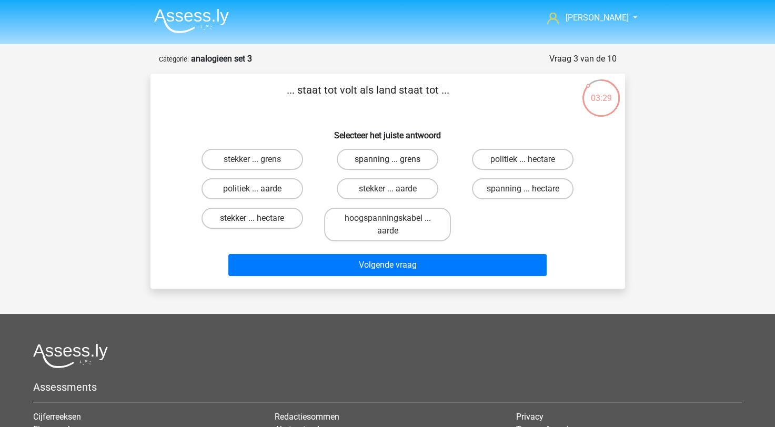
click at [381, 161] on label "spanning ... grens" at bounding box center [388, 159] width 102 height 21
click at [387, 161] on input "spanning ... grens" at bounding box center [390, 163] width 7 height 7
radio input "true"
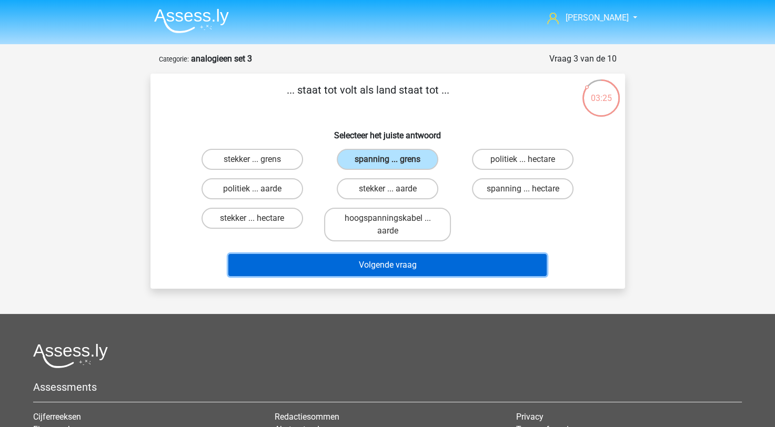
click at [414, 266] on button "Volgende vraag" at bounding box center [387, 265] width 318 height 22
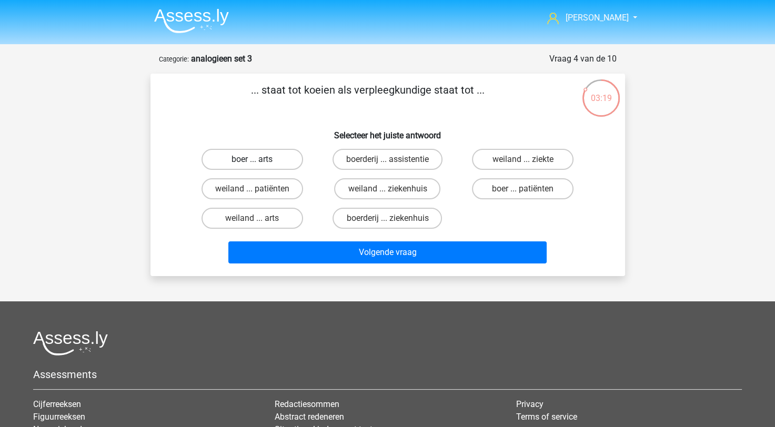
click at [243, 161] on label "boer ... arts" at bounding box center [253, 159] width 102 height 21
click at [252, 161] on input "boer ... arts" at bounding box center [255, 163] width 7 height 7
radio input "true"
click at [390, 192] on input "weiland ... ziekenhuis" at bounding box center [390, 192] width 7 height 7
radio input "true"
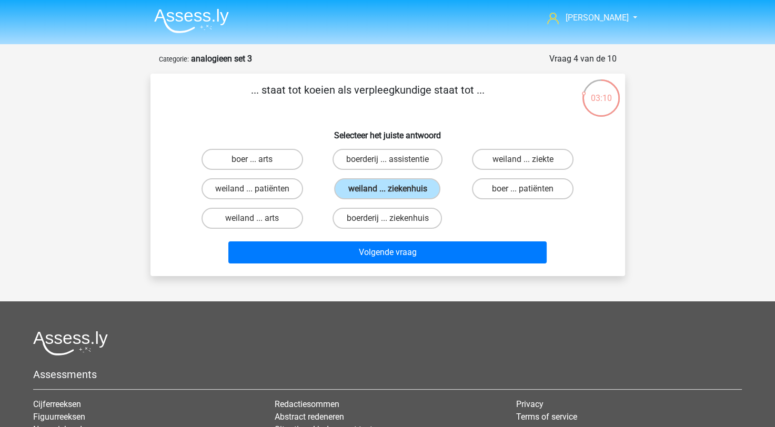
drag, startPoint x: 388, startPoint y: 216, endPoint x: 403, endPoint y: 229, distance: 19.8
click at [316, 170] on div "boerderij ... ziekenhuis" at bounding box center [252, 159] width 127 height 21
click at [392, 214] on label "boerderij ... ziekenhuis" at bounding box center [387, 218] width 109 height 21
click at [392, 218] on input "boerderij ... ziekenhuis" at bounding box center [390, 221] width 7 height 7
radio input "true"
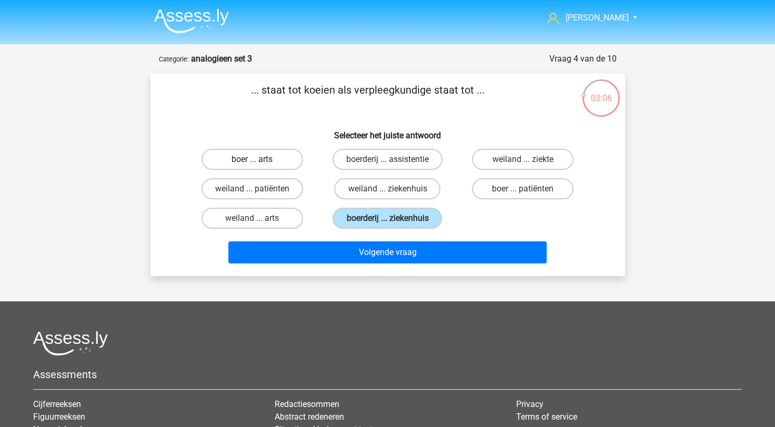
click at [271, 168] on label "boer ... arts" at bounding box center [253, 159] width 102 height 21
click at [259, 166] on input "boer ... arts" at bounding box center [255, 163] width 7 height 7
radio input "true"
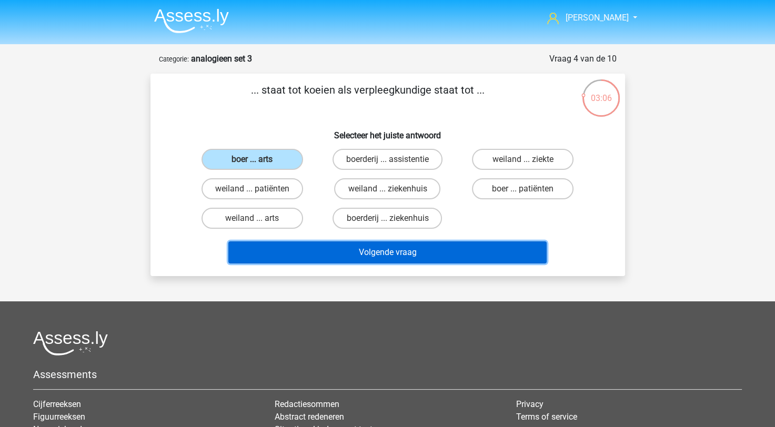
click at [359, 249] on button "Volgende vraag" at bounding box center [387, 253] width 318 height 22
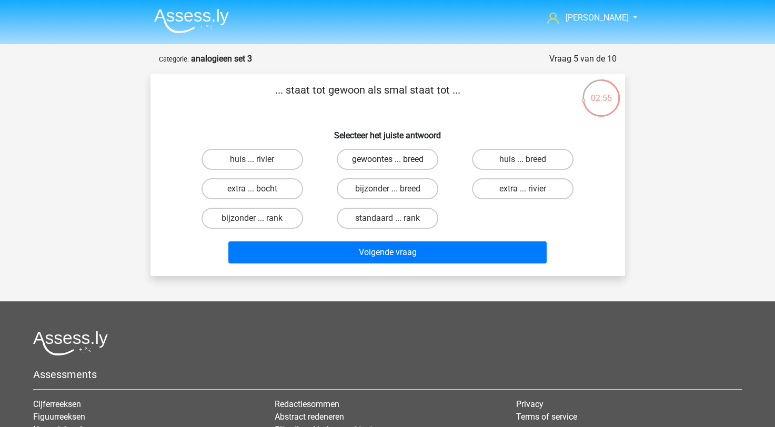
click at [363, 164] on label "gewoontes ... breed" at bounding box center [388, 159] width 102 height 21
click at [387, 164] on input "gewoontes ... breed" at bounding box center [390, 163] width 7 height 7
radio input "true"
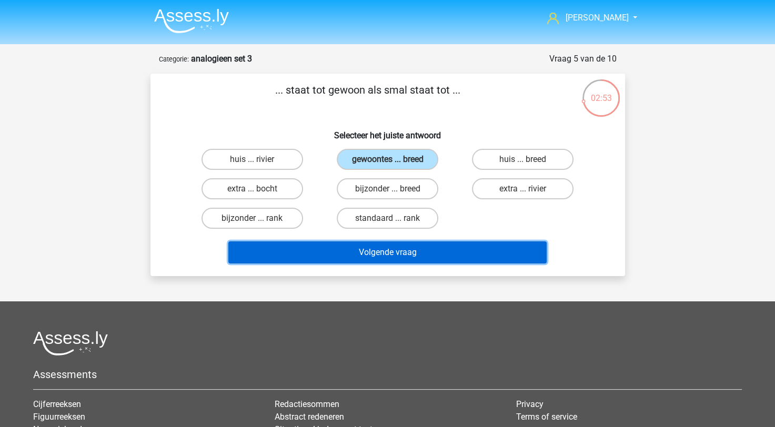
click at [391, 247] on button "Volgende vraag" at bounding box center [387, 253] width 318 height 22
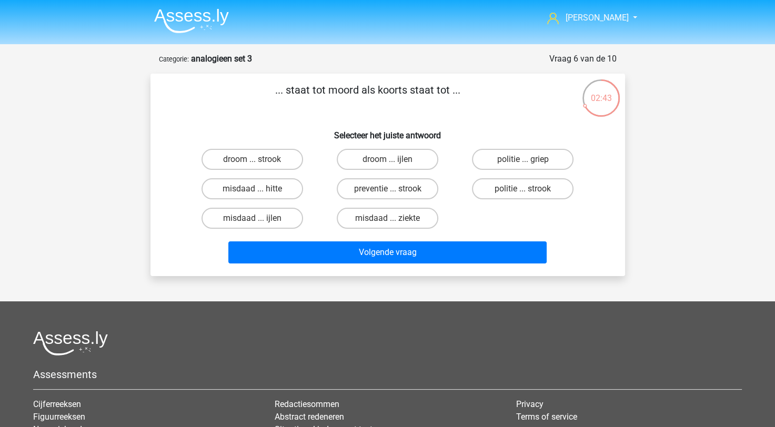
click at [255, 222] on input "misdaad ... ijlen" at bounding box center [255, 221] width 7 height 7
radio input "true"
click at [396, 223] on label "misdaad ... ziekte" at bounding box center [388, 218] width 102 height 21
click at [394, 223] on input "misdaad ... ziekte" at bounding box center [390, 221] width 7 height 7
radio input "true"
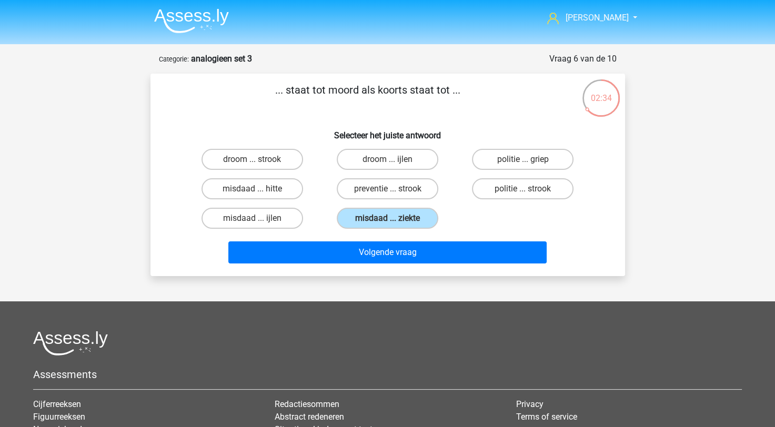
drag, startPoint x: 367, startPoint y: 165, endPoint x: 370, endPoint y: 173, distance: 8.5
click at [367, 165] on label "droom ... ijlen" at bounding box center [388, 159] width 102 height 21
click at [387, 165] on input "droom ... ijlen" at bounding box center [390, 163] width 7 height 7
radio input "true"
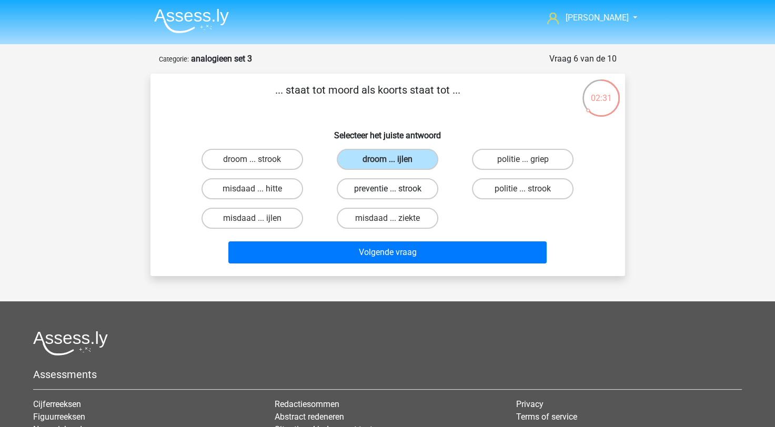
click at [390, 196] on label "preventie ... strook" at bounding box center [388, 188] width 102 height 21
click at [390, 196] on input "preventie ... strook" at bounding box center [390, 192] width 7 height 7
radio input "true"
click at [390, 211] on label "misdaad ... ziekte" at bounding box center [388, 218] width 102 height 21
click at [390, 218] on input "misdaad ... ziekte" at bounding box center [390, 221] width 7 height 7
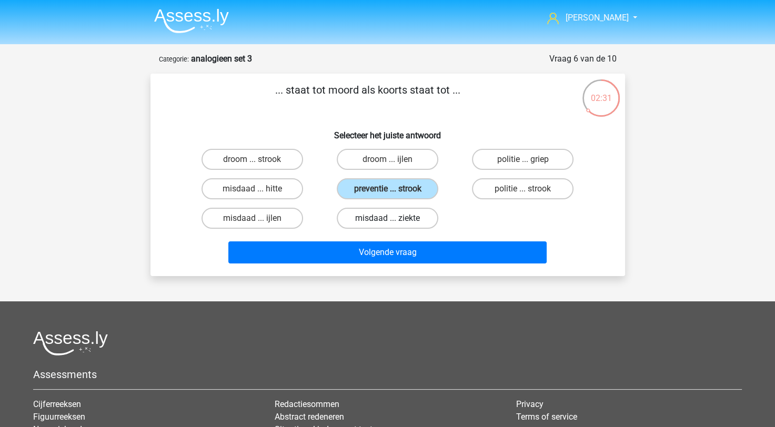
radio input "true"
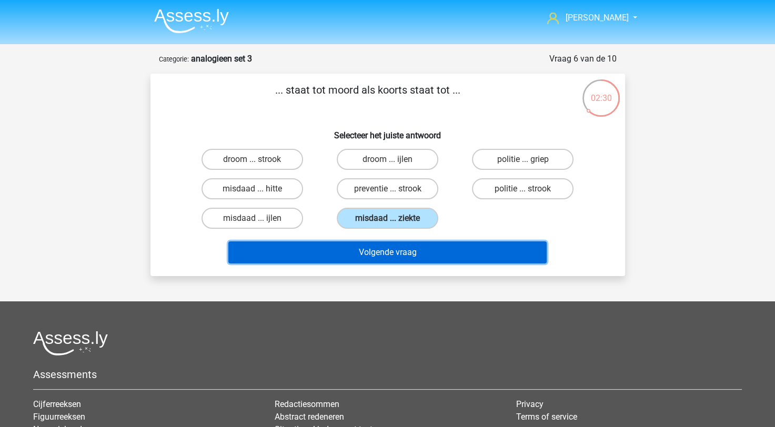
click at [382, 248] on button "Volgende vraag" at bounding box center [387, 253] width 318 height 22
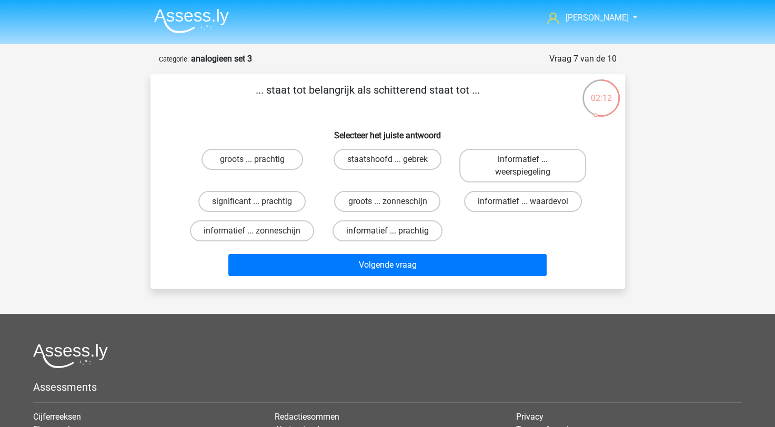
click at [400, 231] on label "informatief ... prachtig" at bounding box center [388, 231] width 110 height 21
click at [394, 231] on input "informatief ... prachtig" at bounding box center [390, 234] width 7 height 7
radio input "true"
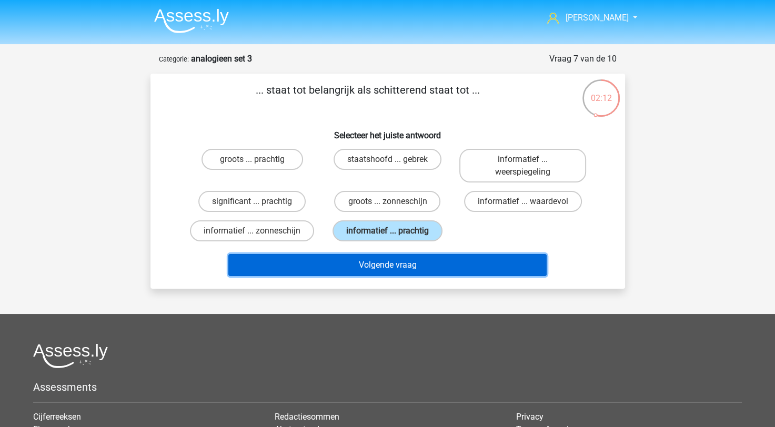
click at [400, 265] on button "Volgende vraag" at bounding box center [387, 265] width 318 height 22
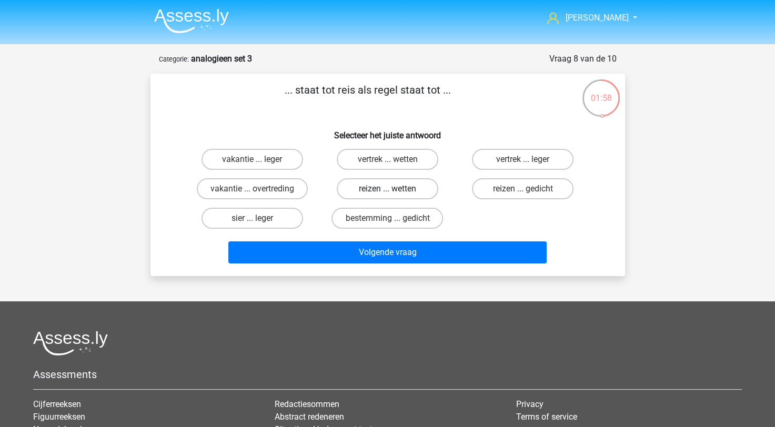
click at [399, 192] on label "reizen ... wetten" at bounding box center [388, 188] width 102 height 21
click at [394, 192] on input "reizen ... wetten" at bounding box center [390, 192] width 7 height 7
radio input "true"
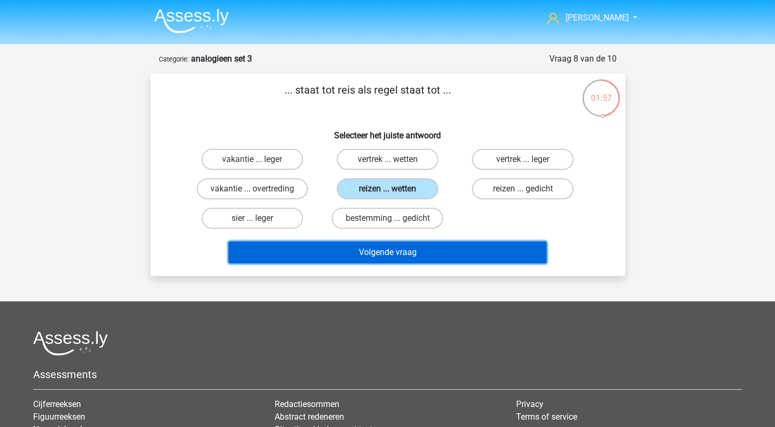
click at [433, 257] on button "Volgende vraag" at bounding box center [387, 253] width 318 height 22
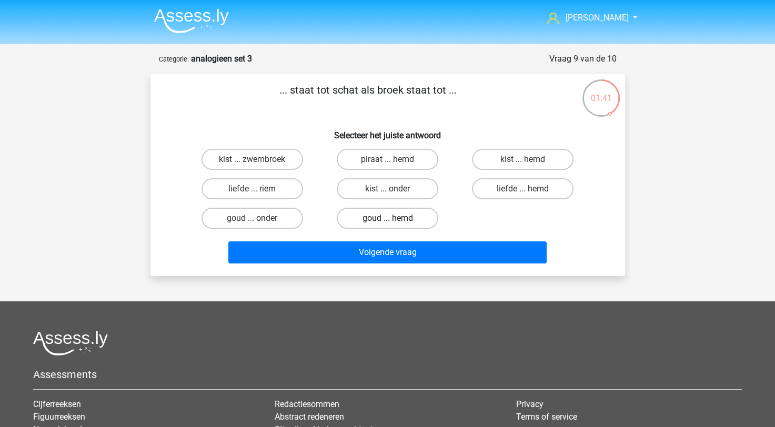
click at [383, 221] on label "goud ... hemd" at bounding box center [388, 218] width 102 height 21
click at [387, 221] on input "goud ... hemd" at bounding box center [390, 221] width 7 height 7
radio input "true"
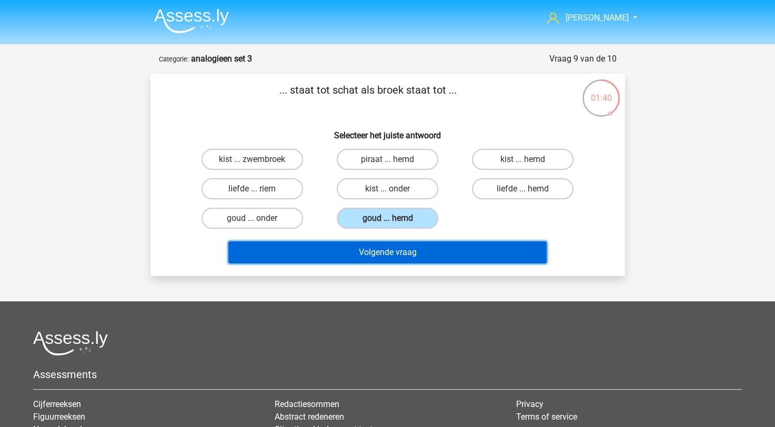
click at [376, 246] on button "Volgende vraag" at bounding box center [387, 253] width 318 height 22
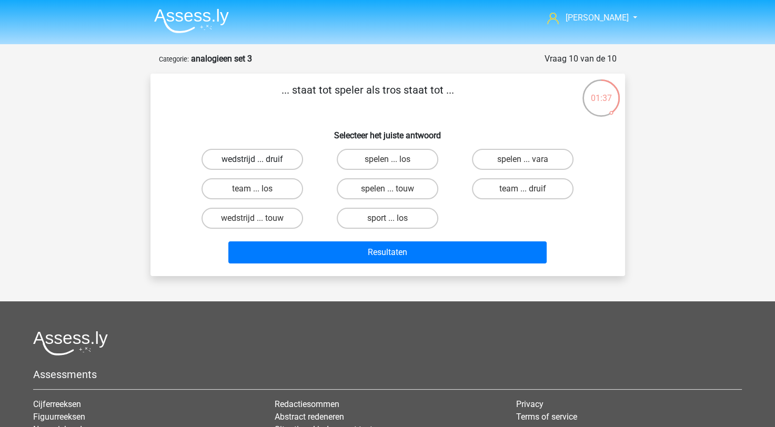
click at [276, 160] on label "wedstrijd ... druif" at bounding box center [253, 159] width 102 height 21
click at [259, 160] on input "wedstrijd ... druif" at bounding box center [255, 163] width 7 height 7
radio input "true"
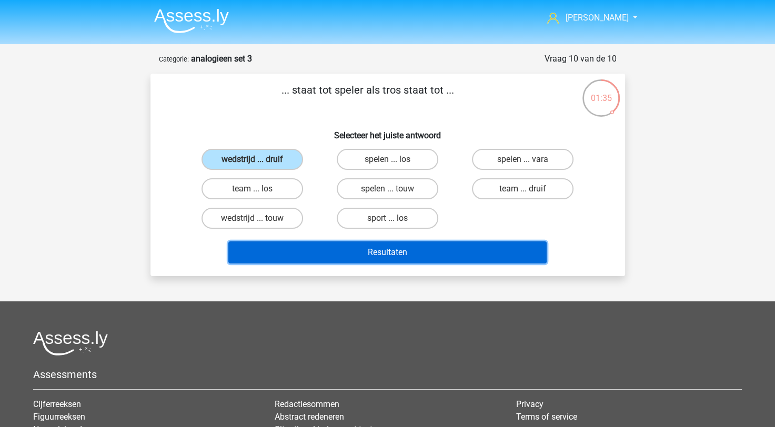
click at [326, 242] on button "Resultaten" at bounding box center [387, 253] width 318 height 22
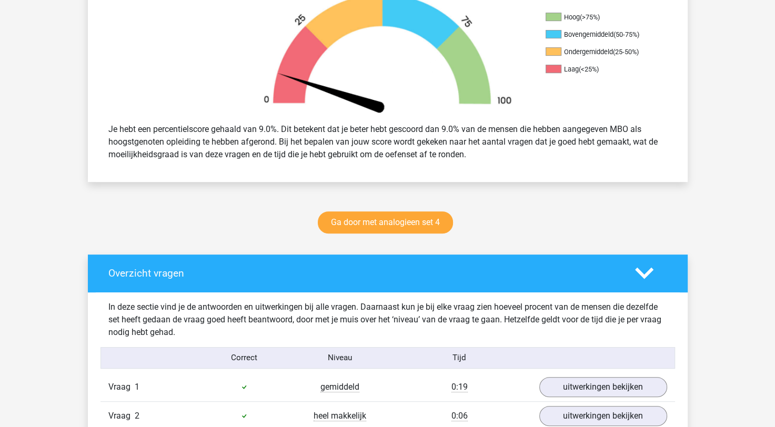
scroll to position [368, 0]
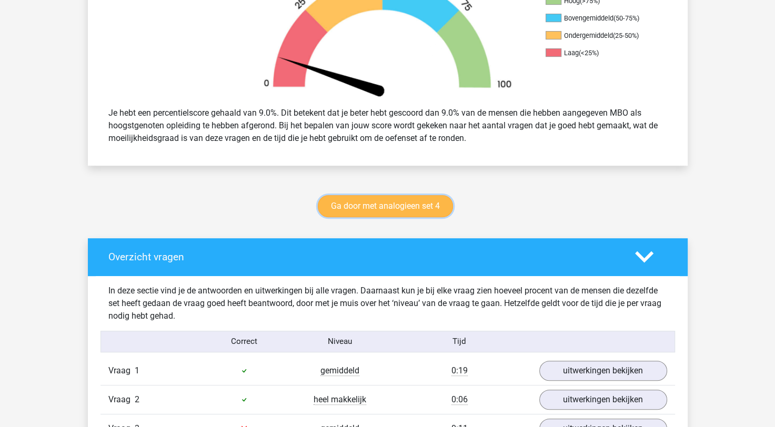
click at [368, 211] on link "Ga door met analogieen set 4" at bounding box center [385, 206] width 135 height 22
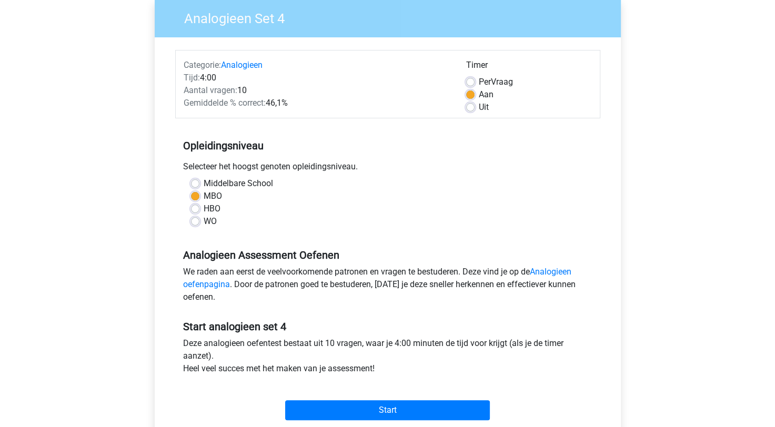
scroll to position [211, 0]
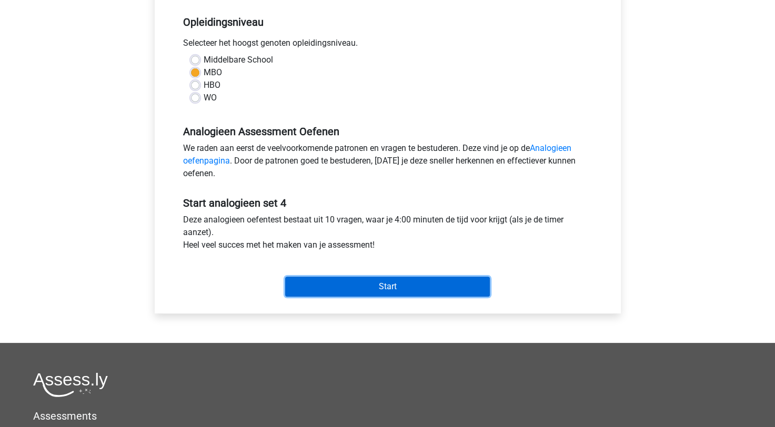
click at [345, 283] on input "Start" at bounding box center [387, 287] width 205 height 20
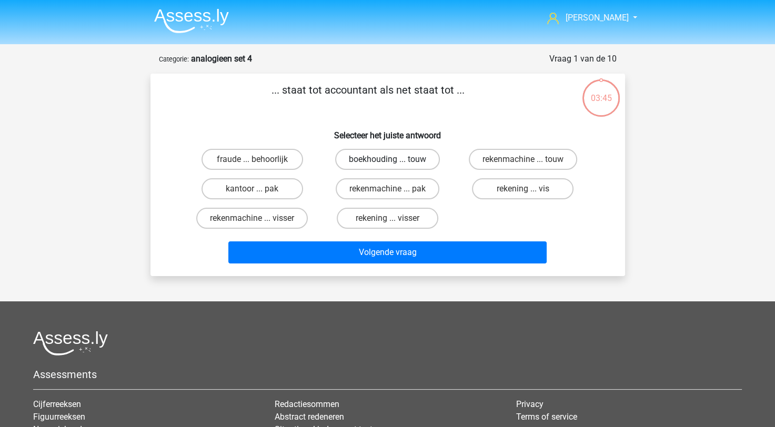
click at [353, 160] on label "boekhouding ... touw" at bounding box center [387, 159] width 105 height 21
click at [387, 160] on input "boekhouding ... touw" at bounding box center [390, 163] width 7 height 7
radio input "true"
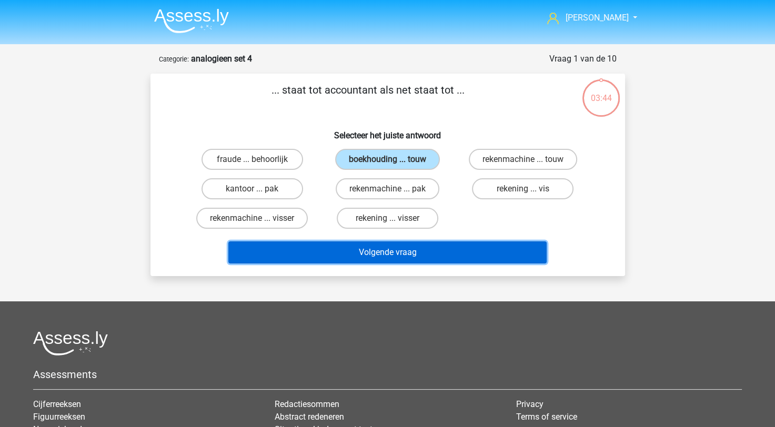
click at [397, 246] on button "Volgende vraag" at bounding box center [387, 253] width 318 height 22
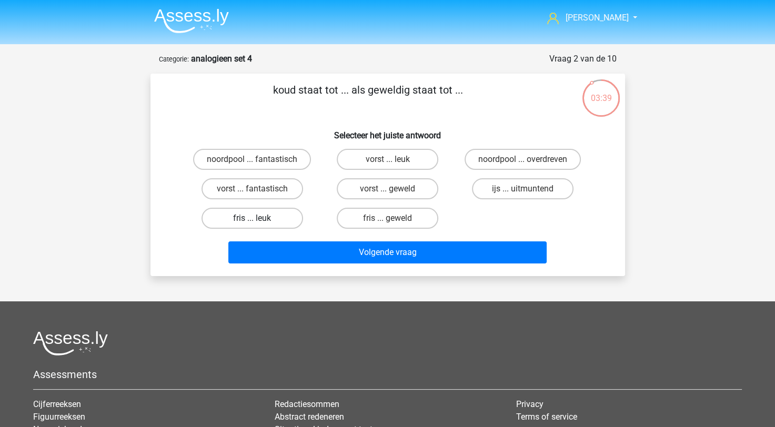
click at [274, 221] on label "fris ... leuk" at bounding box center [253, 218] width 102 height 21
click at [259, 221] on input "fris ... leuk" at bounding box center [255, 221] width 7 height 7
radio input "true"
click at [496, 192] on label "ijs ... uitmuntend" at bounding box center [523, 188] width 102 height 21
click at [523, 192] on input "ijs ... uitmuntend" at bounding box center [526, 192] width 7 height 7
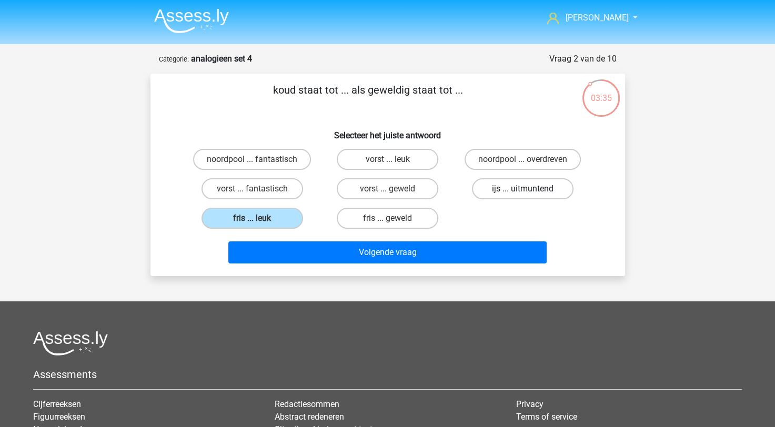
radio input "true"
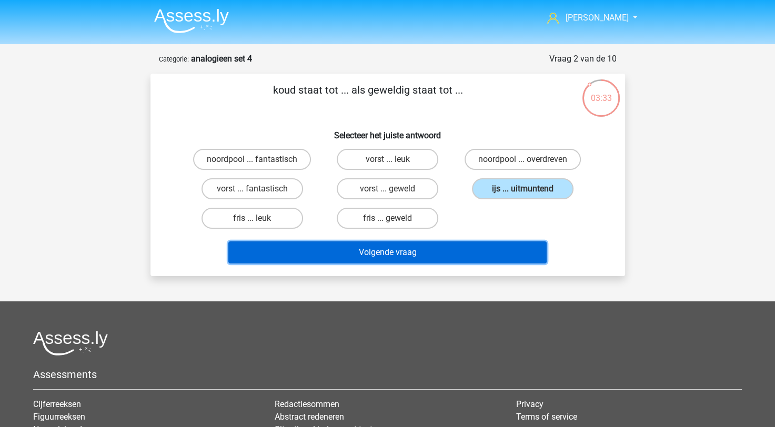
click at [461, 250] on button "Volgende vraag" at bounding box center [387, 253] width 318 height 22
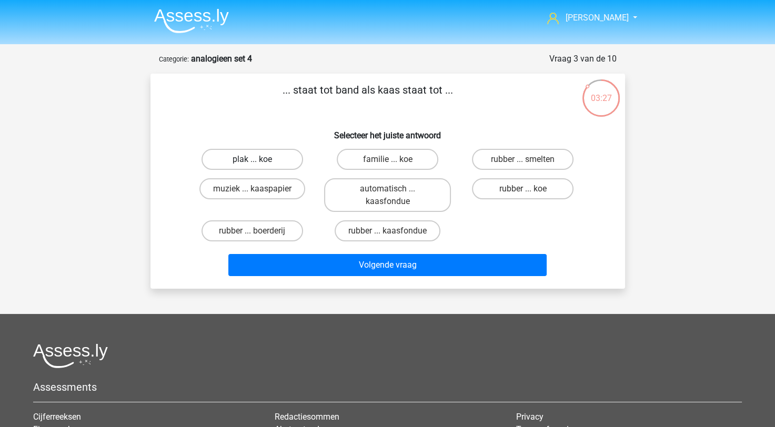
click at [265, 153] on label "plak ... koe" at bounding box center [253, 159] width 102 height 21
click at [259, 160] on input "plak ... koe" at bounding box center [255, 163] width 7 height 7
radio input "true"
click at [529, 183] on label "rubber ... koe" at bounding box center [523, 188] width 102 height 21
click at [529, 189] on input "rubber ... koe" at bounding box center [526, 192] width 7 height 7
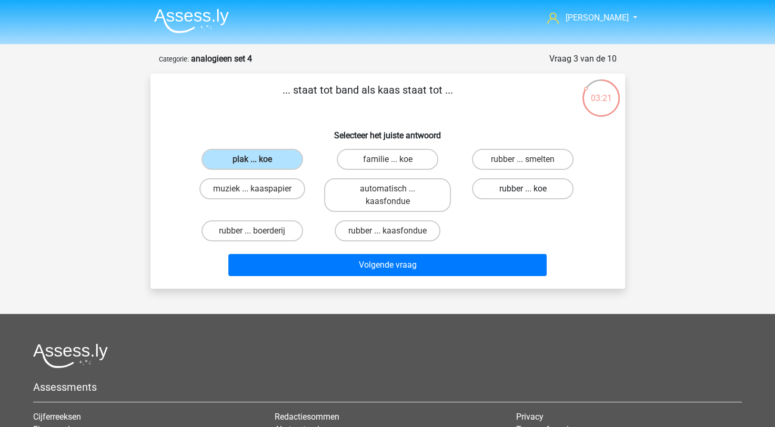
radio input "true"
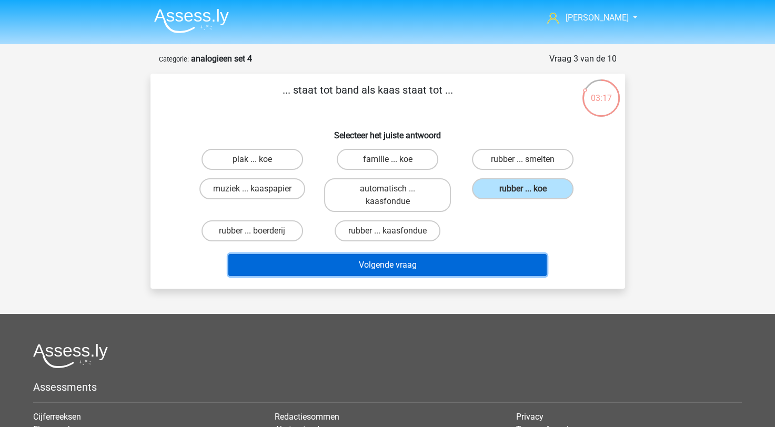
click at [369, 267] on button "Volgende vraag" at bounding box center [387, 265] width 318 height 22
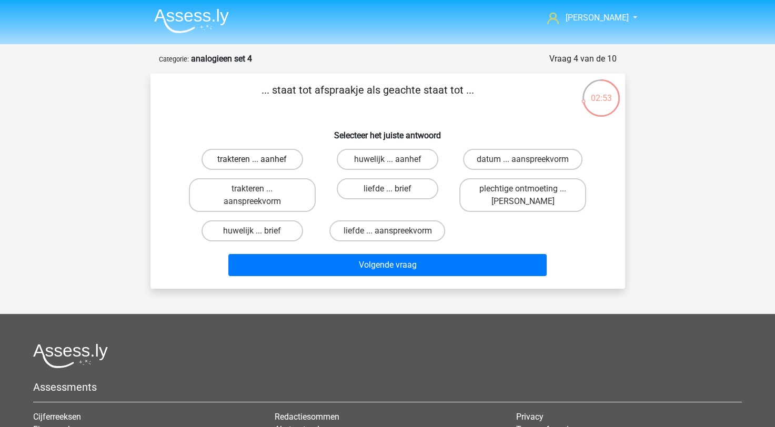
click at [283, 162] on label "trakteren ... aanhef" at bounding box center [253, 159] width 102 height 21
click at [259, 162] on input "trakteren ... aanhef" at bounding box center [255, 163] width 7 height 7
radio input "true"
click at [279, 193] on label "trakteren ... aanspreekvorm" at bounding box center [252, 195] width 127 height 34
click at [259, 193] on input "trakteren ... aanspreekvorm" at bounding box center [255, 192] width 7 height 7
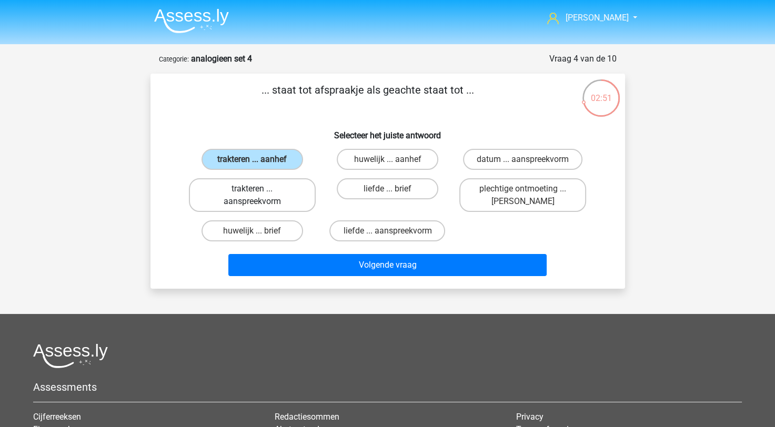
radio input "true"
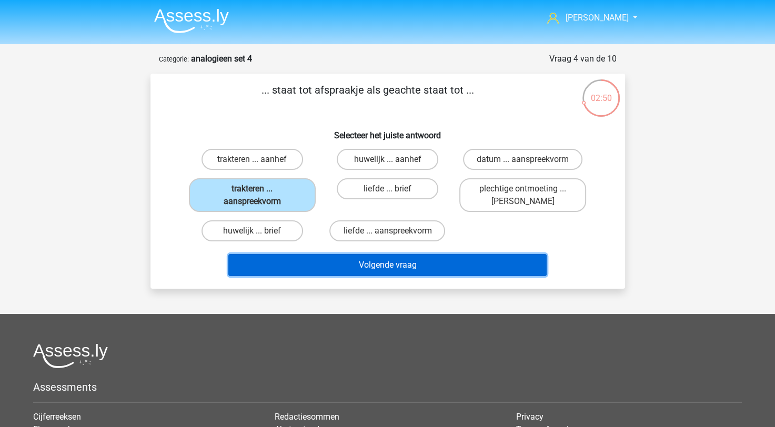
click at [288, 257] on button "Volgende vraag" at bounding box center [387, 265] width 318 height 22
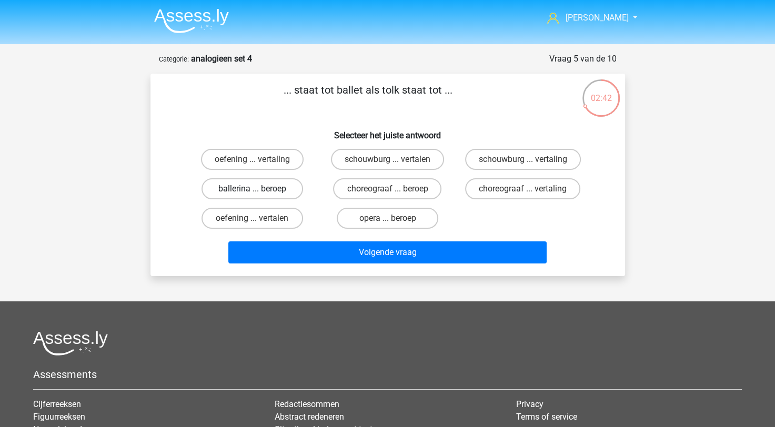
click at [285, 190] on label "ballerina ... beroep" at bounding box center [253, 188] width 102 height 21
click at [259, 190] on input "ballerina ... beroep" at bounding box center [255, 192] width 7 height 7
radio input "true"
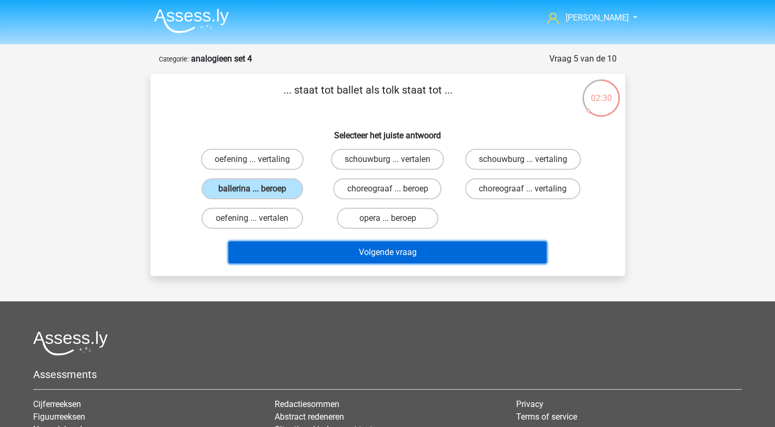
click at [435, 250] on button "Volgende vraag" at bounding box center [387, 253] width 318 height 22
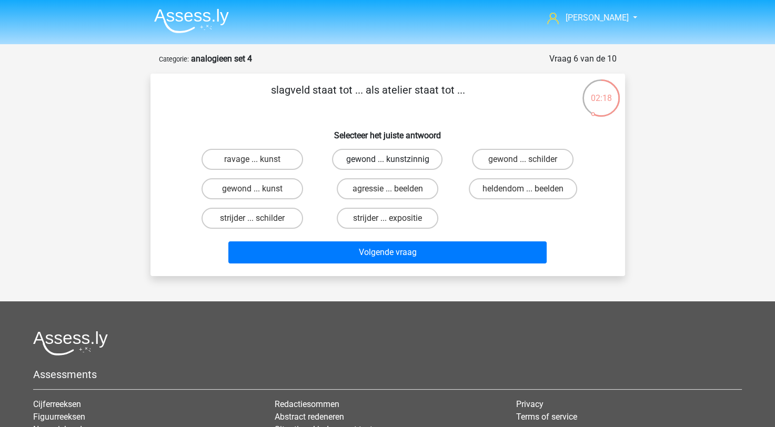
click at [415, 168] on label "gewond ... kunstzinnig" at bounding box center [387, 159] width 111 height 21
click at [394, 166] on input "gewond ... kunstzinnig" at bounding box center [390, 163] width 7 height 7
radio input "true"
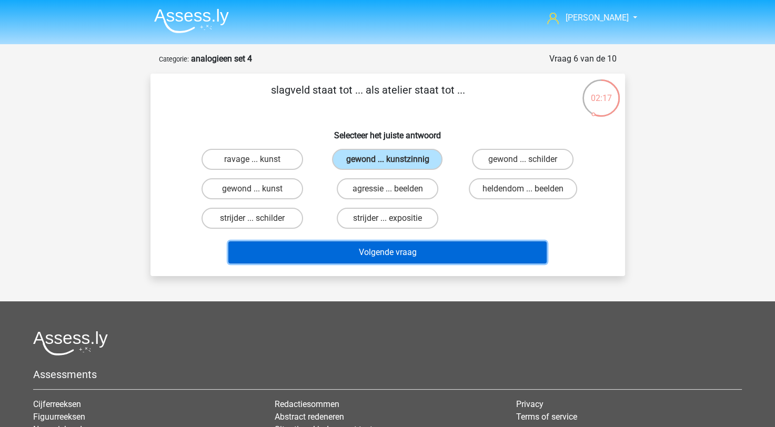
click at [407, 248] on button "Volgende vraag" at bounding box center [387, 253] width 318 height 22
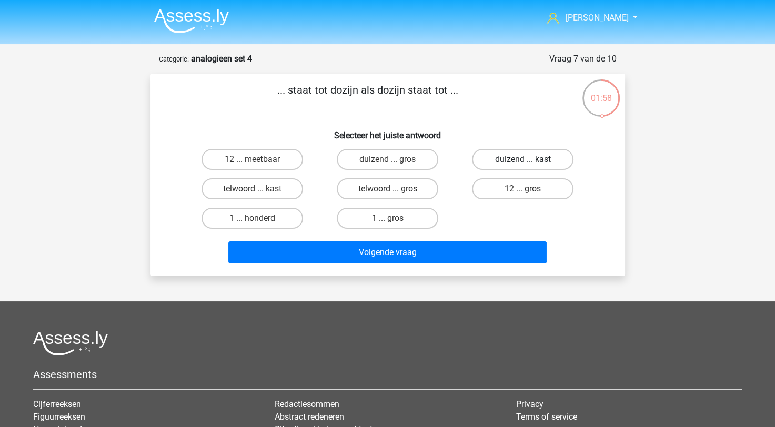
click at [493, 161] on label "duizend ... kast" at bounding box center [523, 159] width 102 height 21
click at [523, 161] on input "duizend ... kast" at bounding box center [526, 163] width 7 height 7
radio input "true"
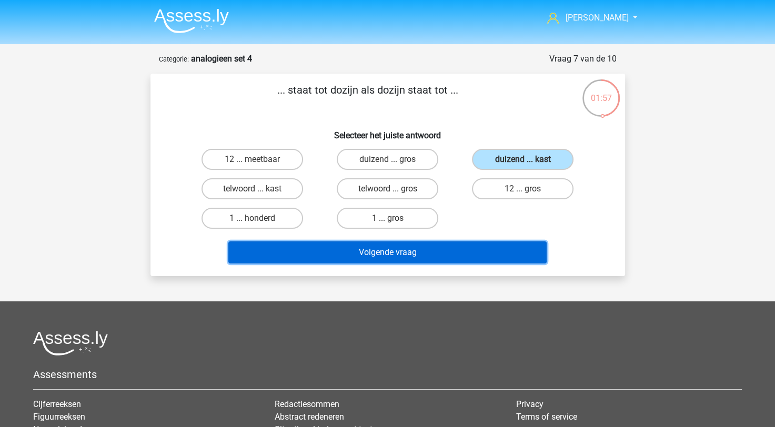
click at [398, 247] on button "Volgende vraag" at bounding box center [387, 253] width 318 height 22
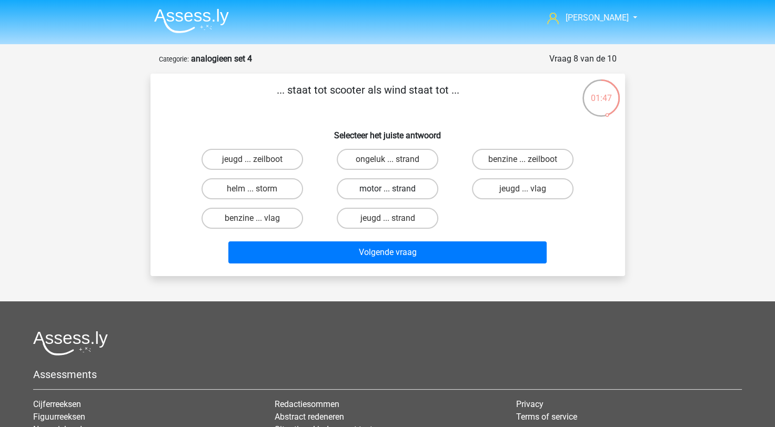
click at [389, 183] on label "motor ... strand" at bounding box center [388, 188] width 102 height 21
click at [389, 189] on input "motor ... strand" at bounding box center [390, 192] width 7 height 7
radio input "true"
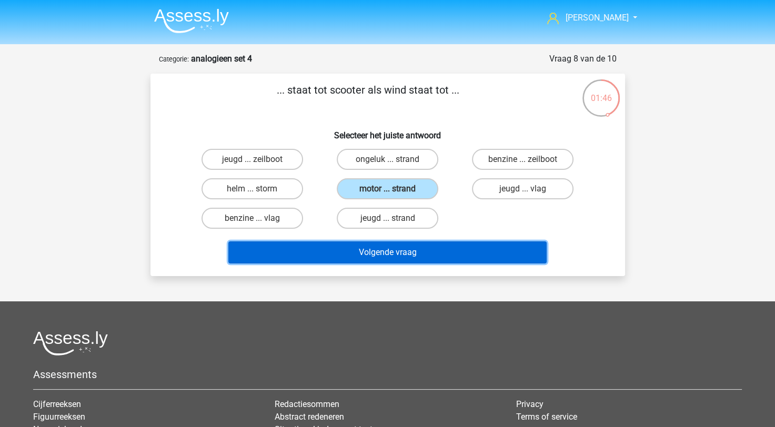
click at [355, 254] on button "Volgende vraag" at bounding box center [387, 253] width 318 height 22
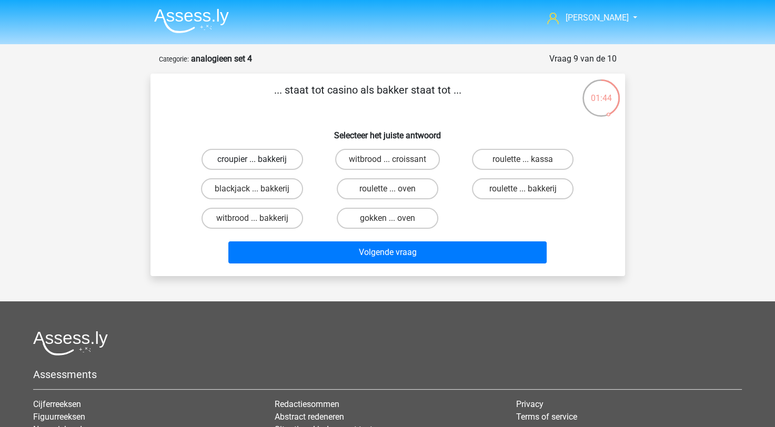
click at [280, 161] on label "croupier ... bakkerij" at bounding box center [253, 159] width 102 height 21
click at [259, 161] on input "croupier ... bakkerij" at bounding box center [255, 163] width 7 height 7
radio input "true"
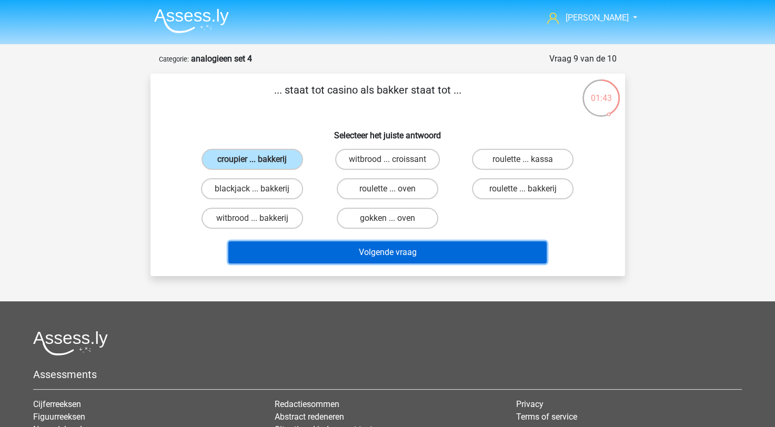
click at [305, 254] on button "Volgende vraag" at bounding box center [387, 253] width 318 height 22
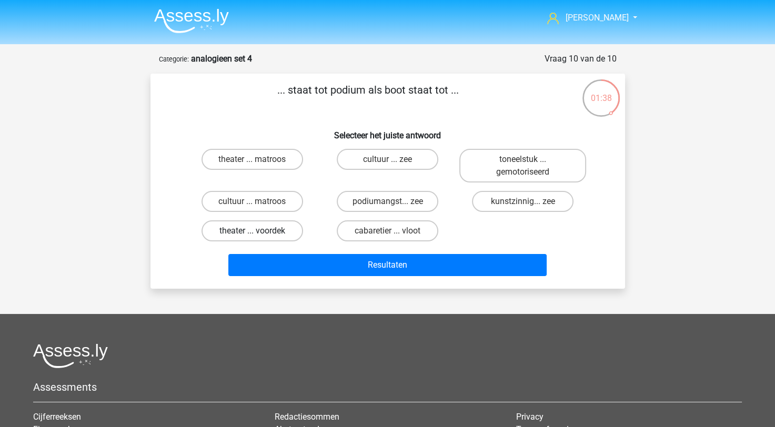
click at [268, 236] on label "theater ... voordek" at bounding box center [253, 231] width 102 height 21
click at [259, 236] on input "theater ... voordek" at bounding box center [255, 234] width 7 height 7
radio input "true"
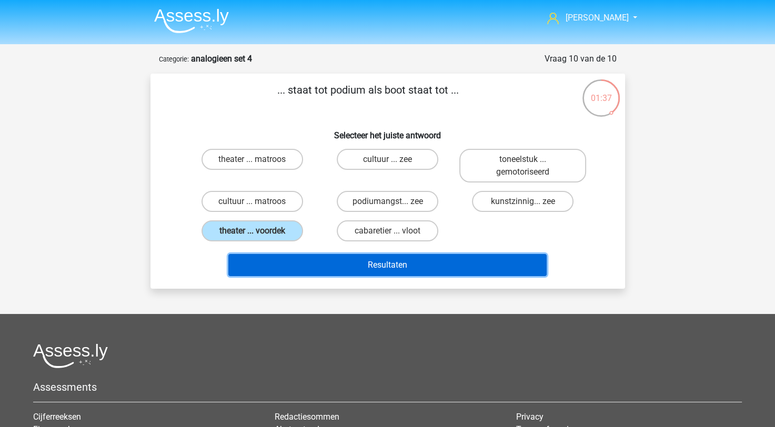
click at [347, 266] on button "Resultaten" at bounding box center [387, 265] width 318 height 22
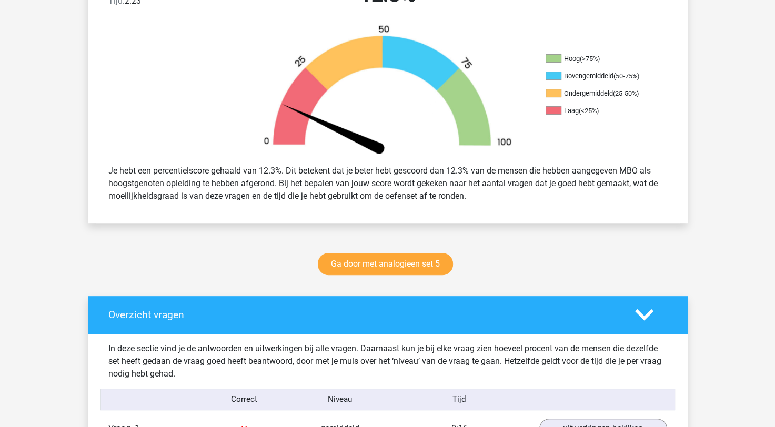
scroll to position [316, 0]
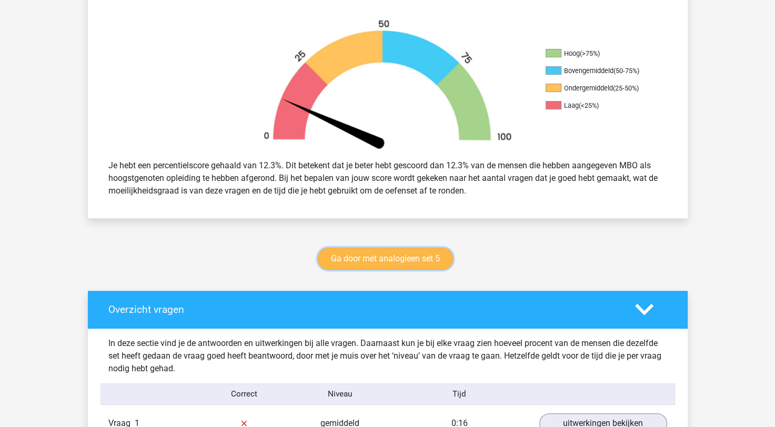
click at [334, 265] on link "Ga door met analogieen set 5" at bounding box center [385, 259] width 135 height 22
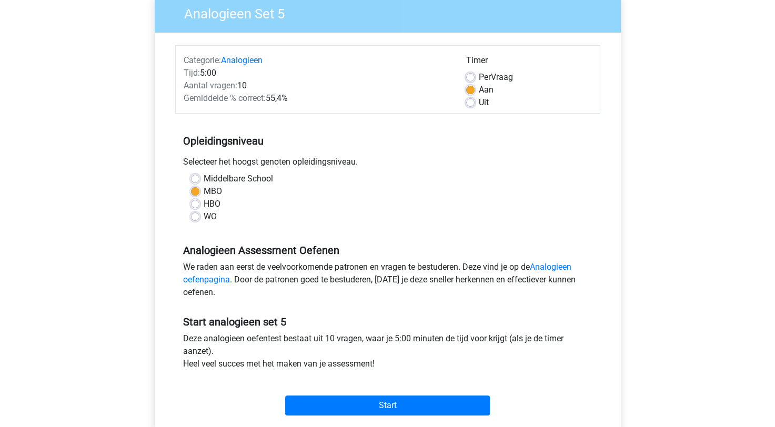
scroll to position [211, 0]
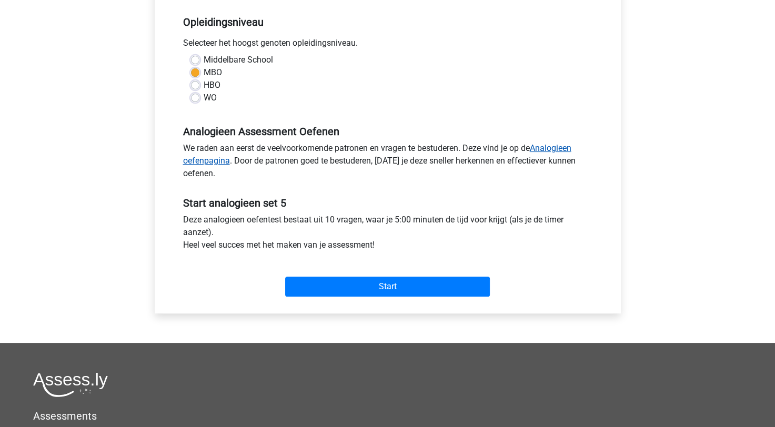
click at [542, 149] on link "Analogieen oefenpagina" at bounding box center [377, 154] width 389 height 23
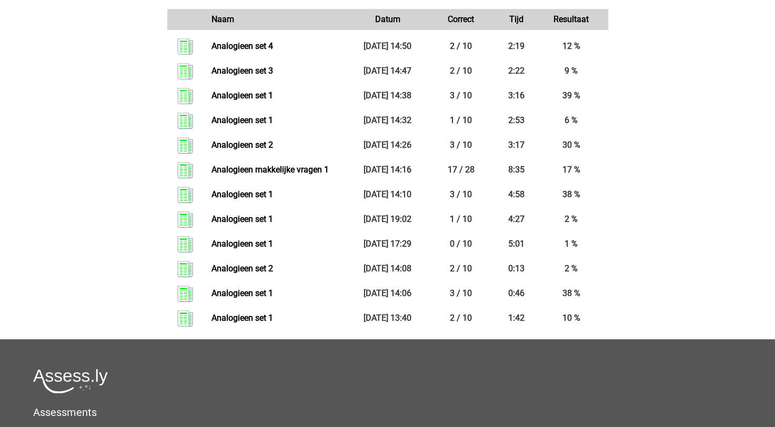
scroll to position [316, 0]
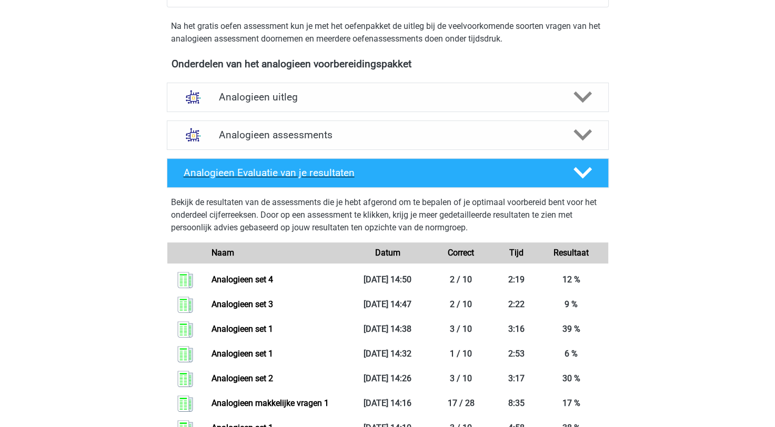
click at [574, 172] on icon at bounding box center [583, 173] width 18 height 18
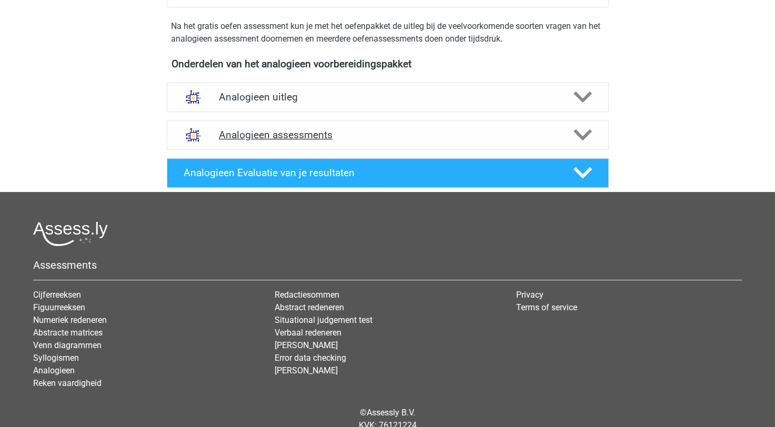
click at [571, 126] on div at bounding box center [581, 135] width 35 height 18
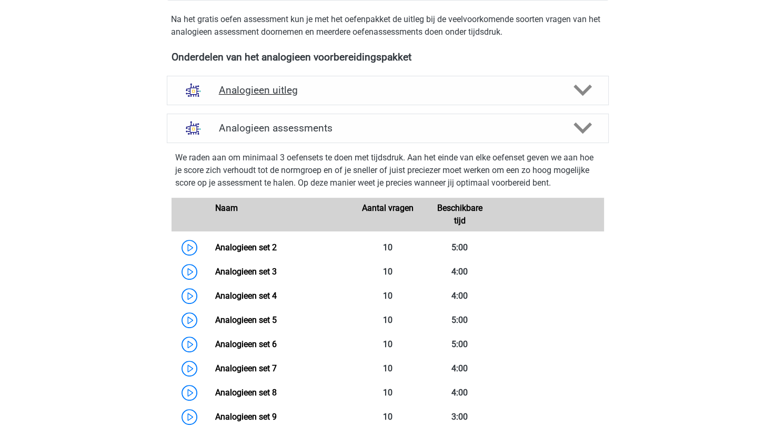
scroll to position [263, 0]
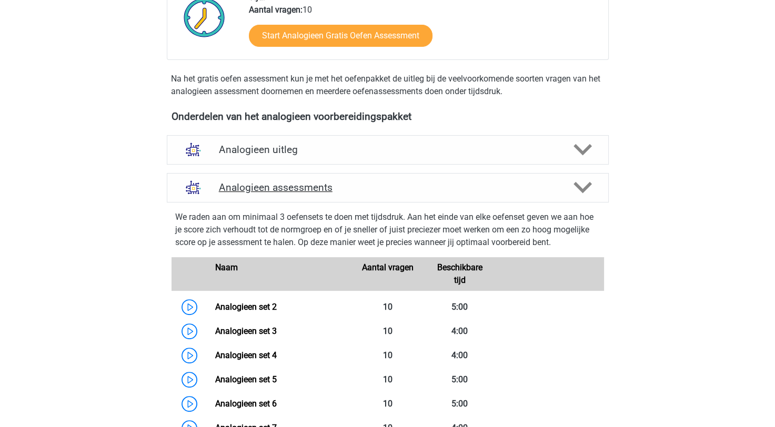
click at [587, 184] on polygon at bounding box center [583, 188] width 18 height 12
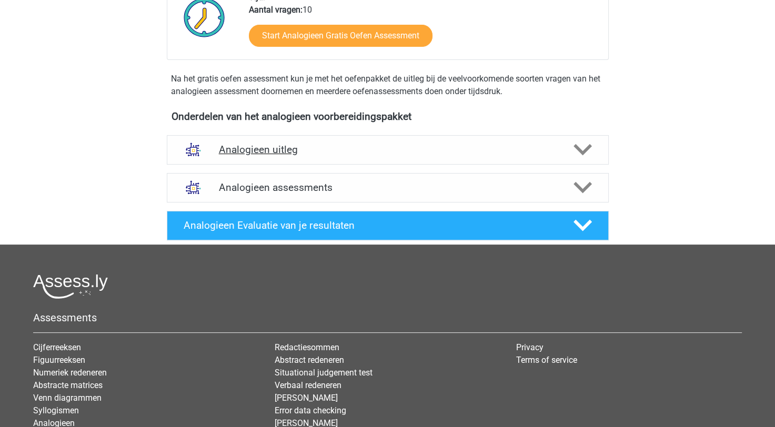
click at [586, 141] on icon at bounding box center [583, 150] width 18 height 18
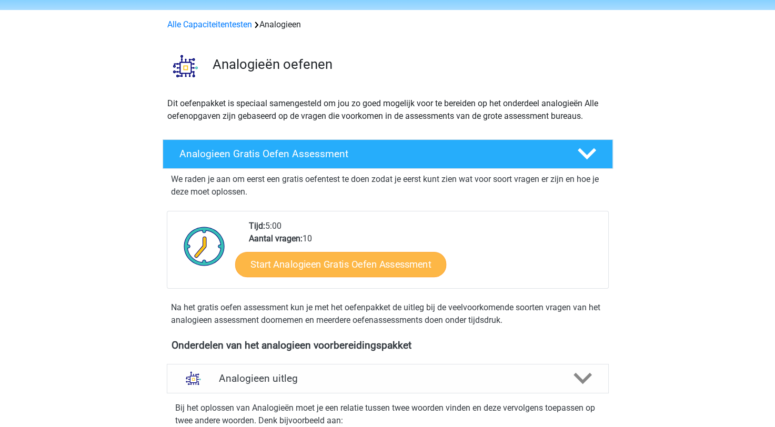
scroll to position [53, 0]
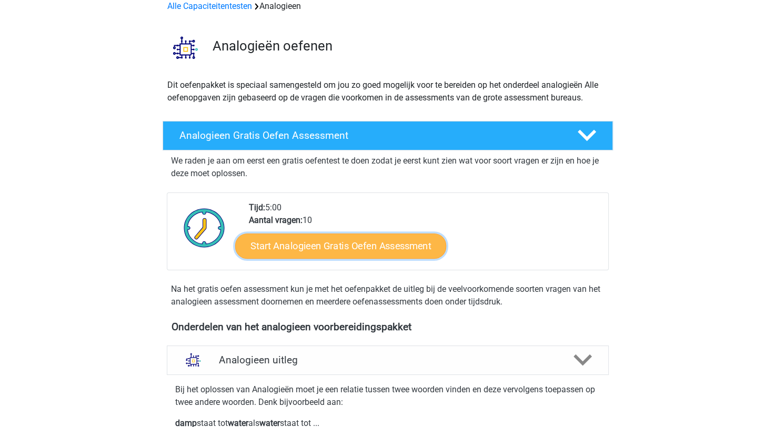
click at [298, 249] on link "Start Analogieen Gratis Oefen Assessment" at bounding box center [340, 245] width 211 height 25
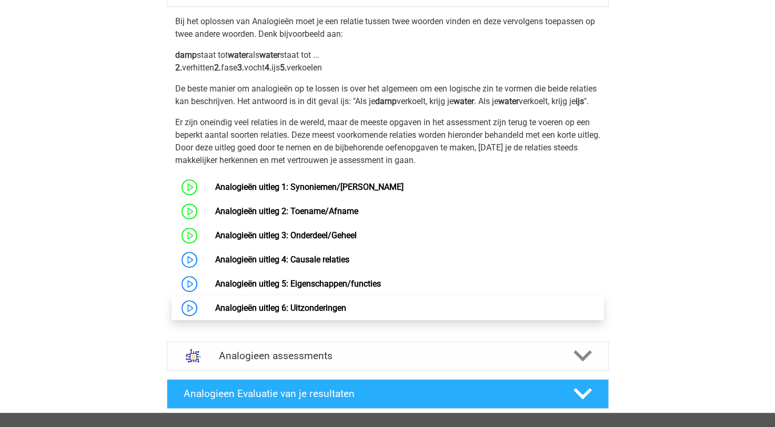
scroll to position [684, 0]
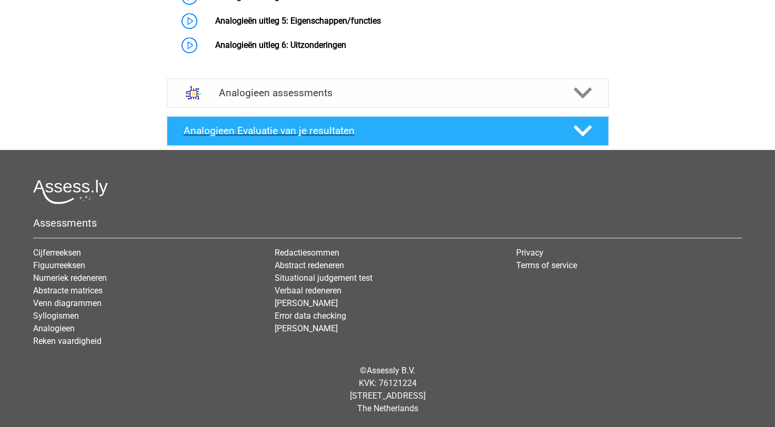
click at [403, 146] on div "Analogieen Evaluatie van je resultaten" at bounding box center [388, 130] width 442 height 29
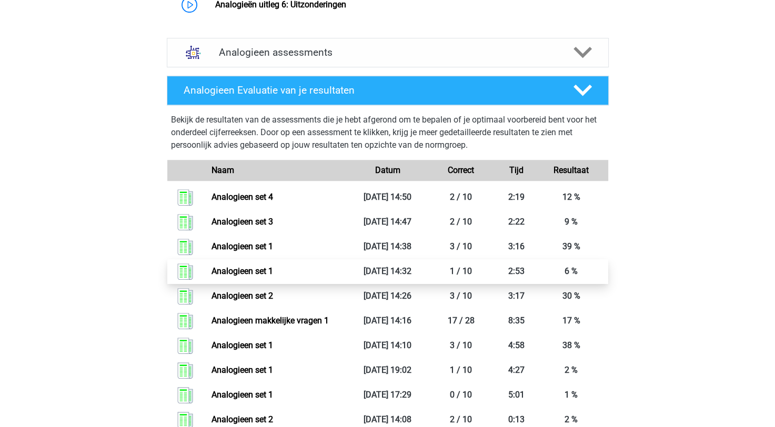
scroll to position [790, 0]
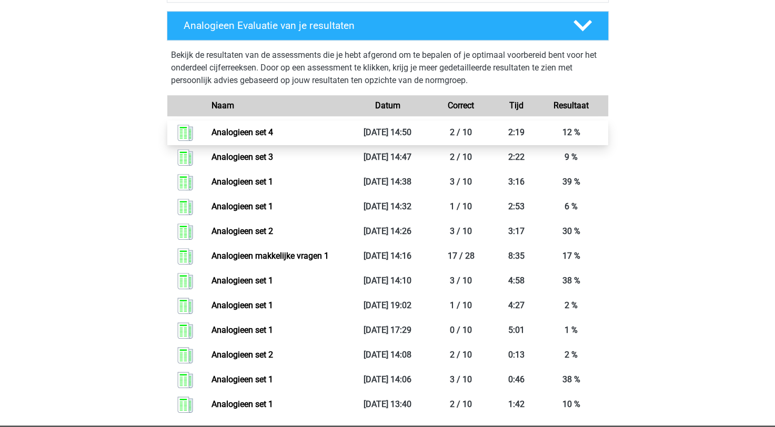
click at [273, 137] on link "Analogieen set 4" at bounding box center [243, 132] width 62 height 10
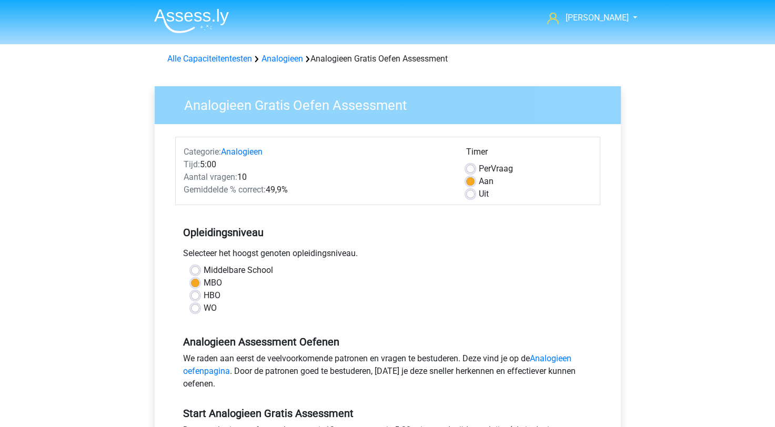
scroll to position [263, 0]
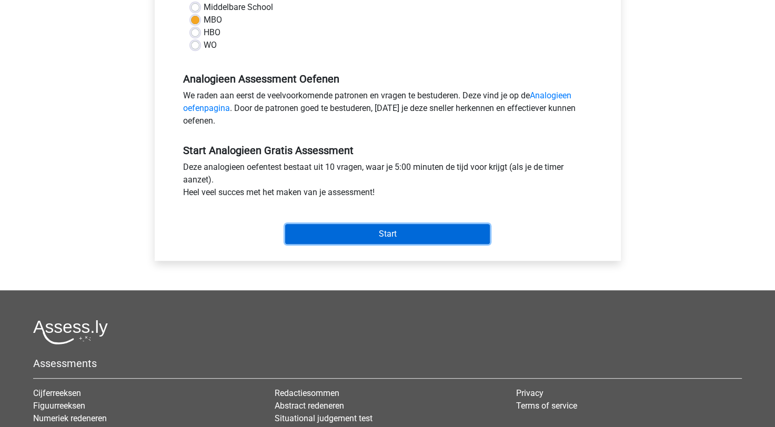
click at [389, 238] on input "Start" at bounding box center [387, 234] width 205 height 20
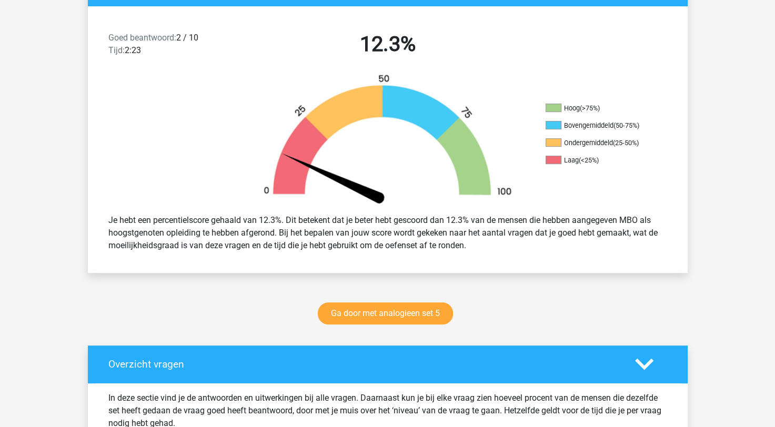
scroll to position [263, 0]
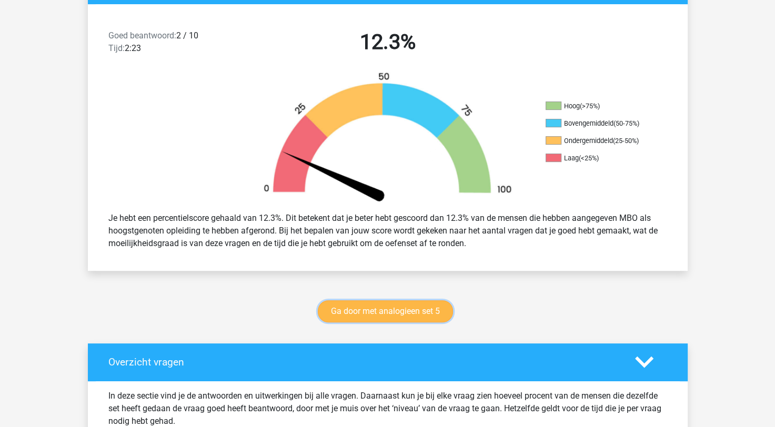
click at [361, 310] on link "Ga door met analogieen set 5" at bounding box center [385, 312] width 135 height 22
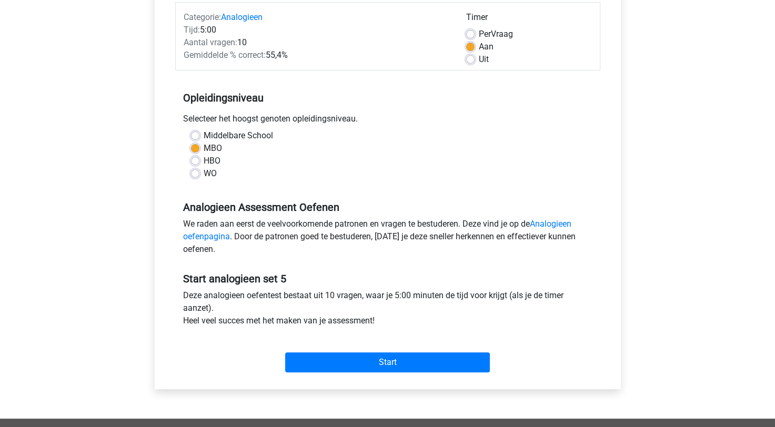
scroll to position [263, 0]
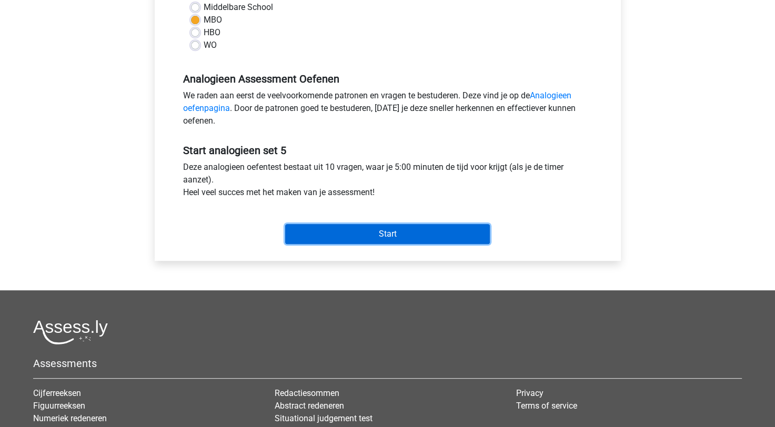
click at [373, 242] on input "Start" at bounding box center [387, 234] width 205 height 20
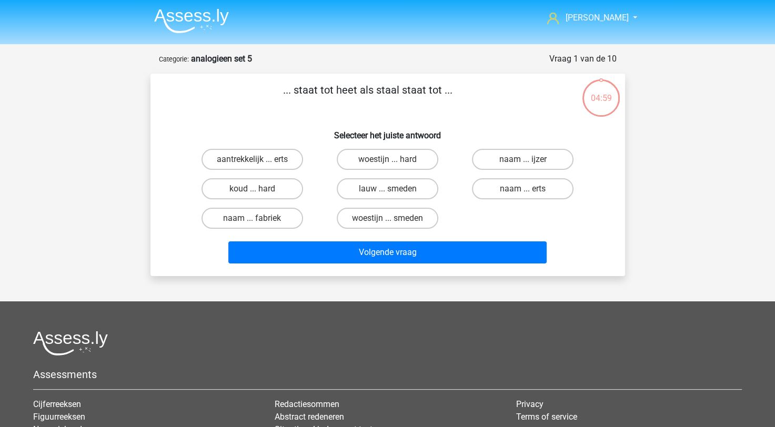
click at [597, 95] on div "04:59" at bounding box center [601, 91] width 39 height 26
click at [598, 97] on div "04:59" at bounding box center [601, 91] width 39 height 26
click at [366, 184] on label "lauw ... smeden" at bounding box center [388, 188] width 102 height 21
click at [387, 189] on input "lauw ... smeden" at bounding box center [390, 192] width 7 height 7
radio input "true"
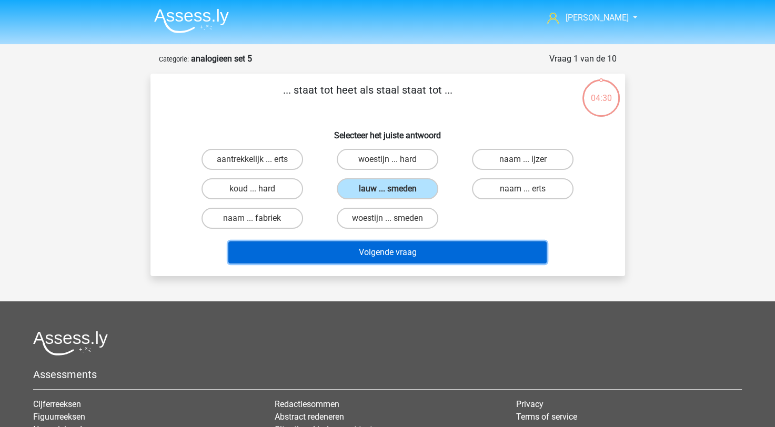
click at [390, 250] on button "Volgende vraag" at bounding box center [387, 253] width 318 height 22
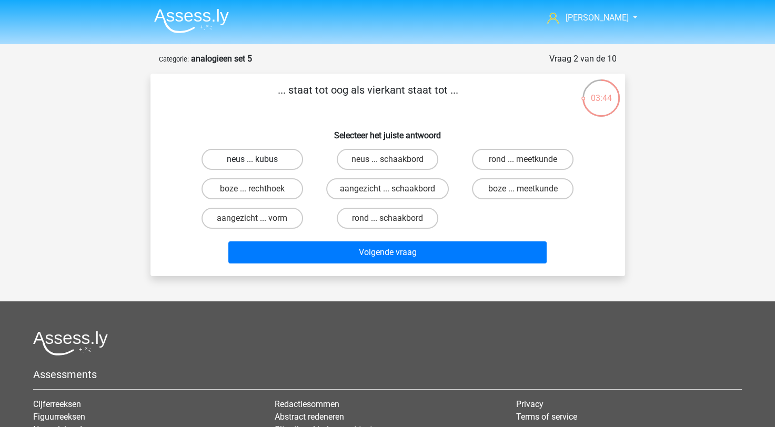
click at [291, 160] on label "neus ... kubus" at bounding box center [253, 159] width 102 height 21
click at [259, 160] on input "neus ... kubus" at bounding box center [255, 163] width 7 height 7
radio input "true"
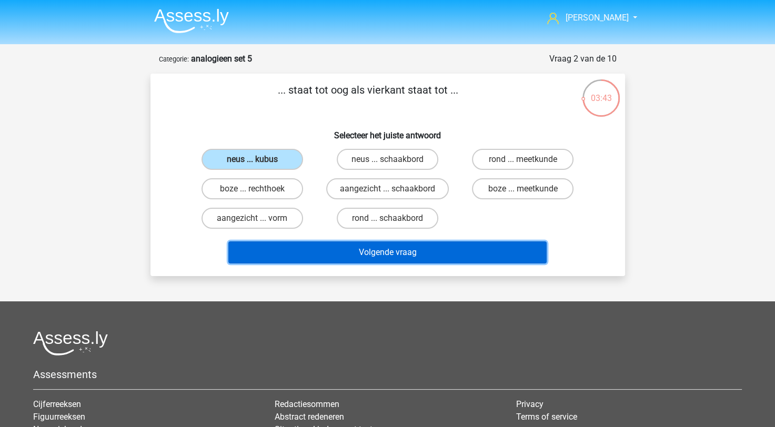
click at [382, 246] on button "Volgende vraag" at bounding box center [387, 253] width 318 height 22
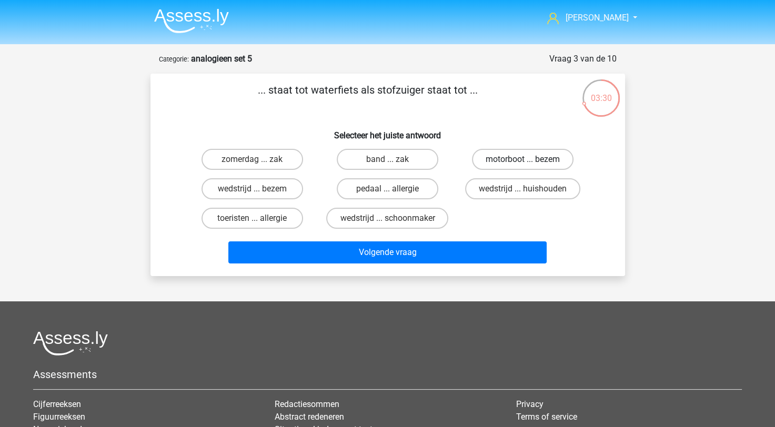
click at [543, 161] on label "motorboot ... bezem" at bounding box center [523, 159] width 102 height 21
click at [530, 161] on input "motorboot ... bezem" at bounding box center [526, 163] width 7 height 7
radio input "true"
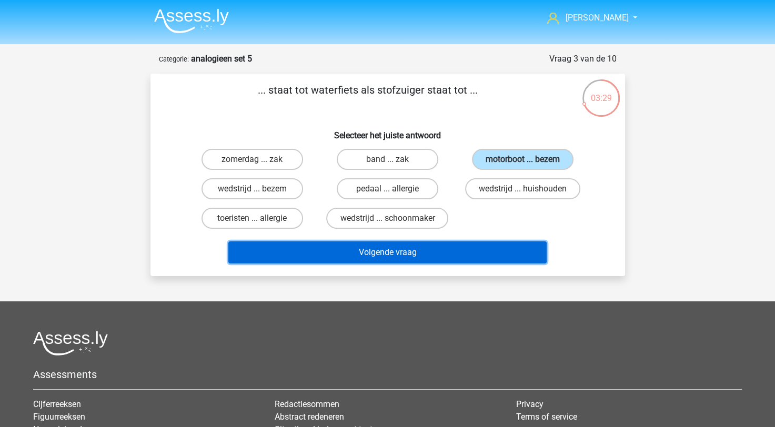
click at [401, 243] on button "Volgende vraag" at bounding box center [387, 253] width 318 height 22
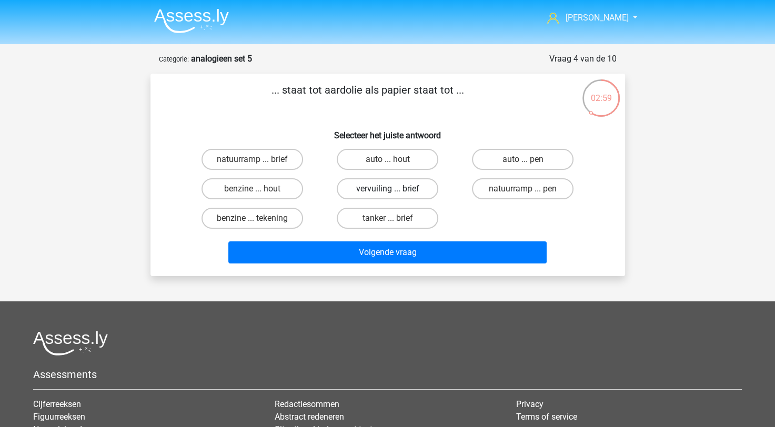
click at [414, 192] on label "vervuiling ... brief" at bounding box center [388, 188] width 102 height 21
click at [394, 192] on input "vervuiling ... brief" at bounding box center [390, 192] width 7 height 7
radio input "true"
click at [278, 165] on label "natuurramp ... brief" at bounding box center [253, 159] width 102 height 21
click at [259, 165] on input "natuurramp ... brief" at bounding box center [255, 163] width 7 height 7
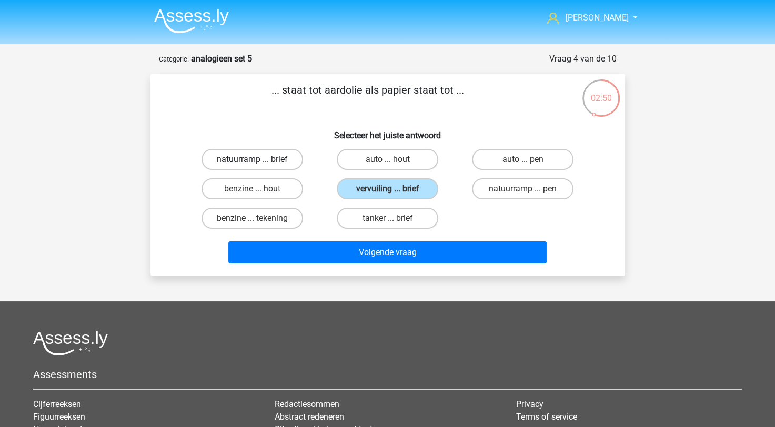
radio input "true"
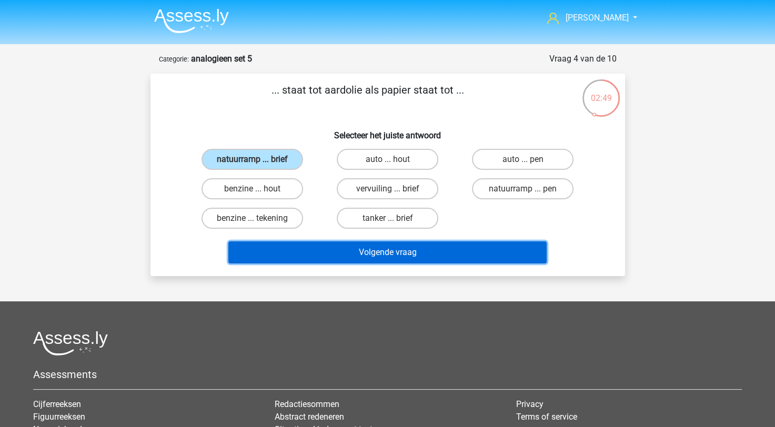
click at [320, 255] on button "Volgende vraag" at bounding box center [387, 253] width 318 height 22
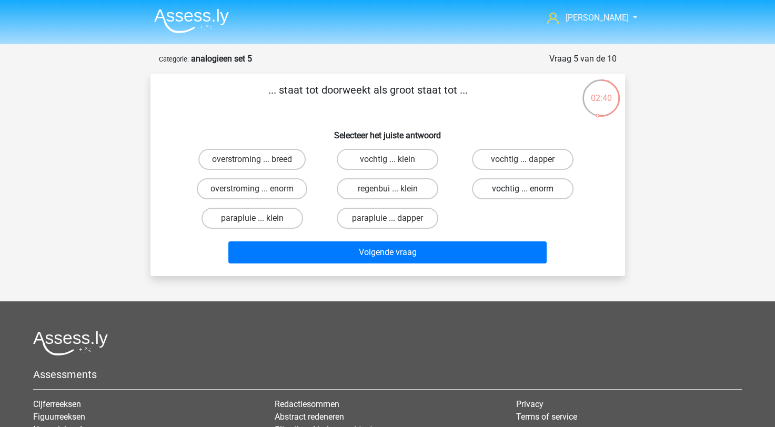
click at [529, 196] on label "vochtig ... enorm" at bounding box center [523, 188] width 102 height 21
click at [529, 196] on input "vochtig ... enorm" at bounding box center [526, 192] width 7 height 7
radio input "true"
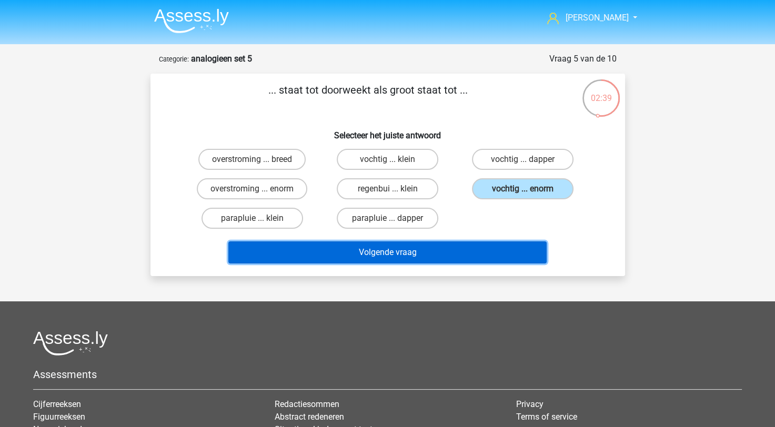
click at [394, 246] on button "Volgende vraag" at bounding box center [387, 253] width 318 height 22
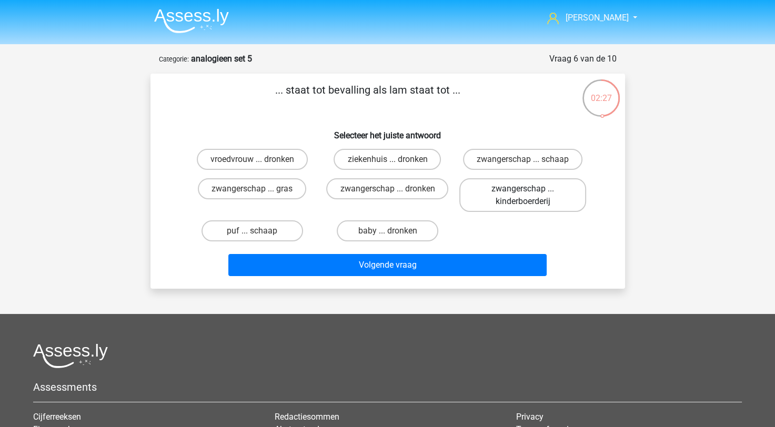
click at [525, 204] on label "zwangerschap ... kinderboerderij" at bounding box center [523, 195] width 127 height 34
click at [525, 196] on input "zwangerschap ... kinderboerderij" at bounding box center [526, 192] width 7 height 7
radio input "true"
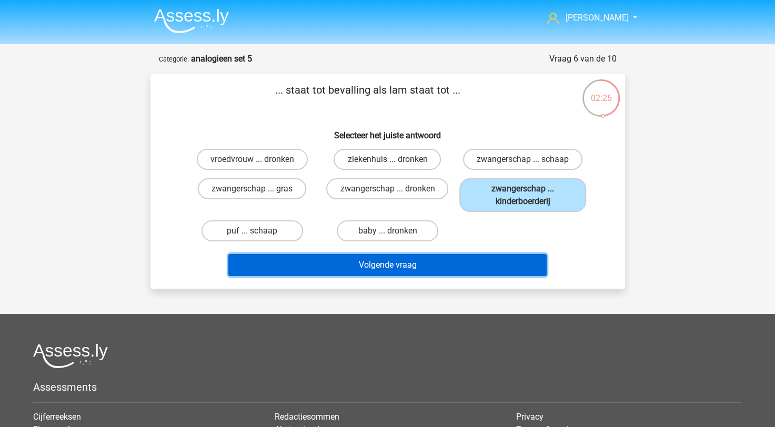
click at [484, 264] on button "Volgende vraag" at bounding box center [387, 265] width 318 height 22
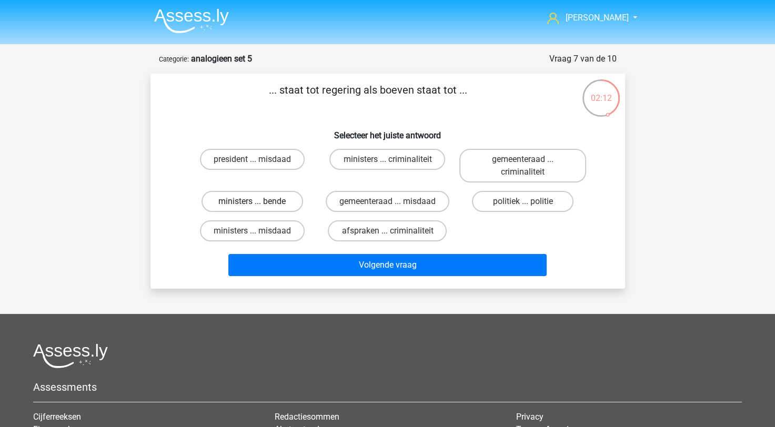
click at [281, 202] on label "ministers ... bende" at bounding box center [253, 201] width 102 height 21
click at [259, 202] on input "ministers ... bende" at bounding box center [255, 205] width 7 height 7
radio input "true"
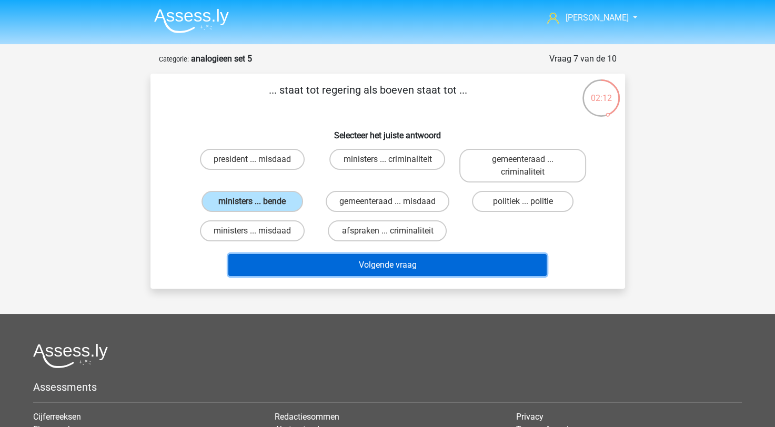
click at [380, 272] on button "Volgende vraag" at bounding box center [387, 265] width 318 height 22
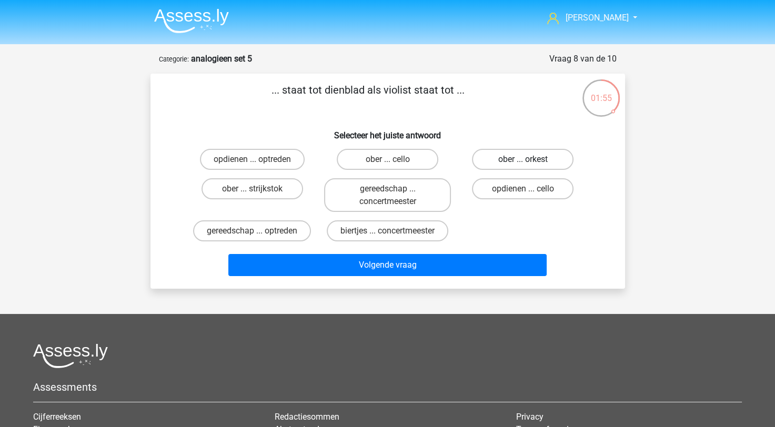
click at [539, 166] on label "ober ... orkest" at bounding box center [523, 159] width 102 height 21
click at [530, 166] on input "ober ... orkest" at bounding box center [526, 163] width 7 height 7
radio input "true"
click at [411, 219] on div "biertjes ... concertmeester" at bounding box center [387, 230] width 135 height 29
click at [412, 234] on label "biertjes ... concertmeester" at bounding box center [388, 231] width 122 height 21
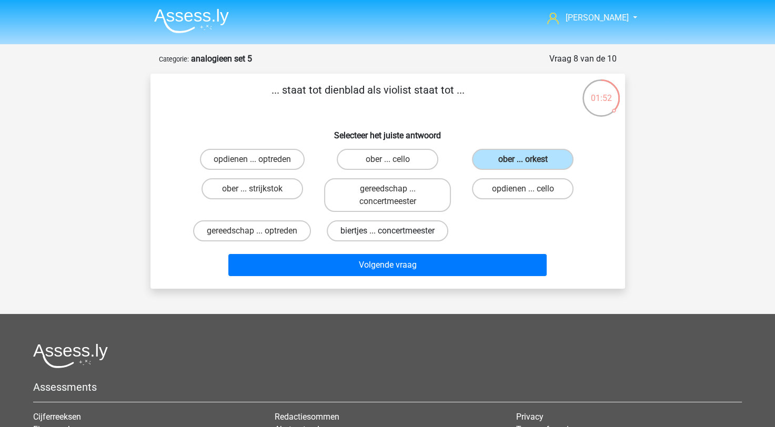
click at [394, 234] on input "biertjes ... concertmeester" at bounding box center [390, 234] width 7 height 7
radio input "true"
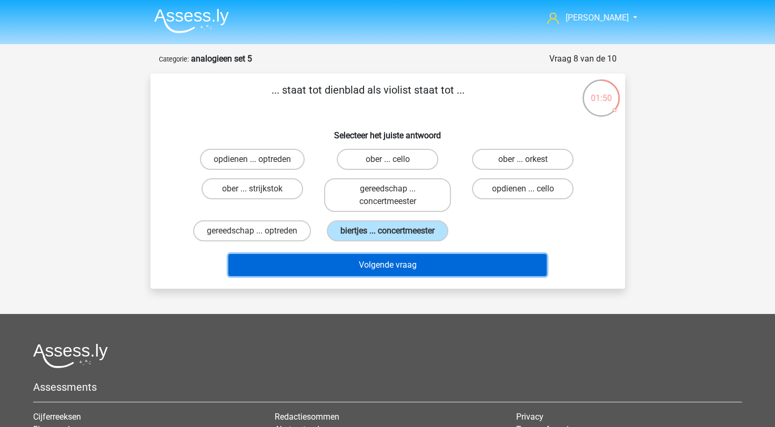
click at [418, 270] on button "Volgende vraag" at bounding box center [387, 265] width 318 height 22
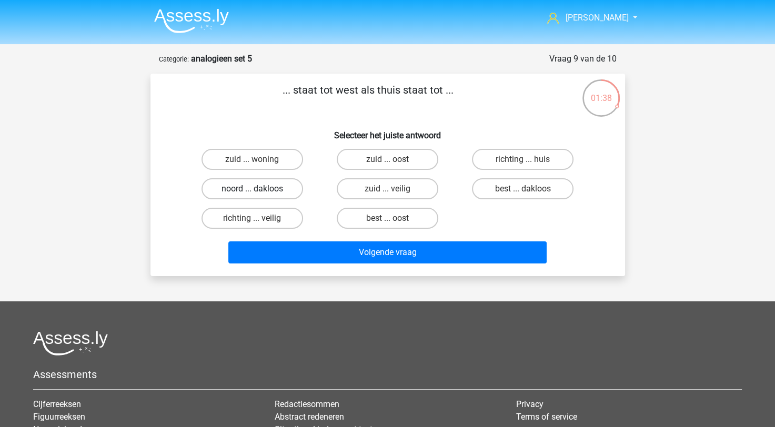
click at [261, 192] on label "noord ... dakloos" at bounding box center [253, 188] width 102 height 21
click at [259, 192] on input "noord ... dakloos" at bounding box center [255, 192] width 7 height 7
radio input "true"
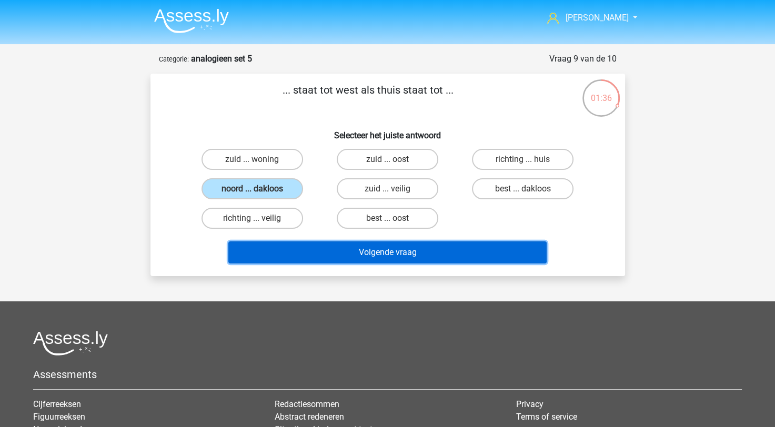
click at [370, 258] on button "Volgende vraag" at bounding box center [387, 253] width 318 height 22
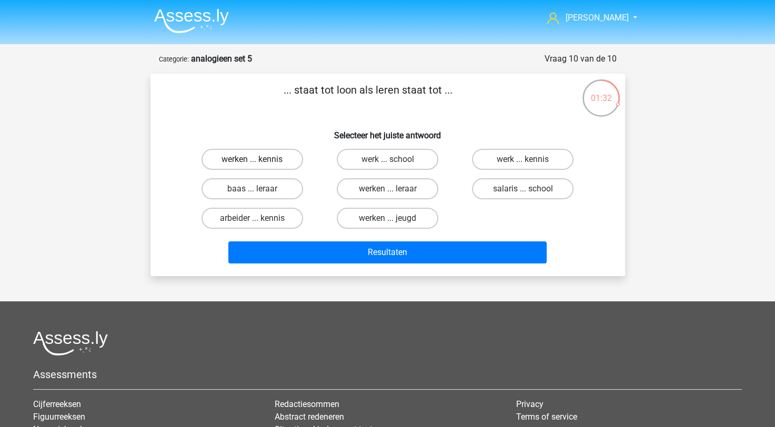
click at [274, 160] on label "werken ... kennis" at bounding box center [253, 159] width 102 height 21
click at [259, 160] on input "werken ... kennis" at bounding box center [255, 163] width 7 height 7
radio input "true"
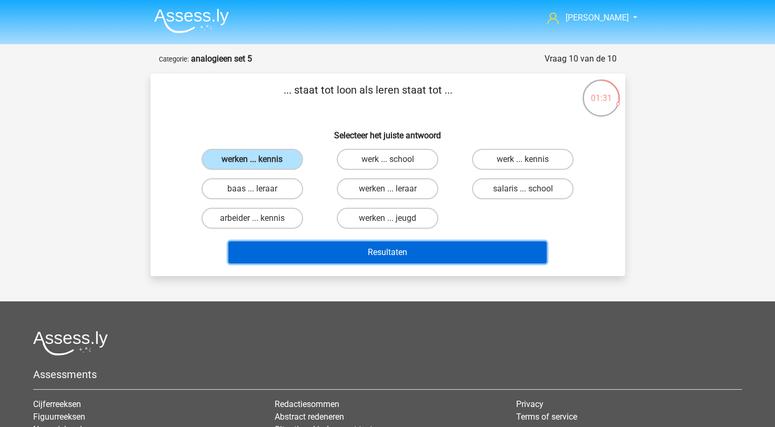
click at [298, 252] on button "Resultaten" at bounding box center [387, 253] width 318 height 22
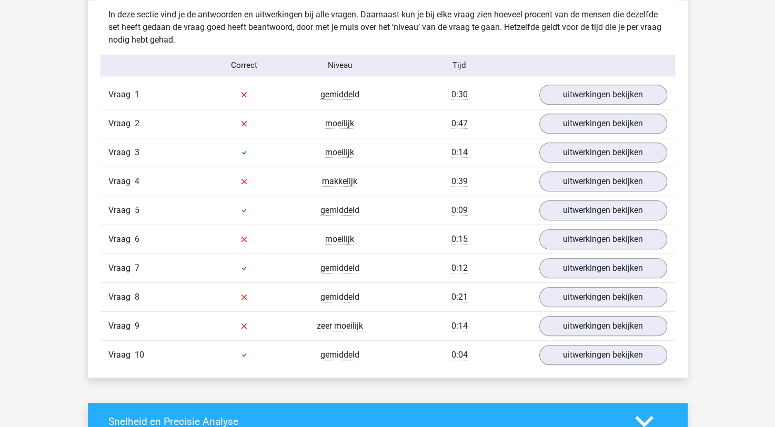
scroll to position [737, 0]
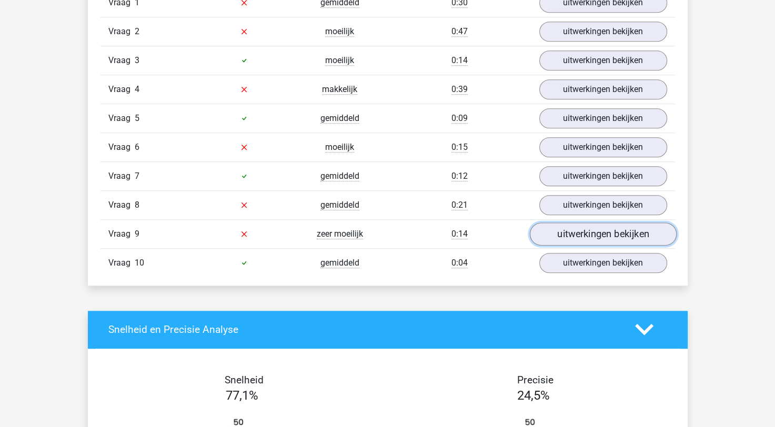
click at [563, 238] on link "uitwerkingen bekijken" at bounding box center [603, 234] width 147 height 23
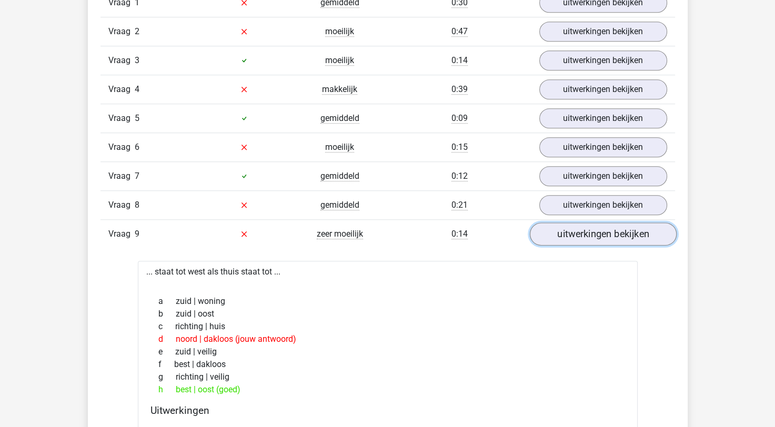
click at [559, 232] on link "uitwerkingen bekijken" at bounding box center [603, 234] width 147 height 23
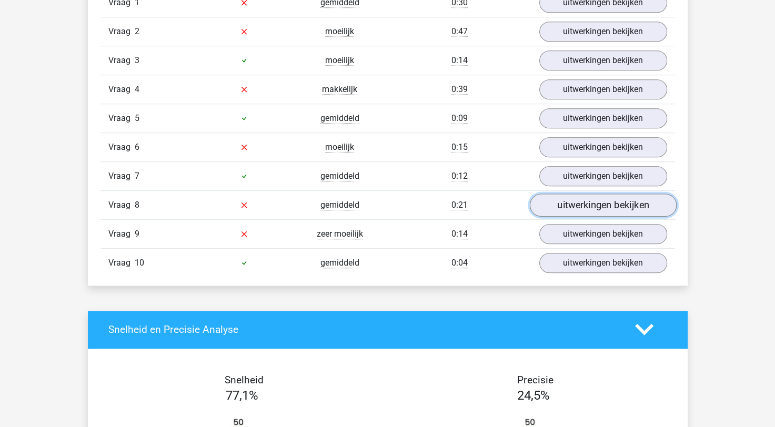
click at [560, 208] on link "uitwerkingen bekijken" at bounding box center [603, 205] width 147 height 23
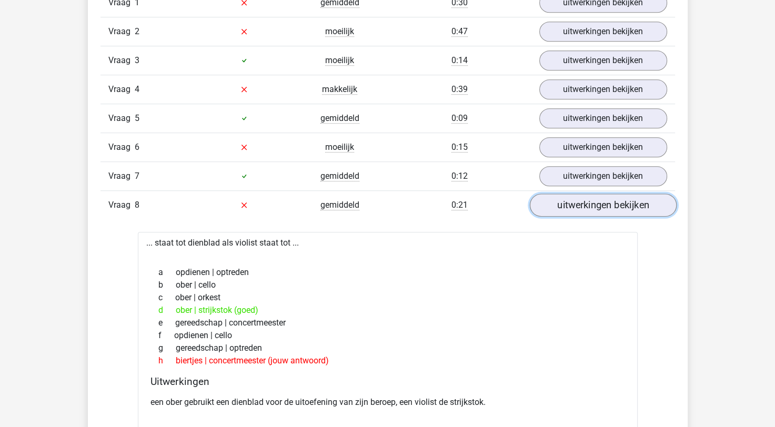
click at [560, 208] on link "uitwerkingen bekijken" at bounding box center [603, 205] width 147 height 23
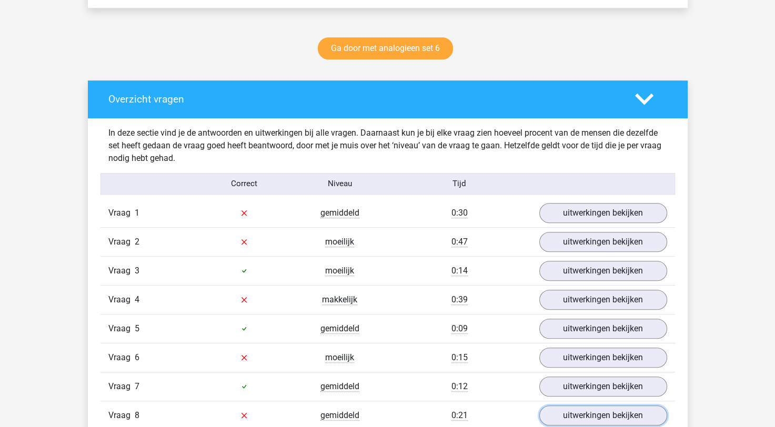
scroll to position [263, 0]
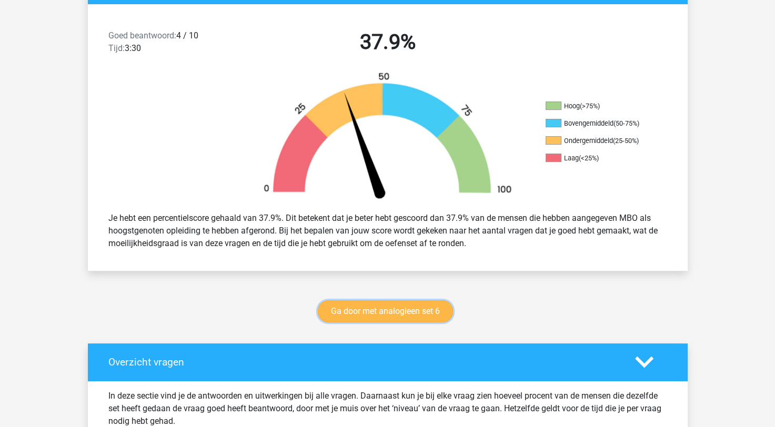
click at [427, 318] on link "Ga door met analogieen set 6" at bounding box center [385, 312] width 135 height 22
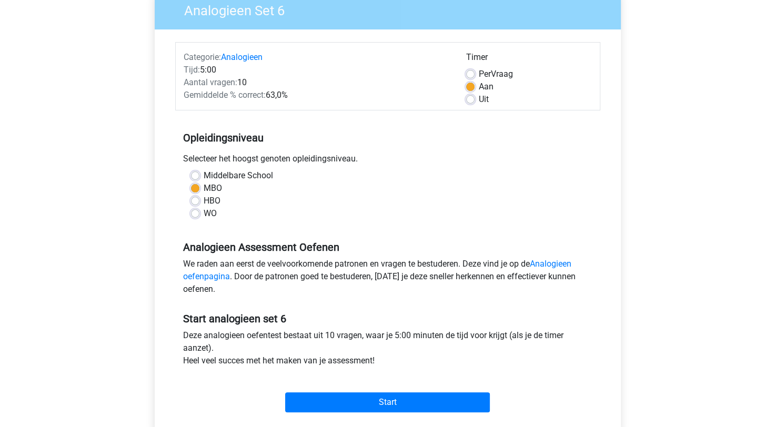
scroll to position [211, 0]
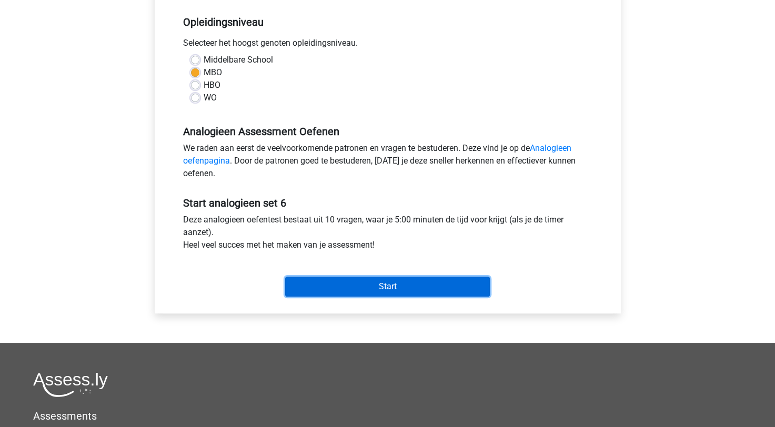
click at [322, 287] on input "Start" at bounding box center [387, 287] width 205 height 20
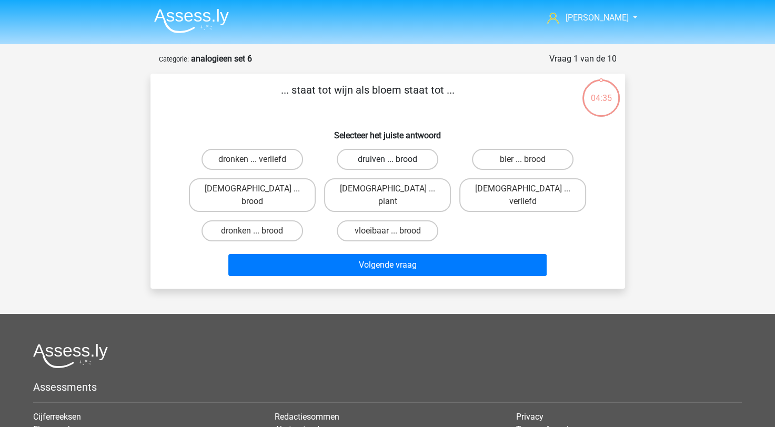
click at [415, 152] on label "druiven ... brood" at bounding box center [388, 159] width 102 height 21
click at [394, 160] on input "druiven ... brood" at bounding box center [390, 163] width 7 height 7
radio input "true"
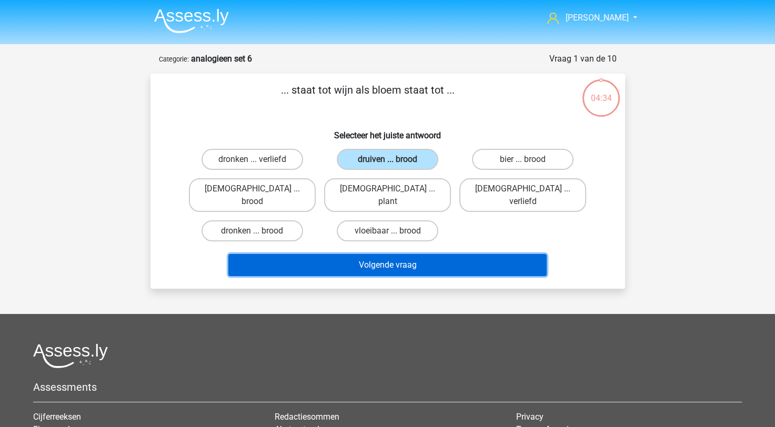
click at [390, 254] on button "Volgende vraag" at bounding box center [387, 265] width 318 height 22
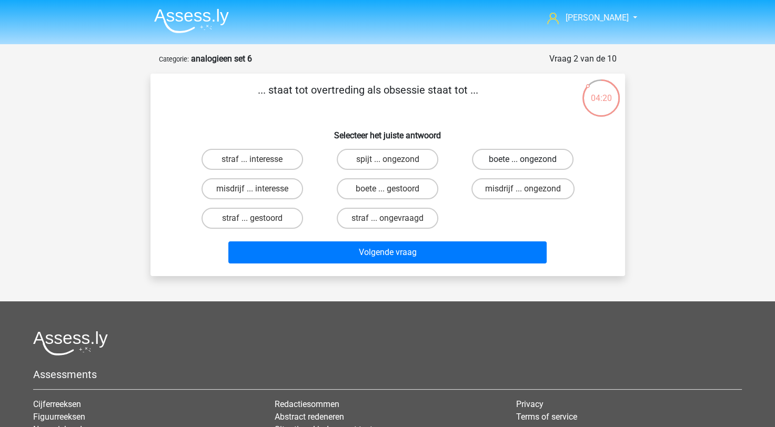
click at [509, 166] on label "boete ... ongezond" at bounding box center [523, 159] width 102 height 21
click at [523, 166] on input "boete ... ongezond" at bounding box center [526, 163] width 7 height 7
radio input "true"
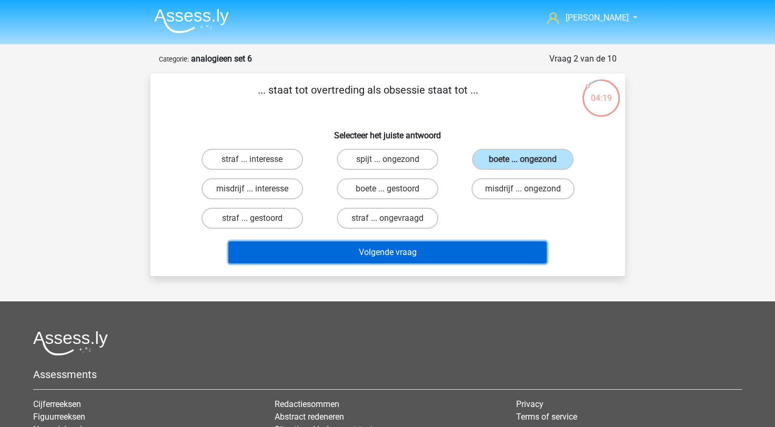
click at [402, 256] on button "Volgende vraag" at bounding box center [387, 253] width 318 height 22
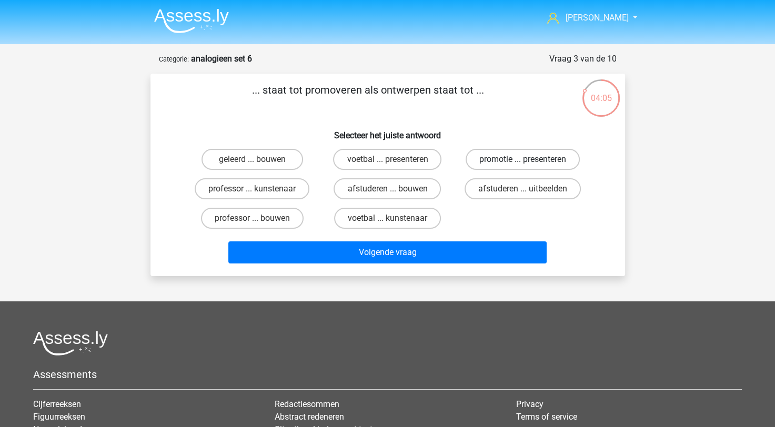
click at [565, 159] on label "promotie ... presenteren" at bounding box center [523, 159] width 114 height 21
click at [530, 160] on input "promotie ... presenteren" at bounding box center [526, 163] width 7 height 7
radio input "true"
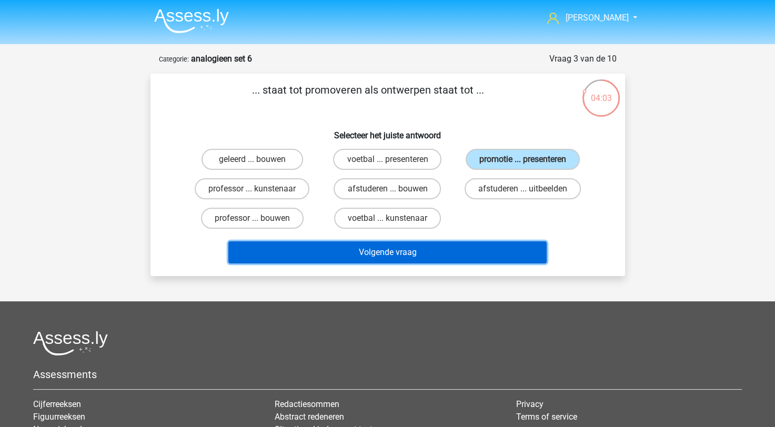
click at [461, 253] on button "Volgende vraag" at bounding box center [387, 253] width 318 height 22
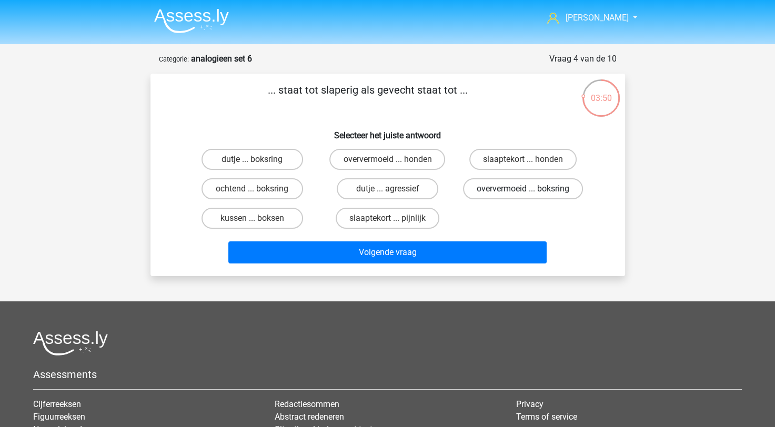
click at [522, 195] on label "oververmoeid ... boksring" at bounding box center [523, 188] width 120 height 21
click at [523, 195] on input "oververmoeid ... boksring" at bounding box center [526, 192] width 7 height 7
radio input "true"
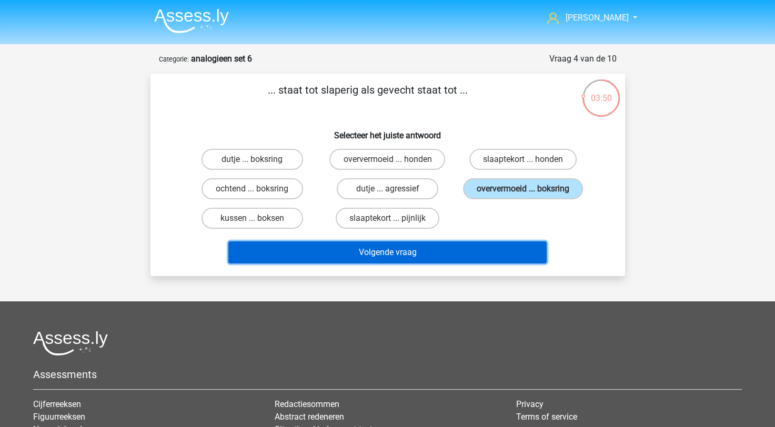
click at [447, 246] on button "Volgende vraag" at bounding box center [387, 253] width 318 height 22
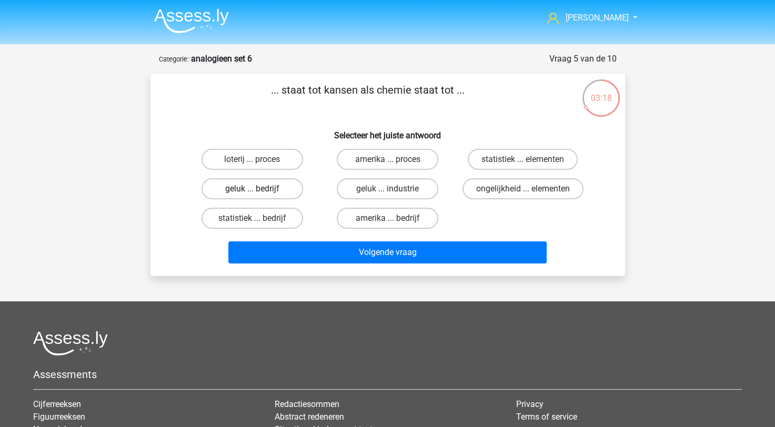
click at [243, 182] on label "geluk ... bedrijf" at bounding box center [253, 188] width 102 height 21
click at [252, 189] on input "geluk ... bedrijf" at bounding box center [255, 192] width 7 height 7
radio input "true"
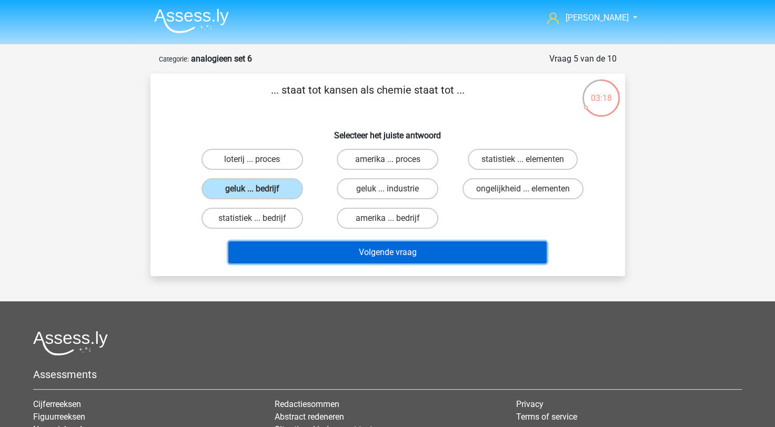
click at [341, 248] on button "Volgende vraag" at bounding box center [387, 253] width 318 height 22
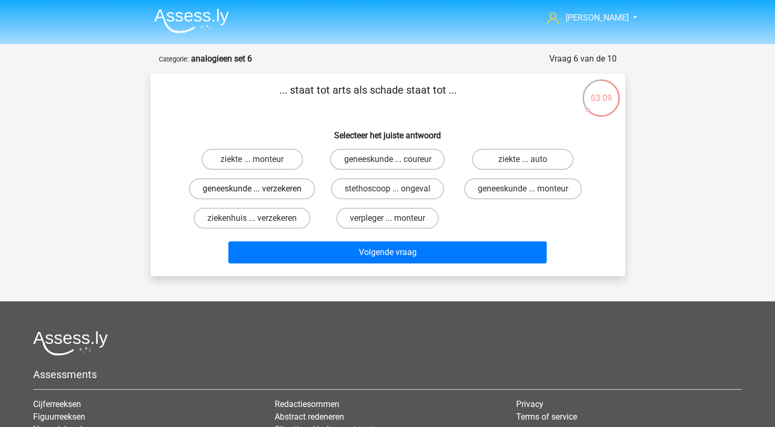
click at [266, 200] on label "geneeskunde ... verzekeren" at bounding box center [252, 188] width 126 height 21
click at [259, 196] on input "geneeskunde ... verzekeren" at bounding box center [255, 192] width 7 height 7
radio input "true"
click at [279, 229] on label "ziekenhuis ... verzekeren" at bounding box center [252, 218] width 117 height 21
click at [259, 225] on input "ziekenhuis ... verzekeren" at bounding box center [255, 221] width 7 height 7
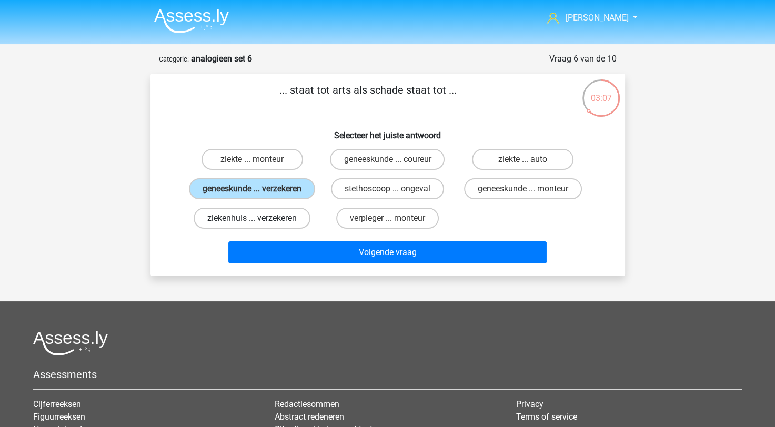
radio input "true"
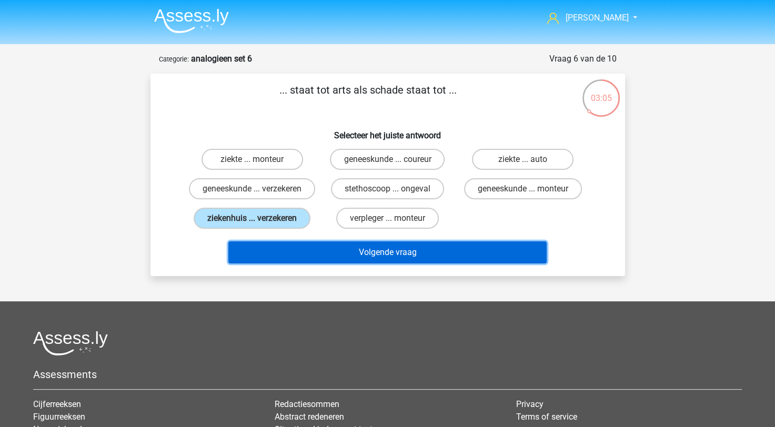
click at [295, 264] on button "Volgende vraag" at bounding box center [387, 253] width 318 height 22
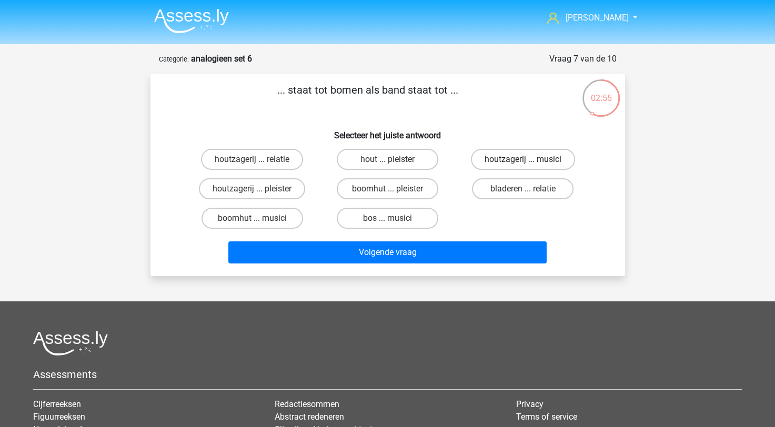
click at [516, 158] on label "houtzagerij ... musici" at bounding box center [523, 159] width 104 height 21
click at [523, 160] on input "houtzagerij ... musici" at bounding box center [526, 163] width 7 height 7
radio input "true"
click at [404, 220] on label "bos ... musici" at bounding box center [388, 218] width 102 height 21
click at [394, 220] on input "bos ... musici" at bounding box center [390, 221] width 7 height 7
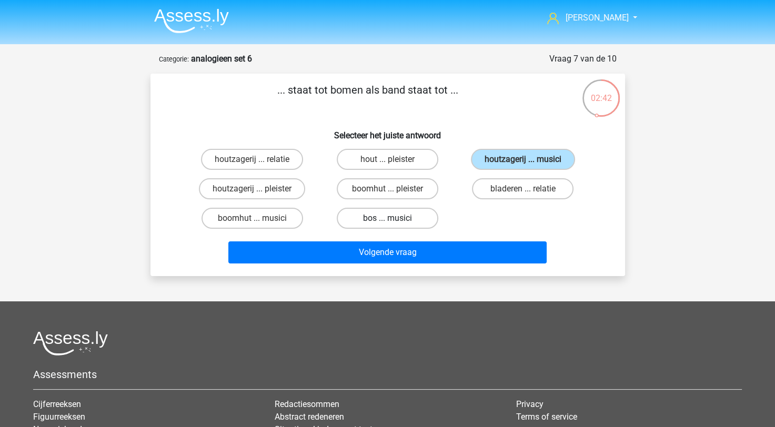
radio input "true"
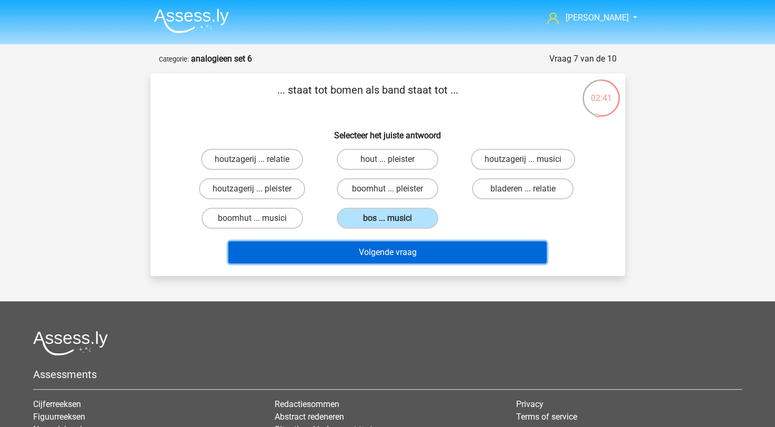
click at [407, 246] on button "Volgende vraag" at bounding box center [387, 253] width 318 height 22
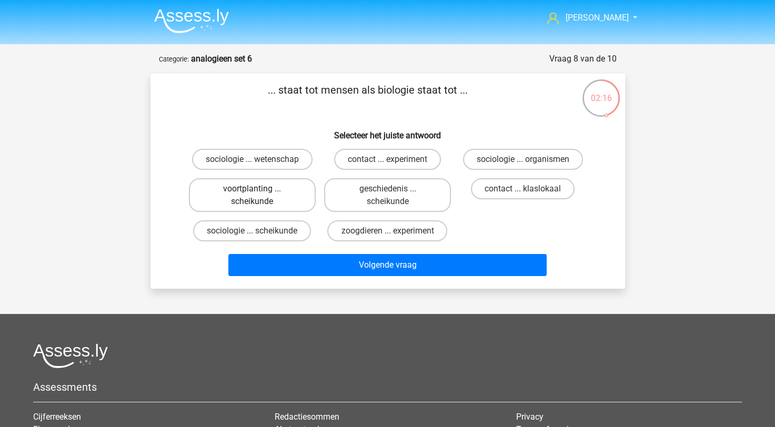
click at [292, 190] on label "voortplanting ... scheikunde" at bounding box center [252, 195] width 127 height 34
click at [259, 190] on input "voortplanting ... scheikunde" at bounding box center [255, 192] width 7 height 7
radio input "true"
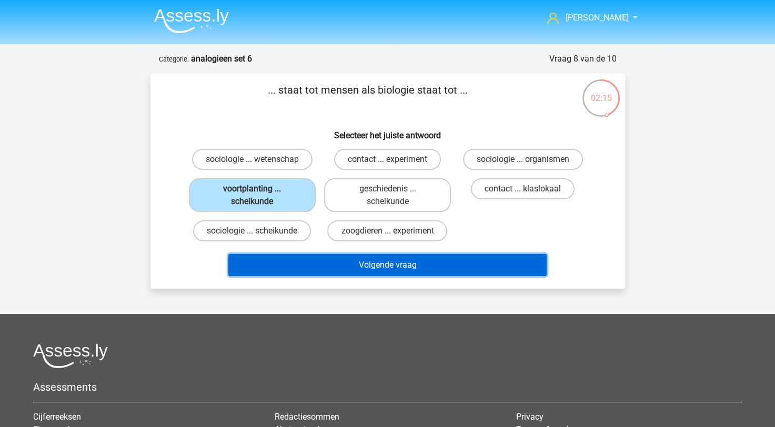
click at [325, 264] on button "Volgende vraag" at bounding box center [387, 265] width 318 height 22
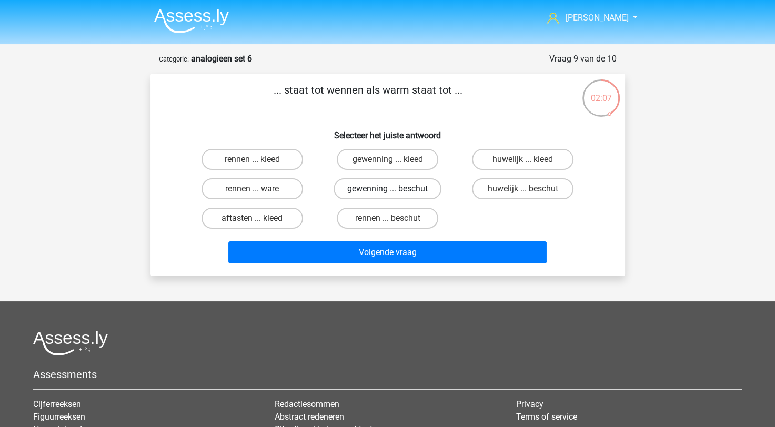
click at [381, 192] on label "gewenning ... beschut" at bounding box center [388, 188] width 108 height 21
click at [387, 192] on input "gewenning ... beschut" at bounding box center [390, 192] width 7 height 7
radio input "true"
click at [375, 163] on label "gewenning ... kleed" at bounding box center [388, 159] width 102 height 21
click at [387, 163] on input "gewenning ... kleed" at bounding box center [390, 163] width 7 height 7
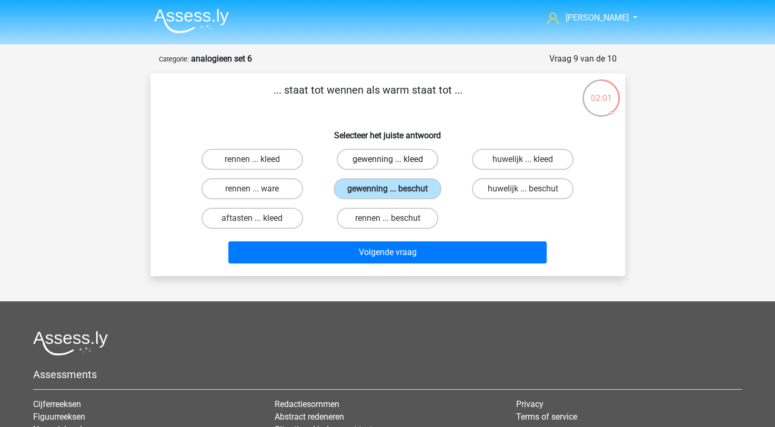
radio input "true"
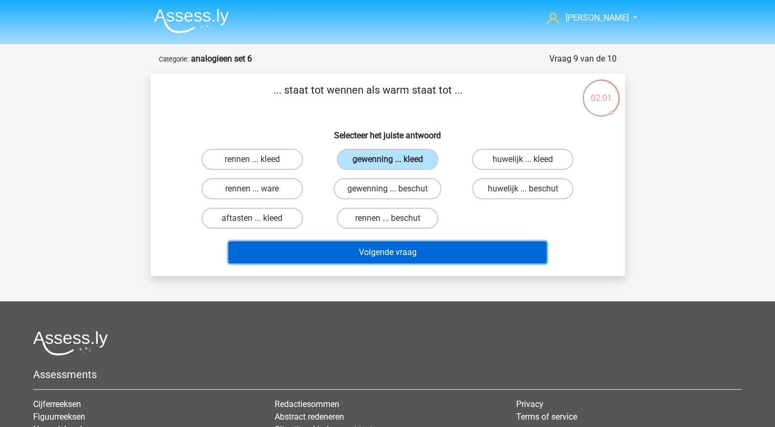
click at [356, 251] on button "Volgende vraag" at bounding box center [387, 253] width 318 height 22
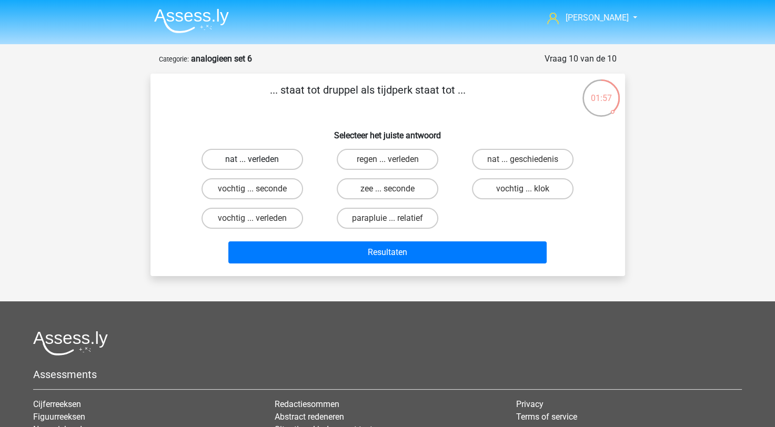
click at [271, 163] on label "nat ... verleden" at bounding box center [253, 159] width 102 height 21
click at [259, 163] on input "nat ... verleden" at bounding box center [255, 163] width 7 height 7
radio input "true"
click at [360, 166] on label "regen ... verleden" at bounding box center [388, 159] width 102 height 21
click at [387, 166] on input "regen ... verleden" at bounding box center [390, 163] width 7 height 7
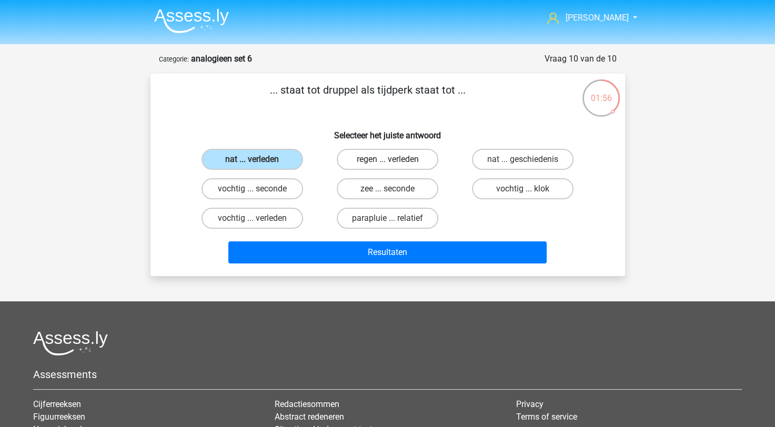
radio input "true"
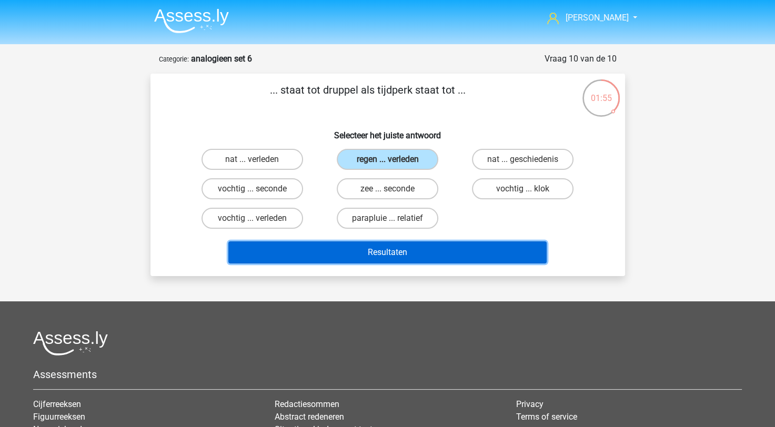
click at [376, 252] on button "Resultaten" at bounding box center [387, 253] width 318 height 22
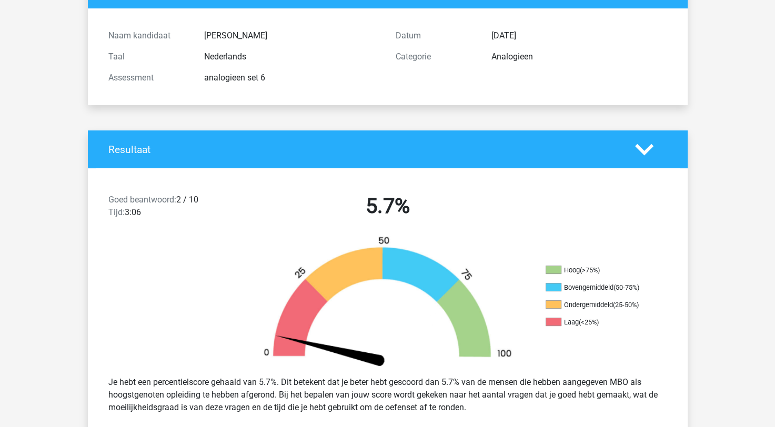
scroll to position [316, 0]
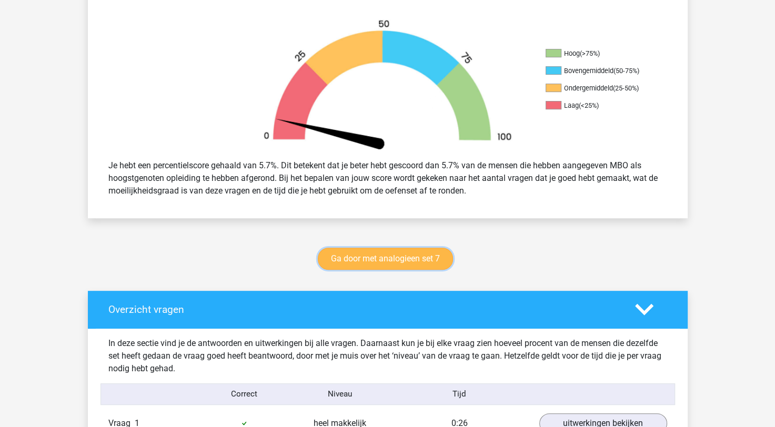
click at [371, 261] on link "Ga door met analogieen set 7" at bounding box center [385, 259] width 135 height 22
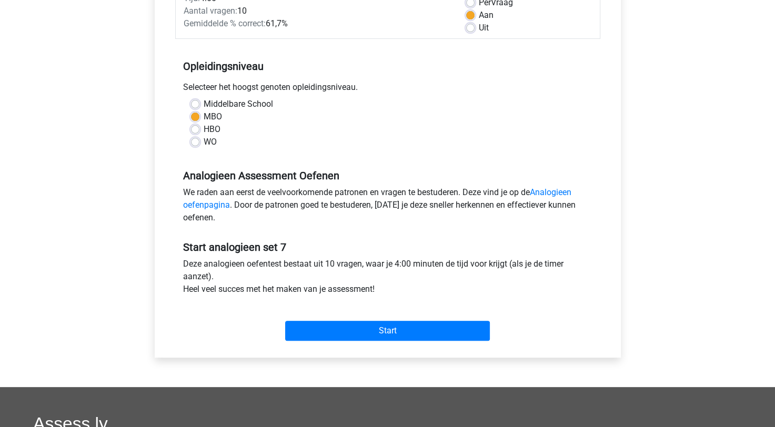
scroll to position [211, 0]
